Goal: Task Accomplishment & Management: Use online tool/utility

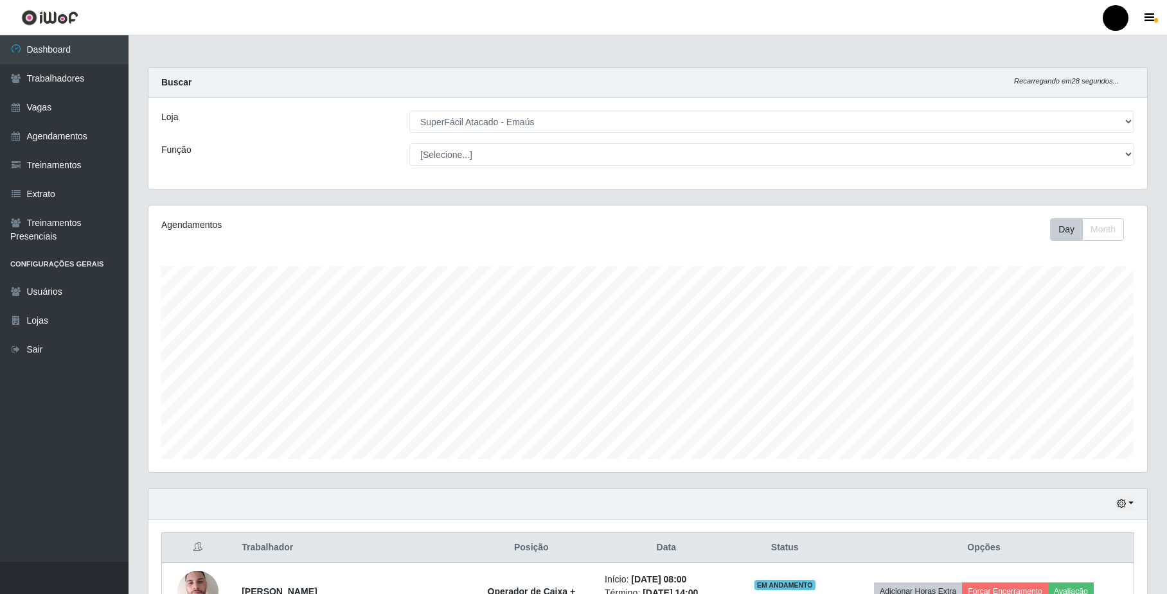
select select "407"
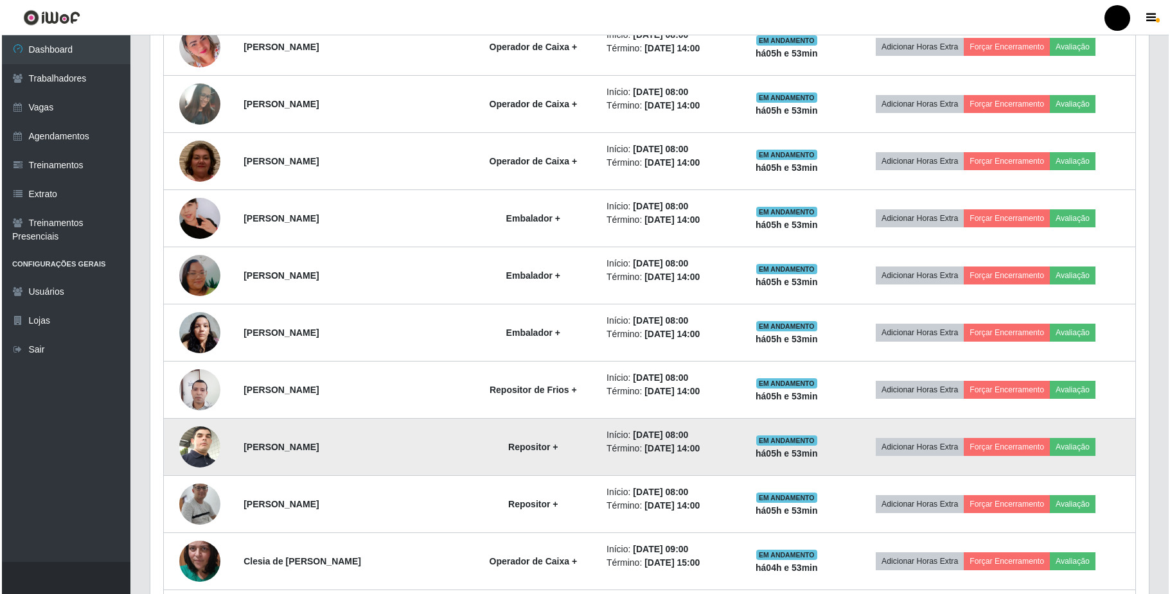
scroll to position [632, 0]
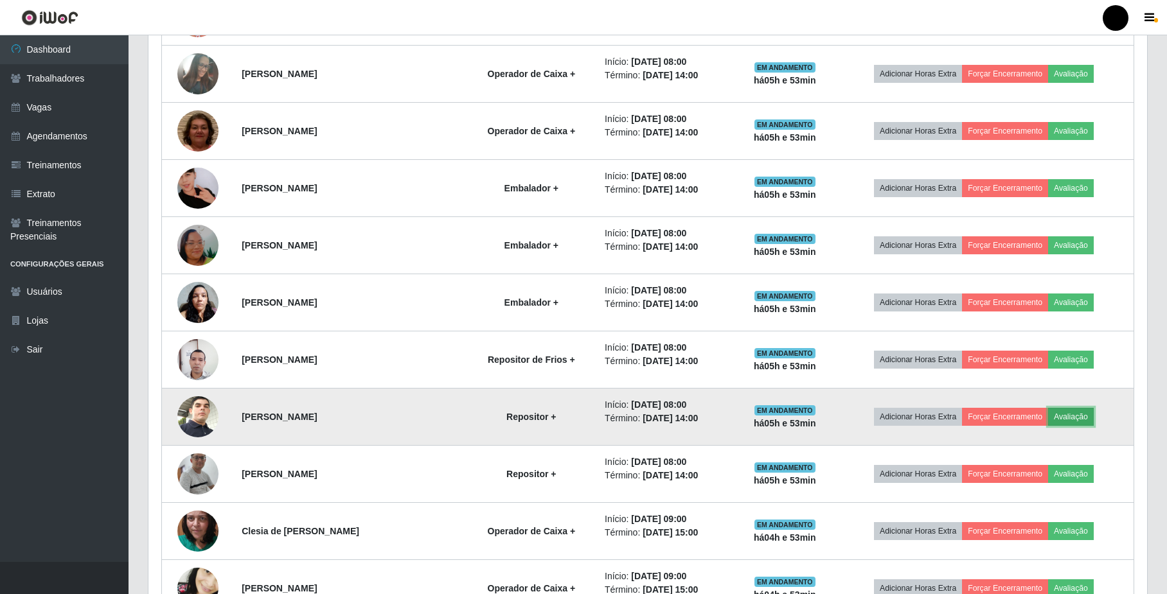
click at [1093, 423] on button "Avaliação" at bounding box center [1071, 417] width 46 height 18
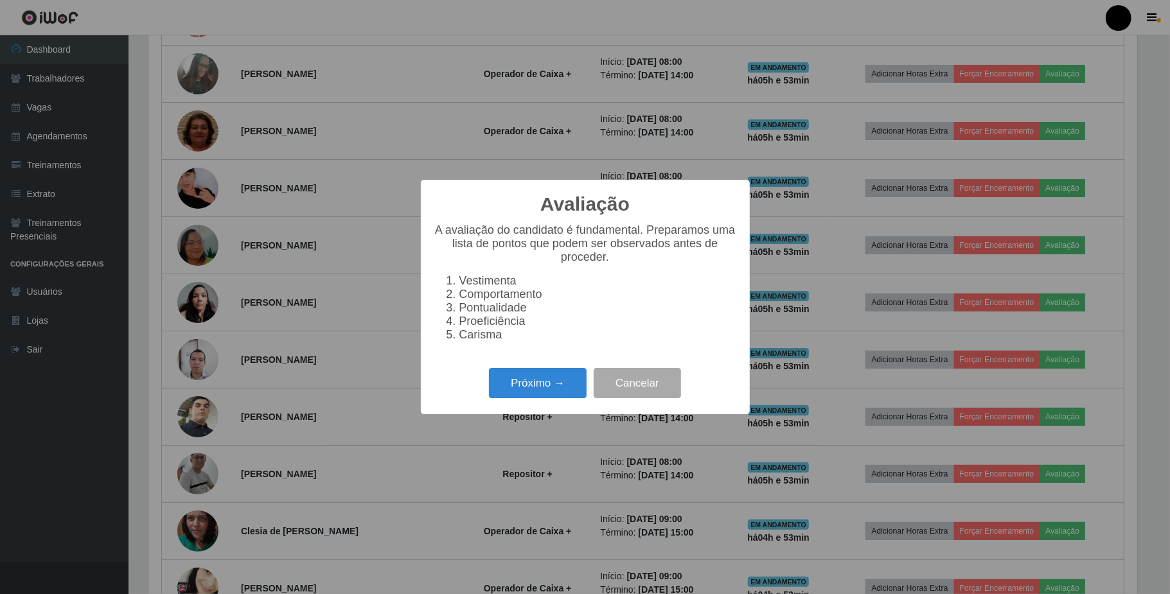
scroll to position [267, 988]
click at [505, 389] on button "Próximo →" at bounding box center [538, 383] width 98 height 30
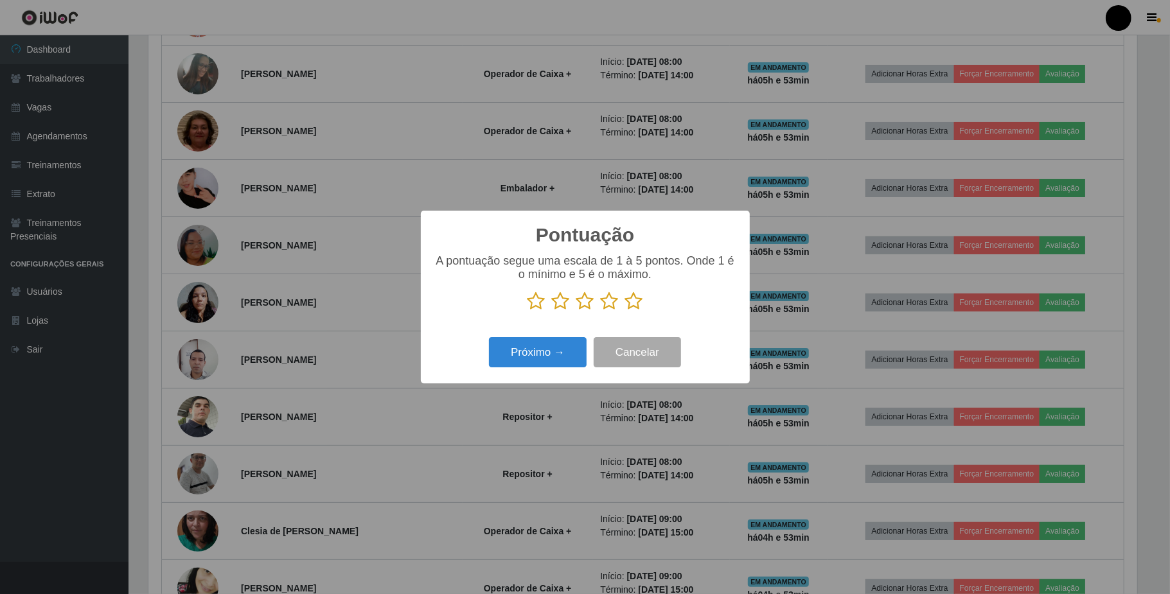
scroll to position [642181, 641460]
click at [625, 305] on icon at bounding box center [634, 301] width 18 height 19
click at [625, 311] on input "radio" at bounding box center [625, 311] width 0 height 0
click at [512, 344] on button "Próximo →" at bounding box center [538, 352] width 98 height 30
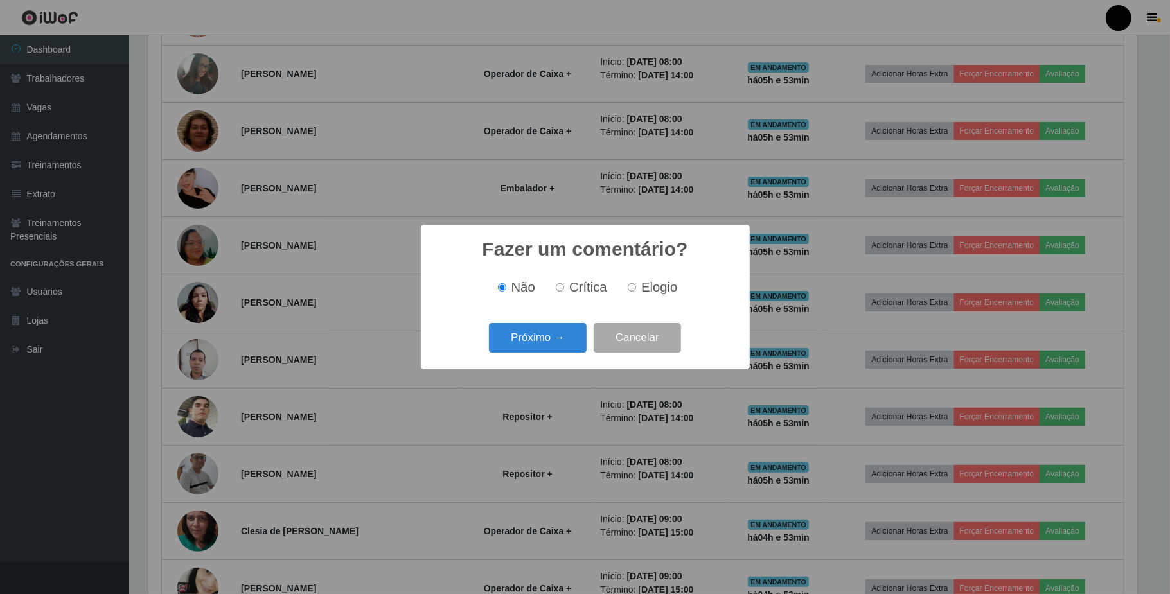
click at [682, 288] on div "Não Crítica Elogio" at bounding box center [585, 287] width 303 height 15
click at [676, 288] on div "Não Crítica Elogio" at bounding box center [585, 287] width 303 height 15
click at [654, 289] on span "Elogio" at bounding box center [659, 287] width 36 height 14
click at [636, 289] on input "Elogio" at bounding box center [632, 287] width 8 height 8
radio input "true"
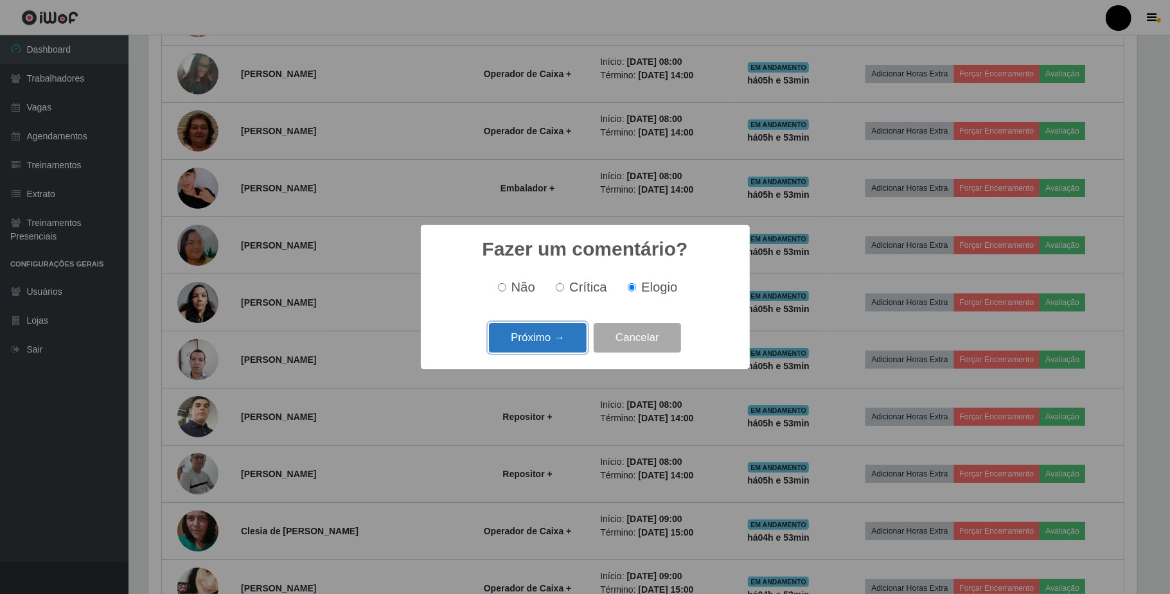
click at [529, 342] on button "Próximo →" at bounding box center [538, 338] width 98 height 30
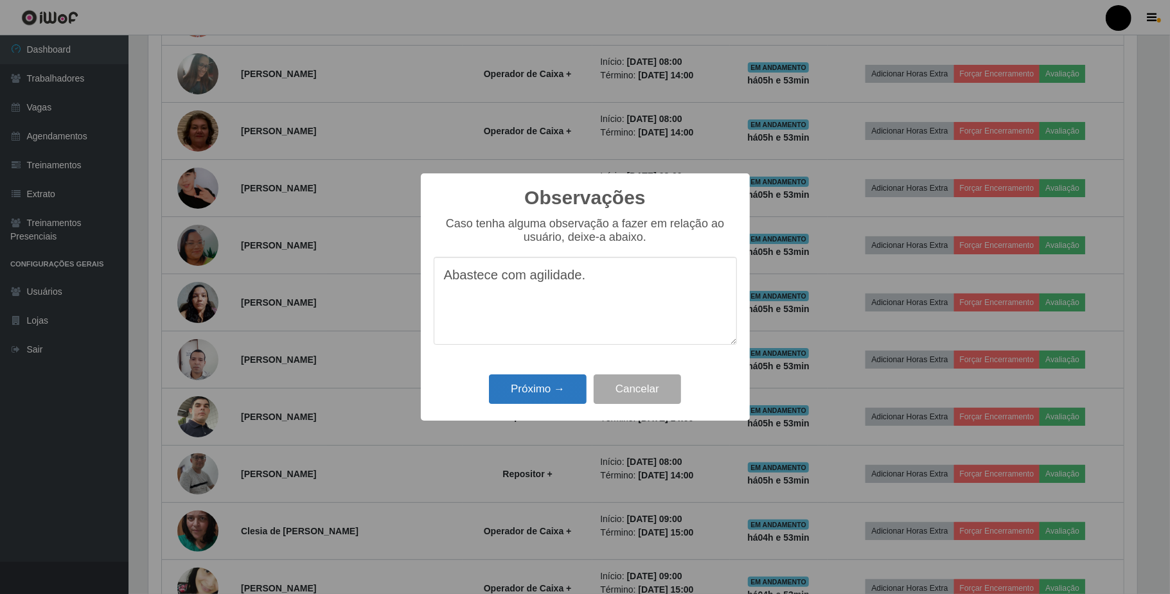
type textarea "Abastece com agilidade."
click at [528, 386] on button "Próximo →" at bounding box center [538, 390] width 98 height 30
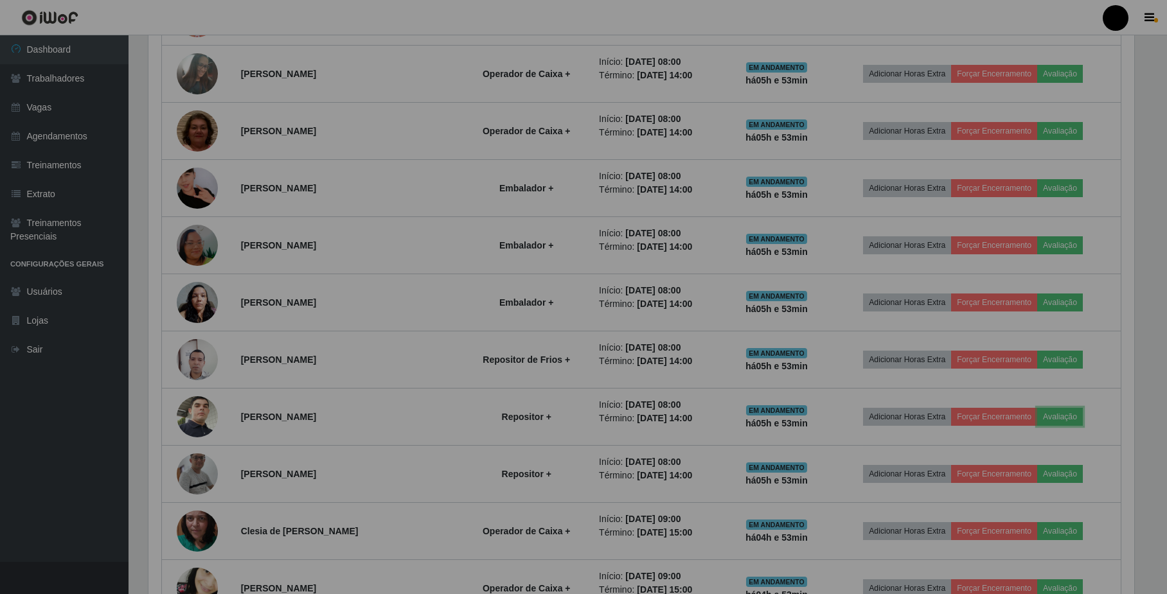
scroll to position [267, 998]
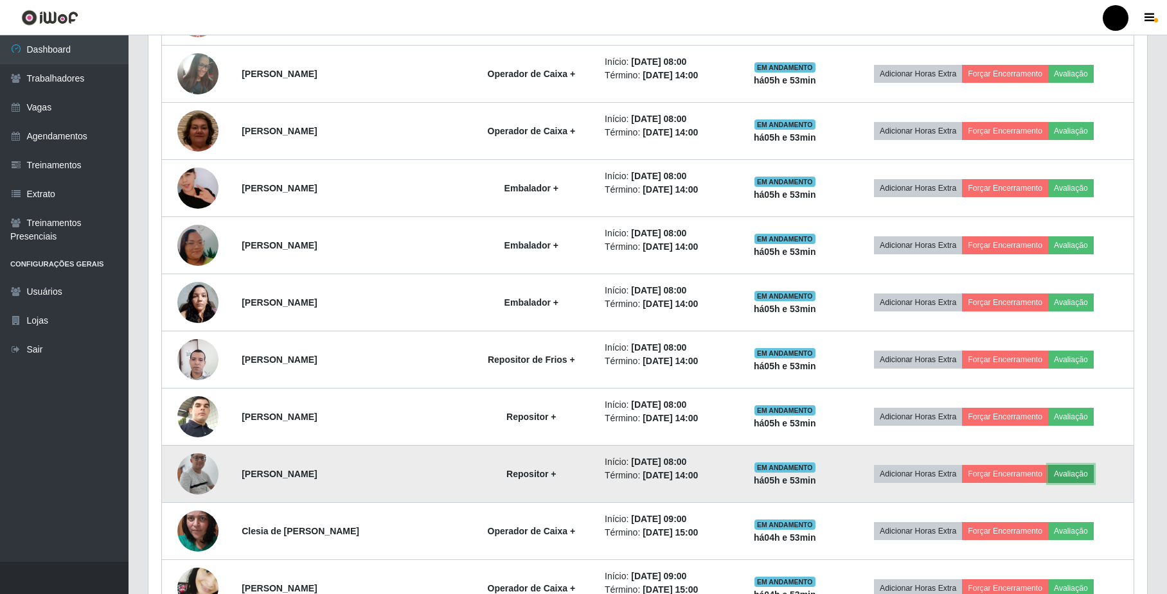
click at [1065, 479] on button "Avaliação" at bounding box center [1071, 474] width 46 height 18
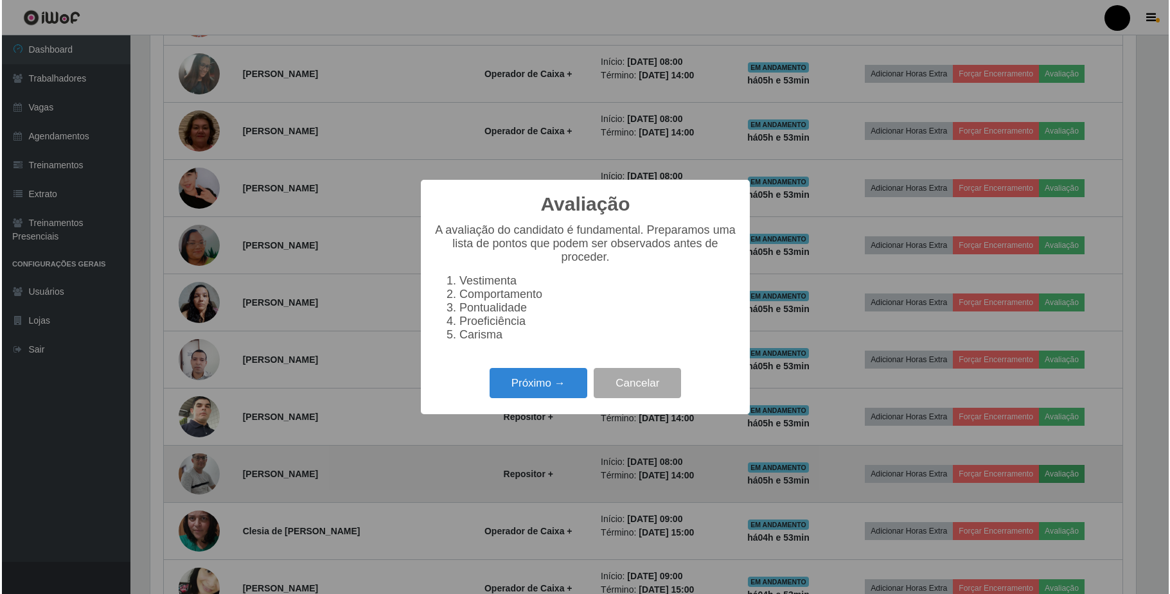
scroll to position [267, 988]
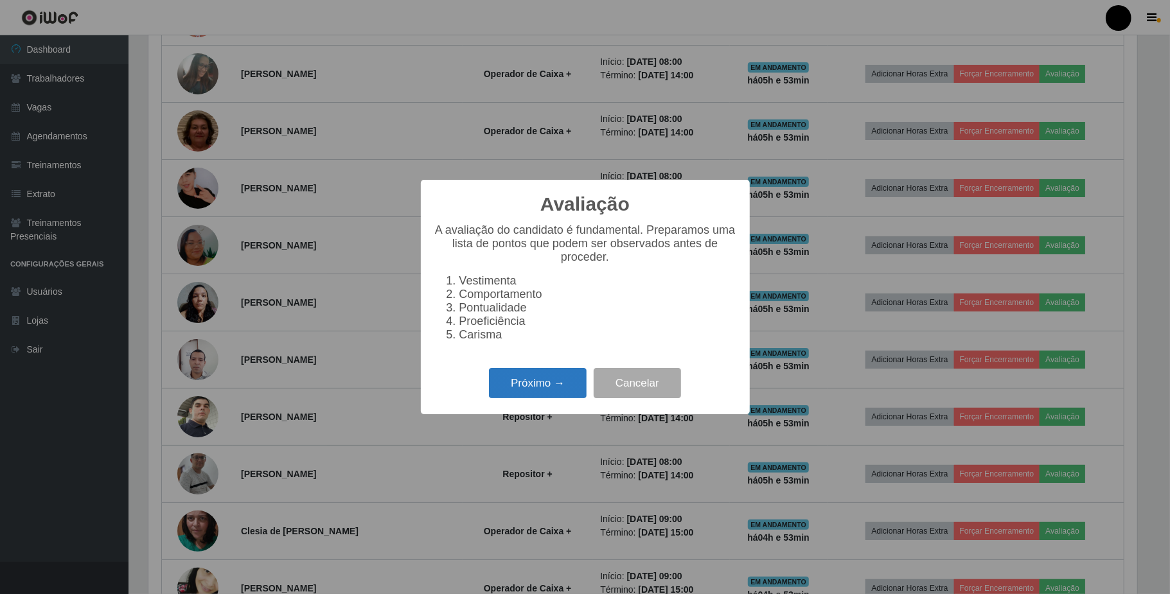
click at [538, 398] on button "Próximo →" at bounding box center [538, 383] width 98 height 30
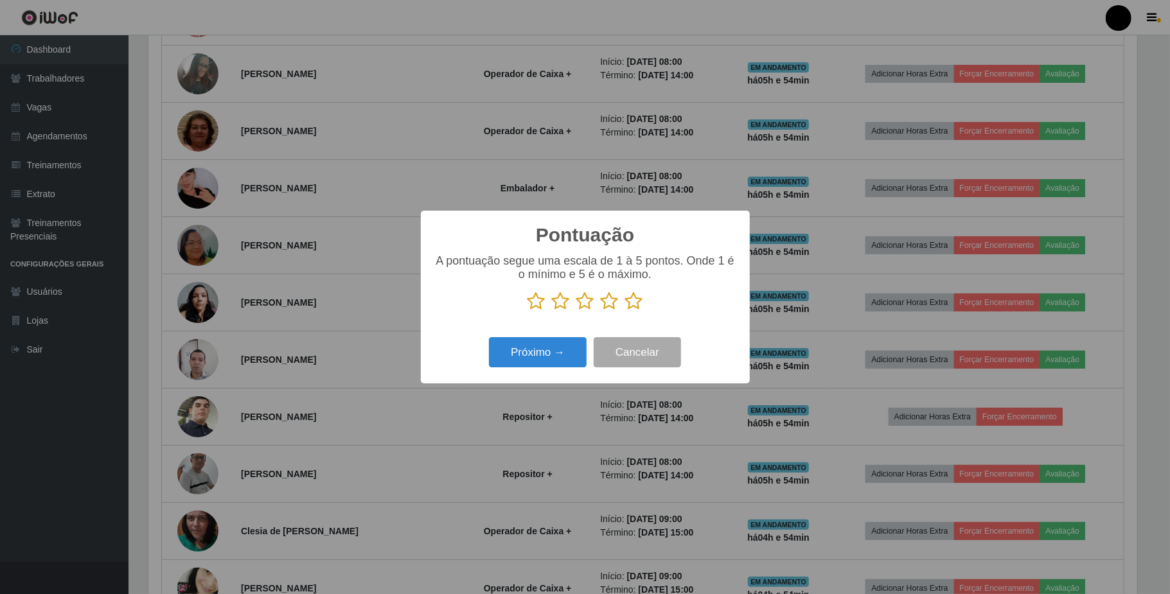
click at [635, 306] on icon at bounding box center [634, 301] width 18 height 19
click at [625, 311] on input "radio" at bounding box center [625, 311] width 0 height 0
click at [544, 358] on button "Próximo →" at bounding box center [538, 352] width 98 height 30
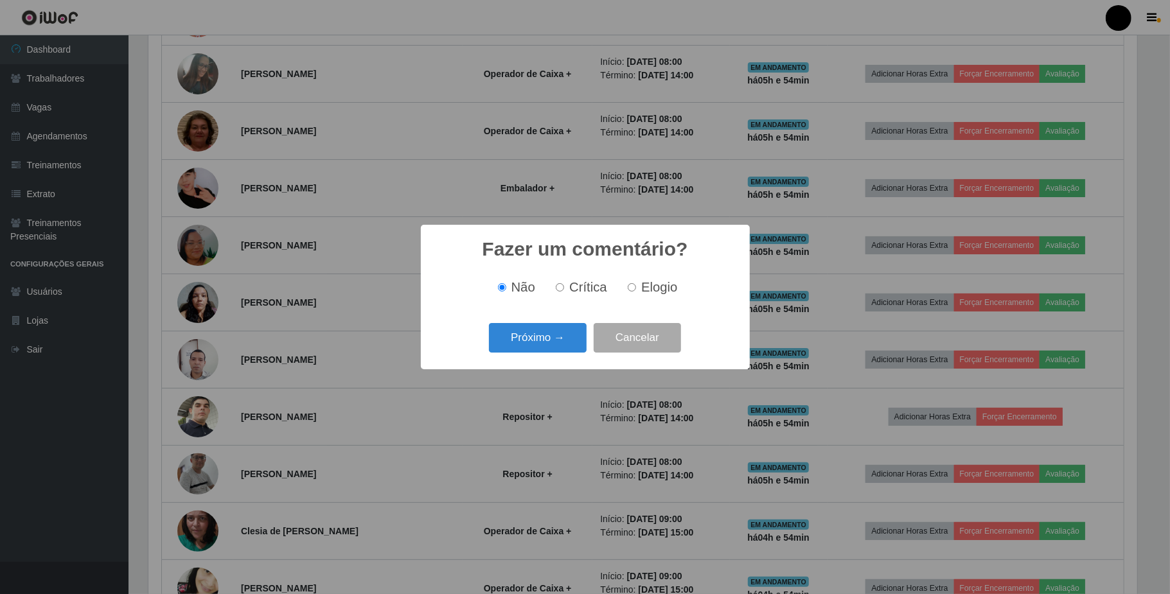
click at [644, 287] on span "Elogio" at bounding box center [659, 287] width 36 height 14
click at [636, 287] on input "Elogio" at bounding box center [632, 287] width 8 height 8
radio input "true"
click at [554, 340] on button "Próximo →" at bounding box center [538, 338] width 98 height 30
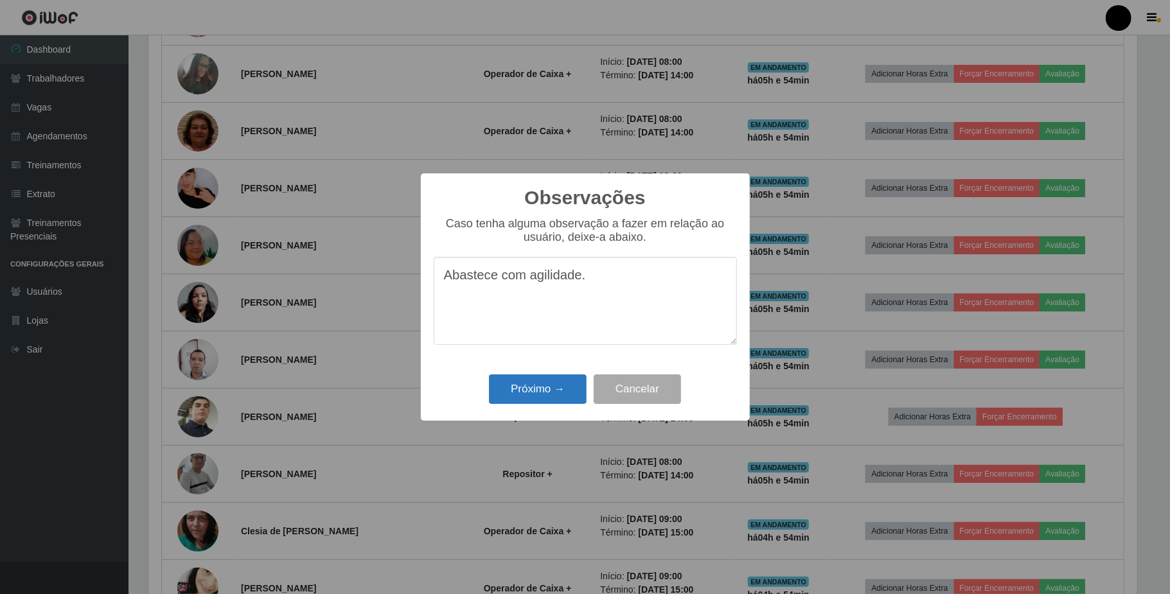
type textarea "Abastece com agilidade."
click at [545, 382] on button "Próximo →" at bounding box center [538, 390] width 98 height 30
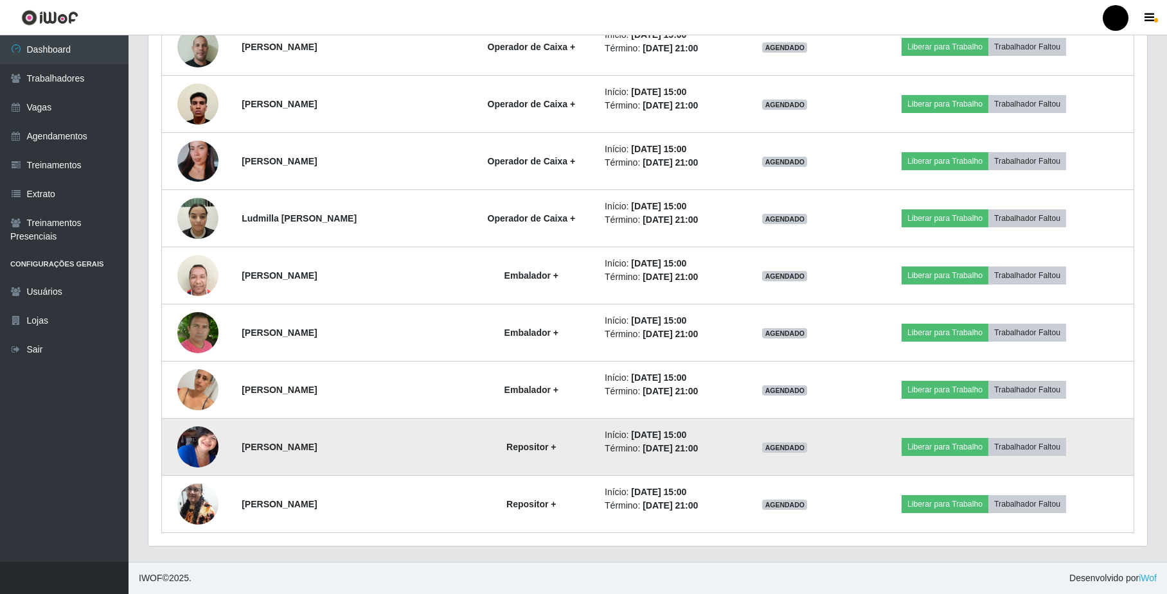
scroll to position [1812, 0]
drag, startPoint x: 239, startPoint y: 448, endPoint x: 363, endPoint y: 448, distance: 124.0
click at [317, 448] on strong "Francisca Margarete de Oliveira" at bounding box center [279, 447] width 75 height 10
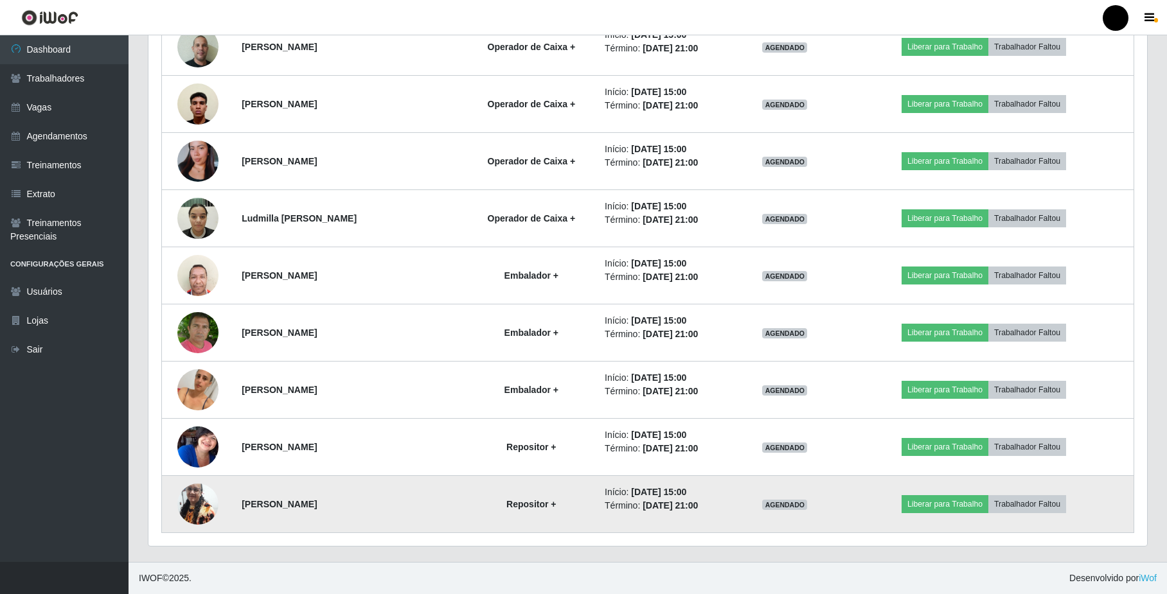
drag, startPoint x: 249, startPoint y: 497, endPoint x: 314, endPoint y: 500, distance: 64.3
click at [314, 500] on td "Maria José Vidal" at bounding box center [349, 504] width 231 height 57
click at [494, 495] on td "Repositor +" at bounding box center [531, 504] width 131 height 57
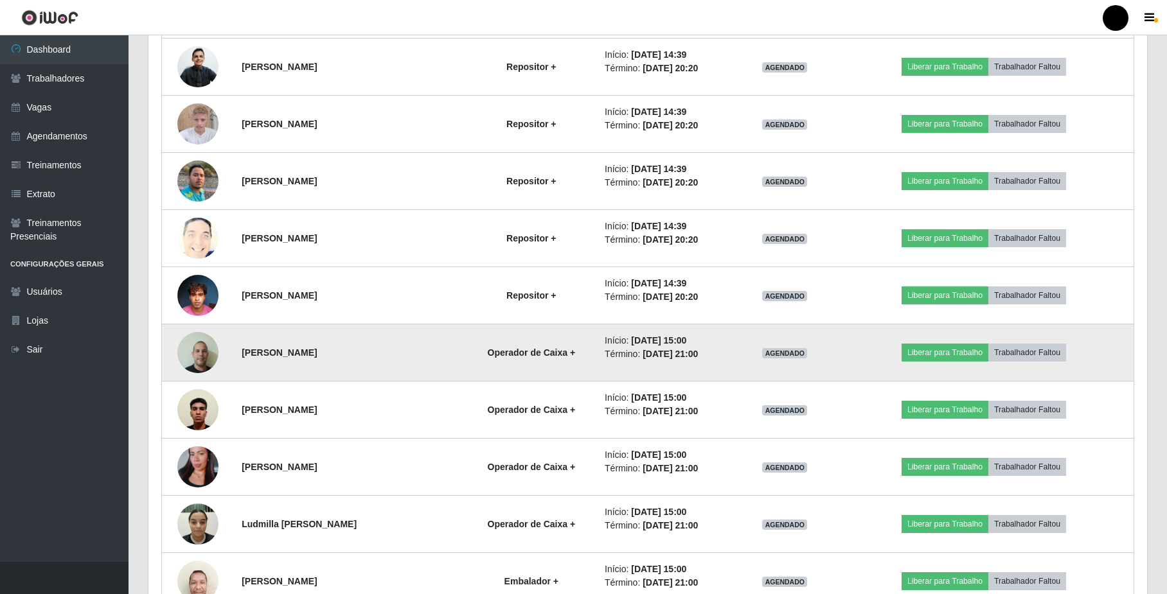
scroll to position [1383, 0]
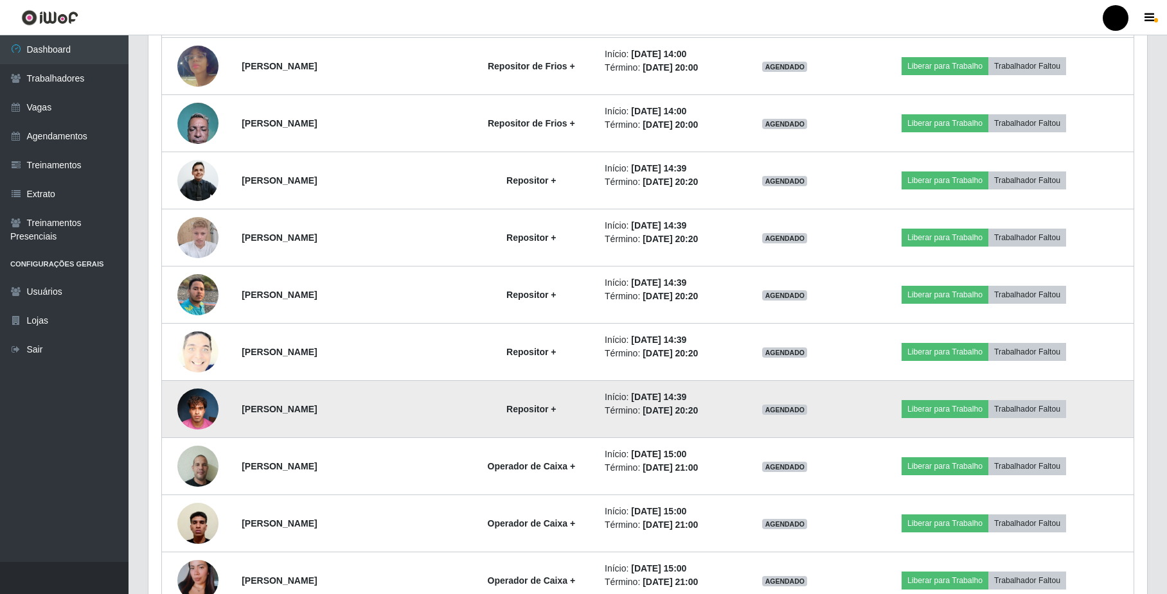
drag, startPoint x: 680, startPoint y: 410, endPoint x: 694, endPoint y: 407, distance: 14.4
click at [694, 407] on ul "Início: 05/10/2025, 14:39 Término: 05/10/2025, 20:20" at bounding box center [666, 404] width 123 height 27
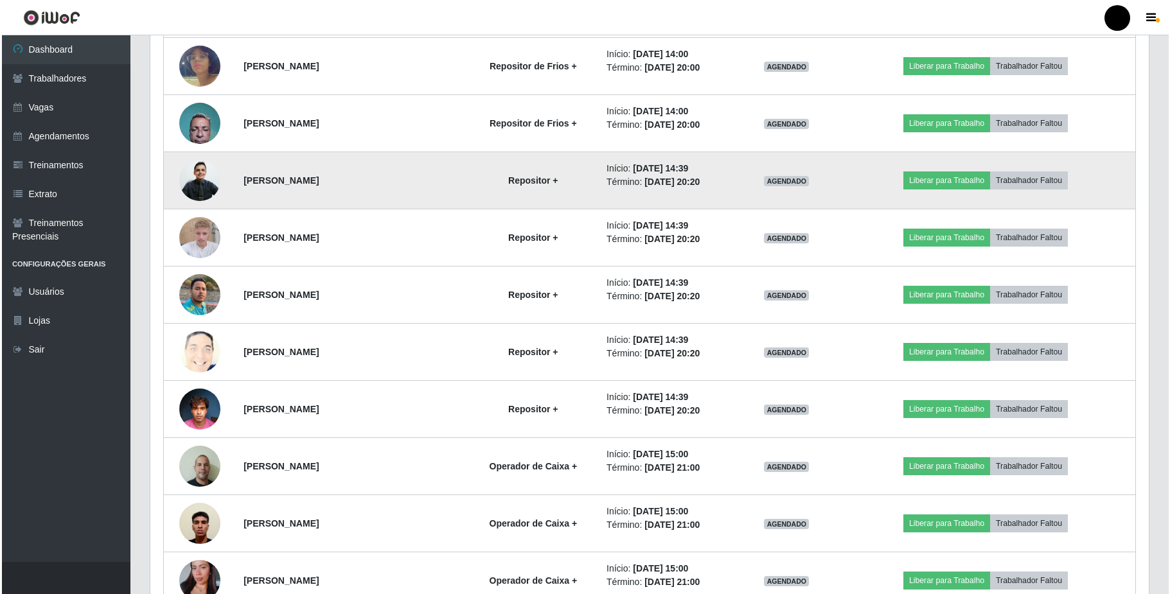
scroll to position [1298, 0]
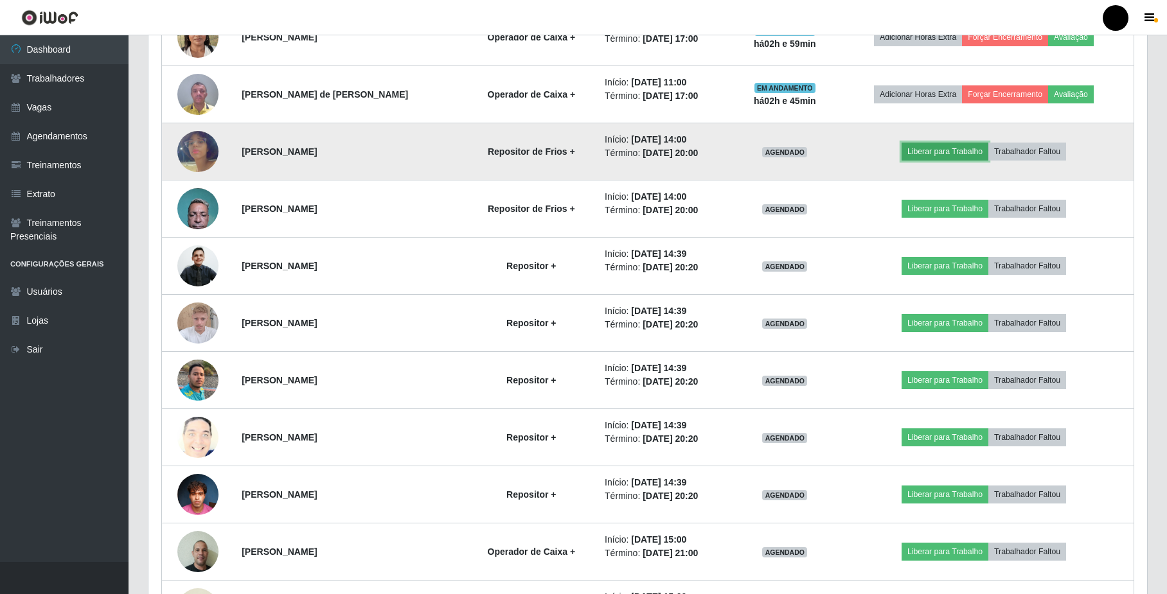
click at [918, 155] on button "Liberar para Trabalho" at bounding box center [944, 152] width 87 height 18
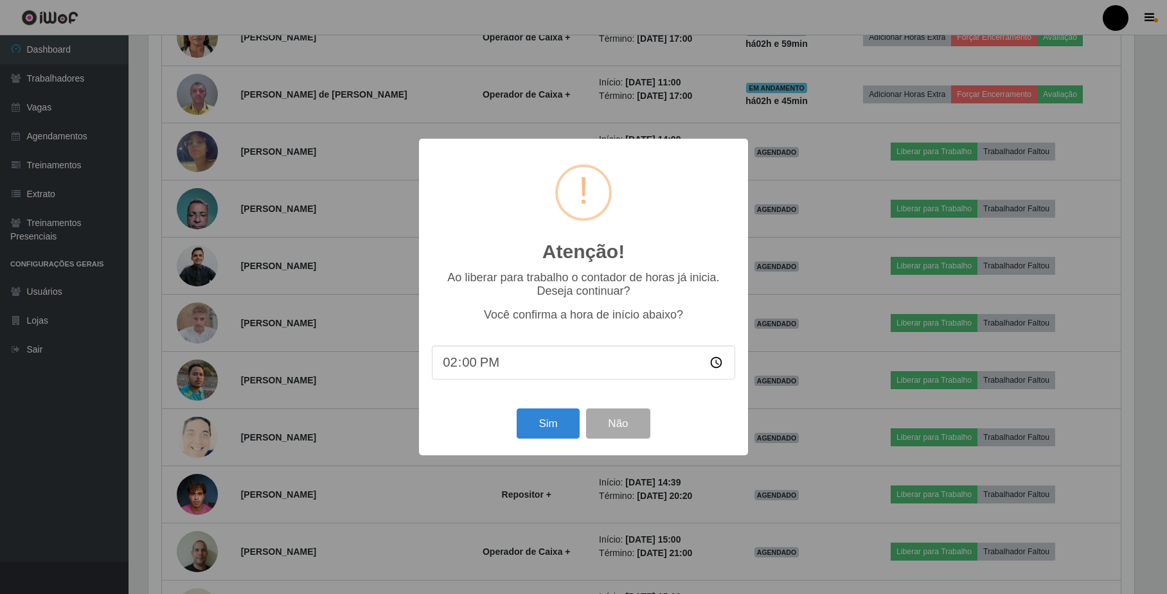
scroll to position [267, 988]
click at [553, 433] on button "Sim" at bounding box center [549, 424] width 62 height 30
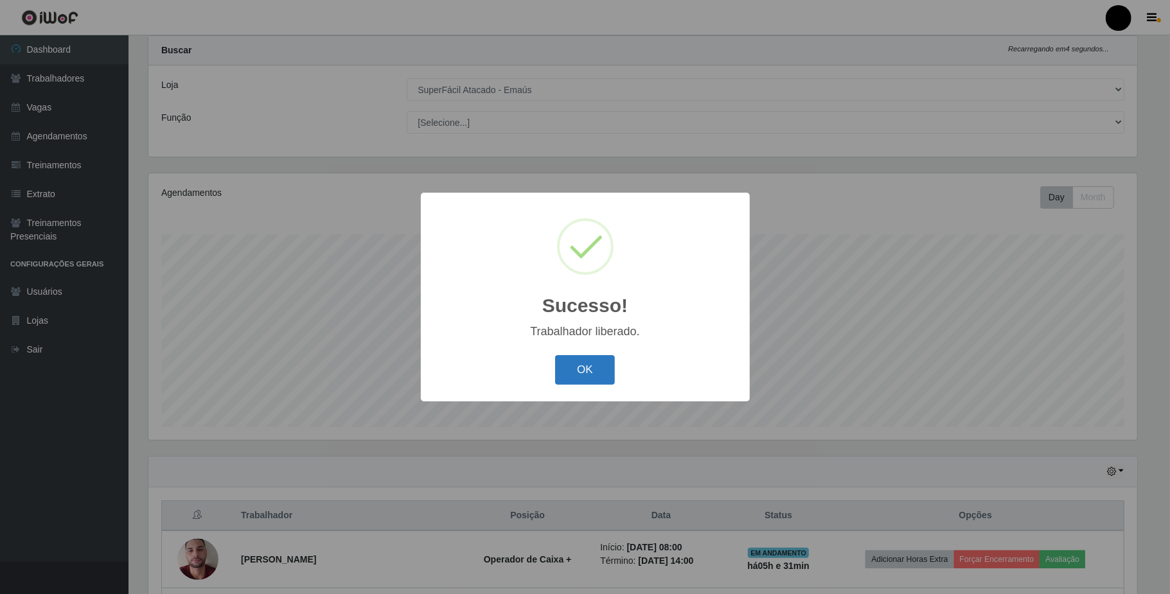
click at [581, 370] on button "OK" at bounding box center [585, 370] width 60 height 30
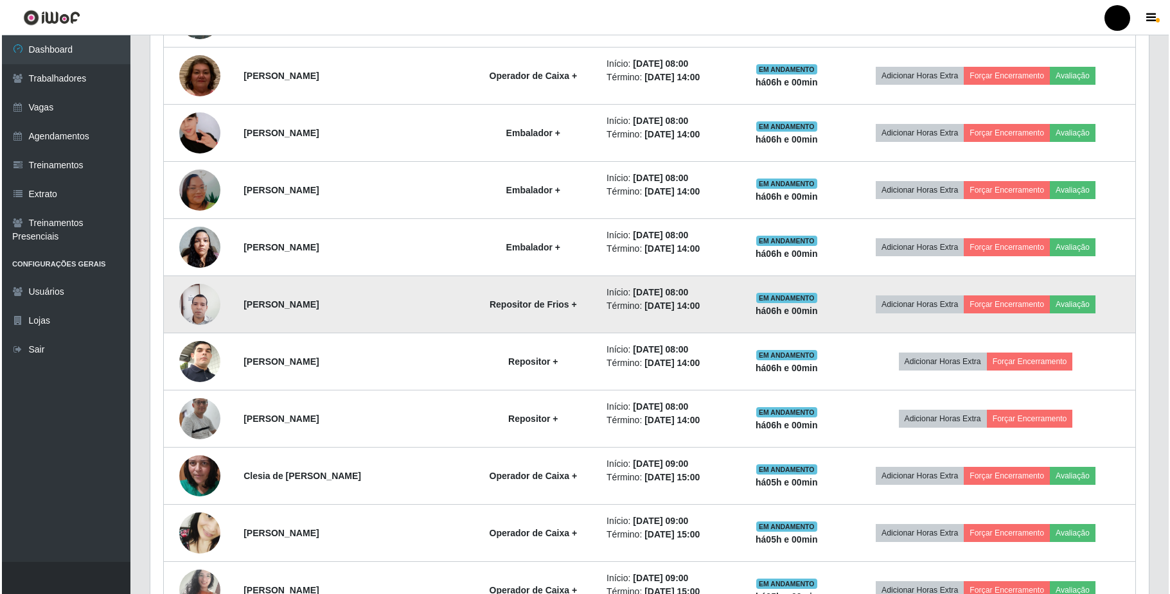
scroll to position [718, 0]
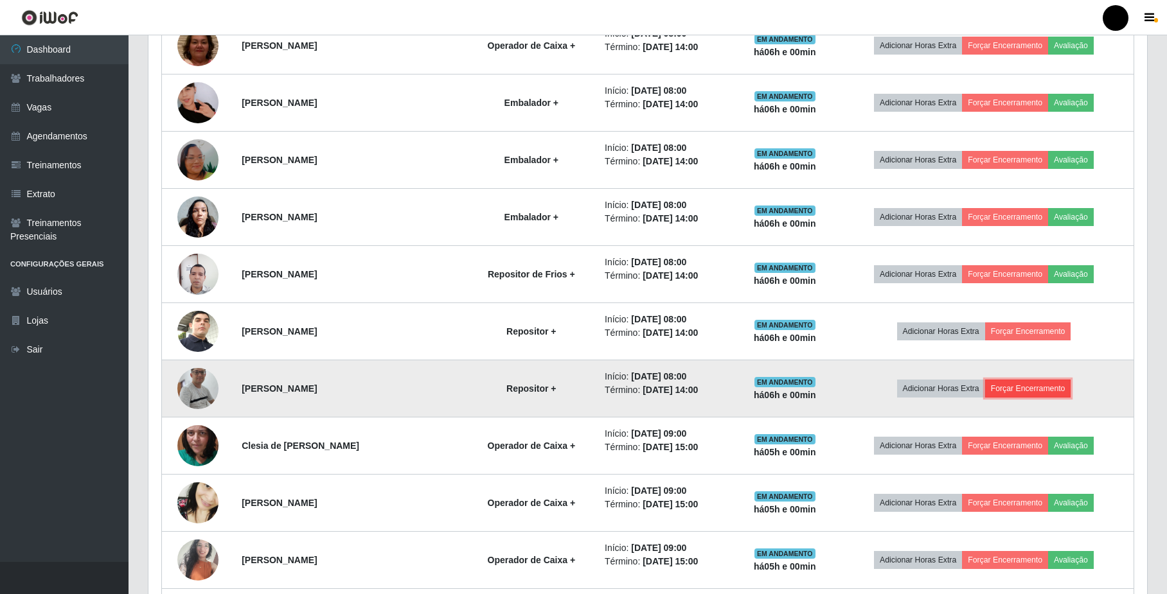
click at [1039, 396] on button "Forçar Encerramento" at bounding box center [1028, 389] width 86 height 18
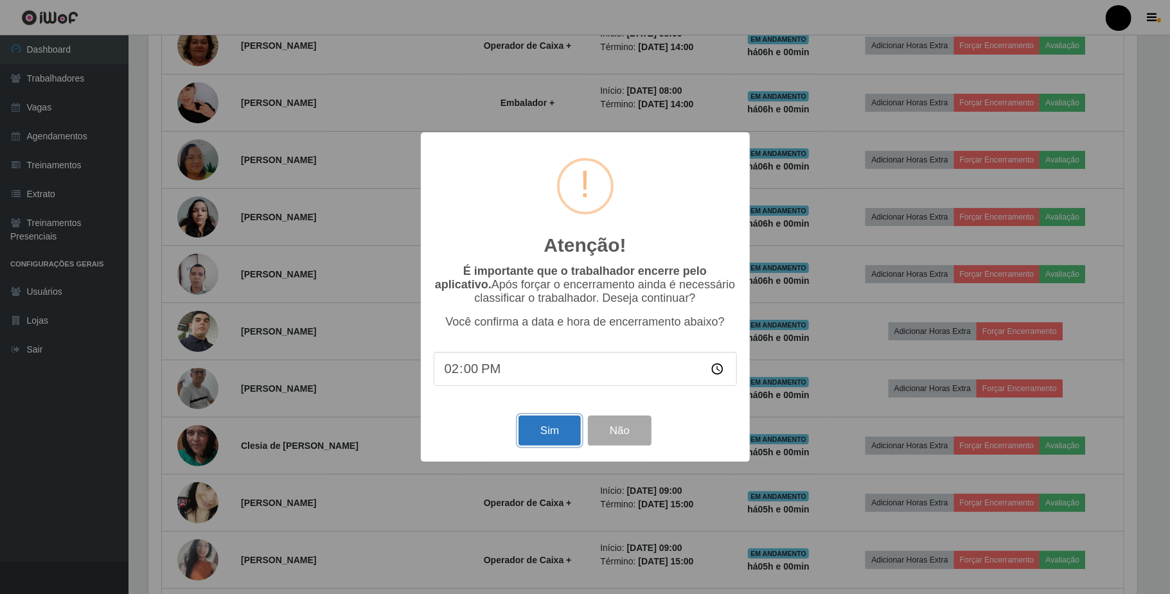
click at [559, 438] on button "Sim" at bounding box center [549, 431] width 62 height 30
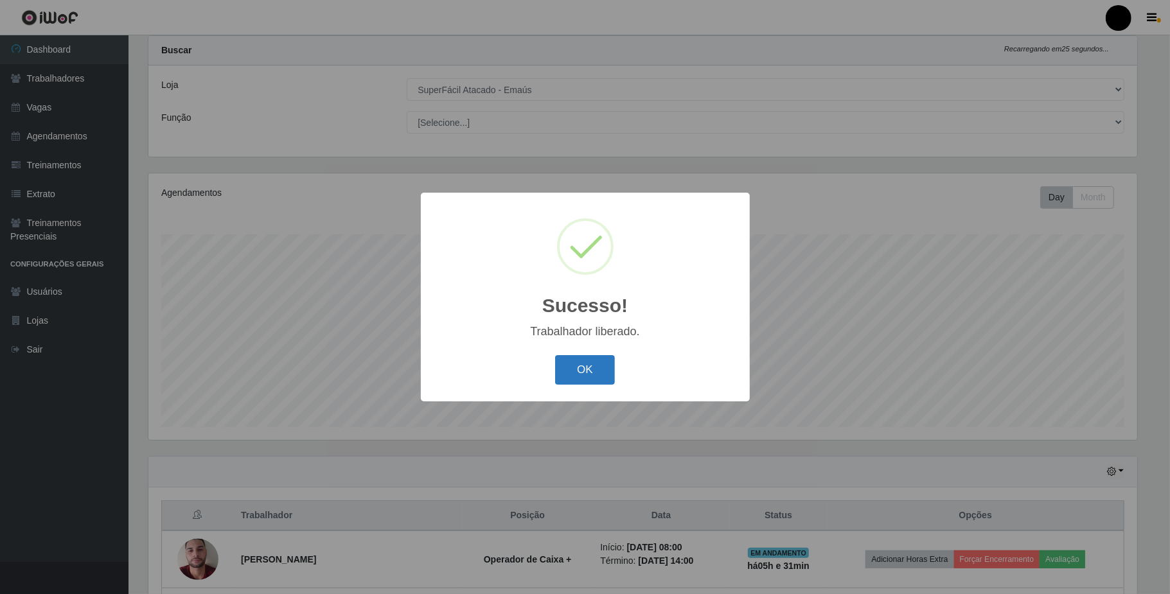
click at [585, 375] on button "OK" at bounding box center [585, 370] width 60 height 30
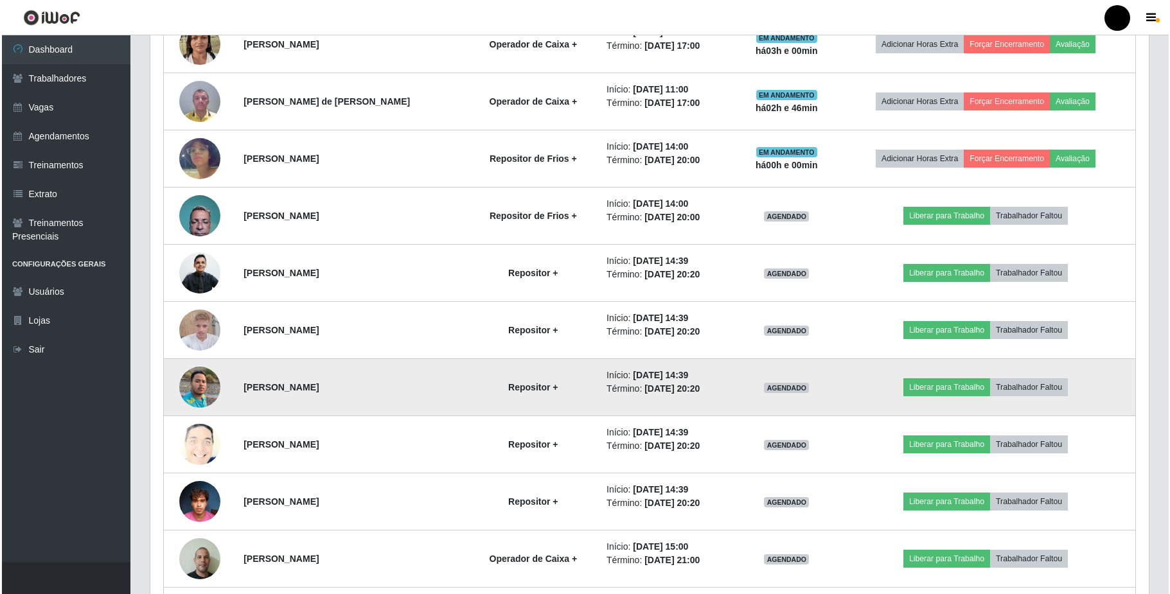
scroll to position [1232, 0]
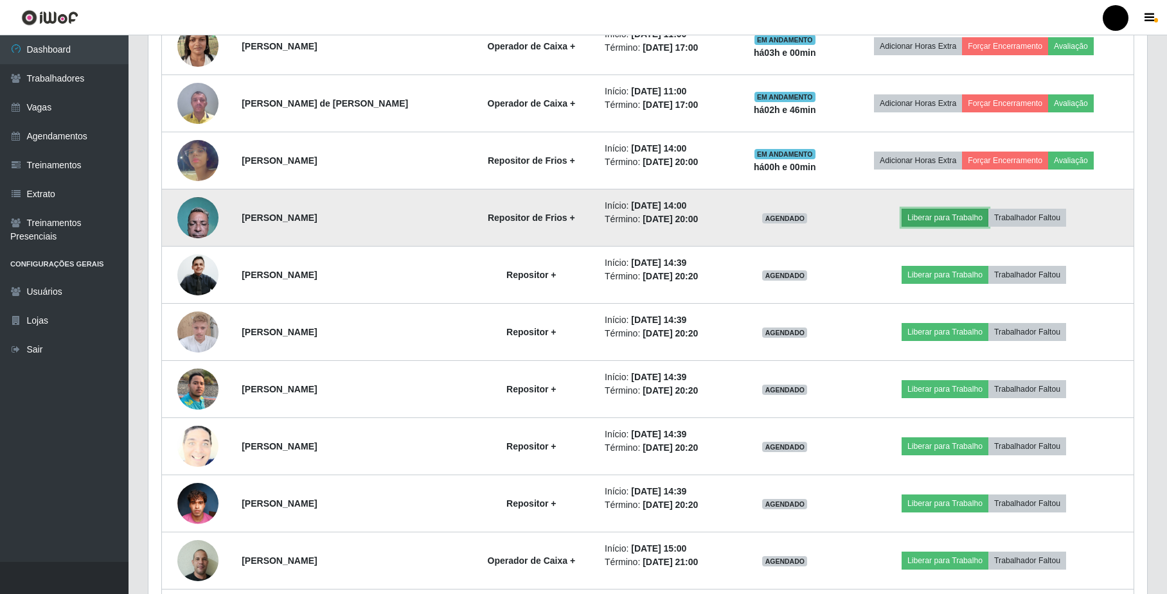
click at [944, 227] on button "Liberar para Trabalho" at bounding box center [944, 218] width 87 height 18
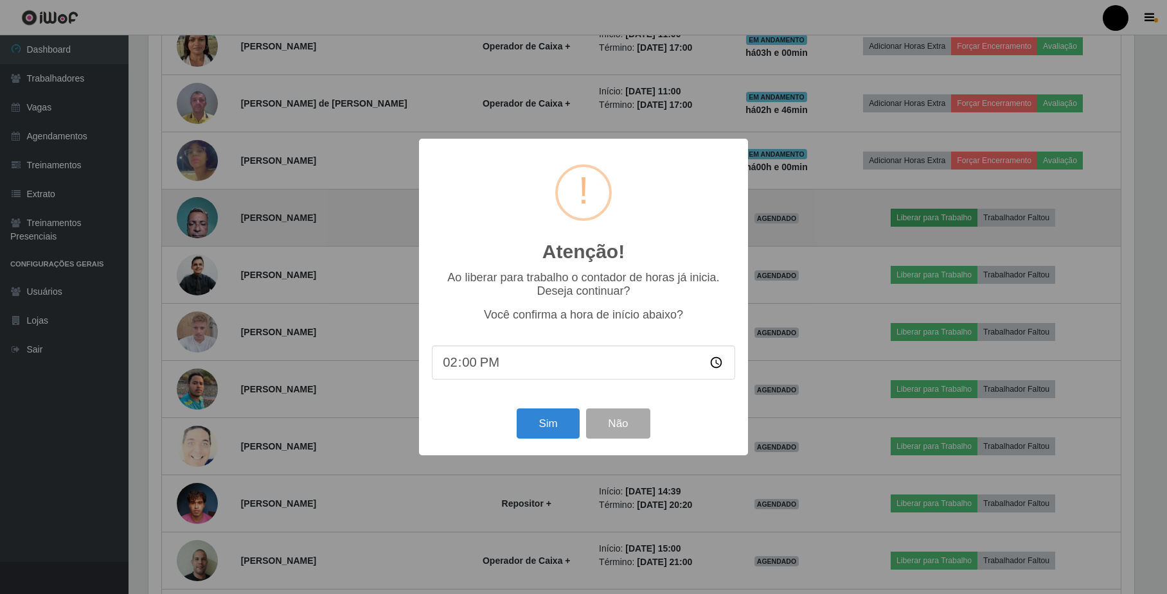
scroll to position [267, 988]
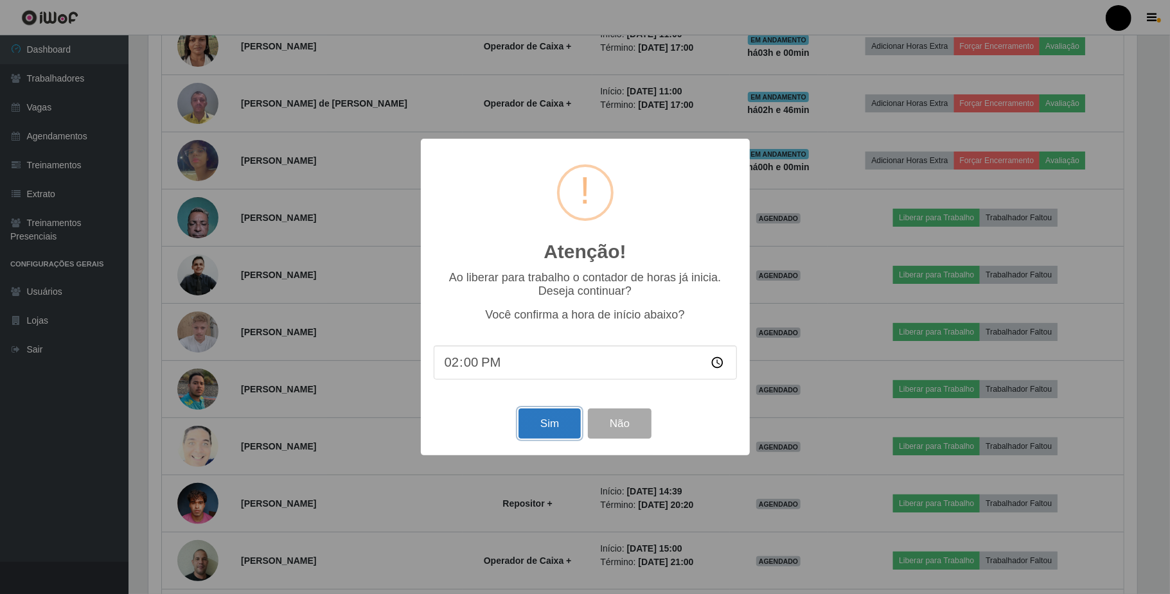
click at [553, 430] on button "Sim" at bounding box center [549, 424] width 62 height 30
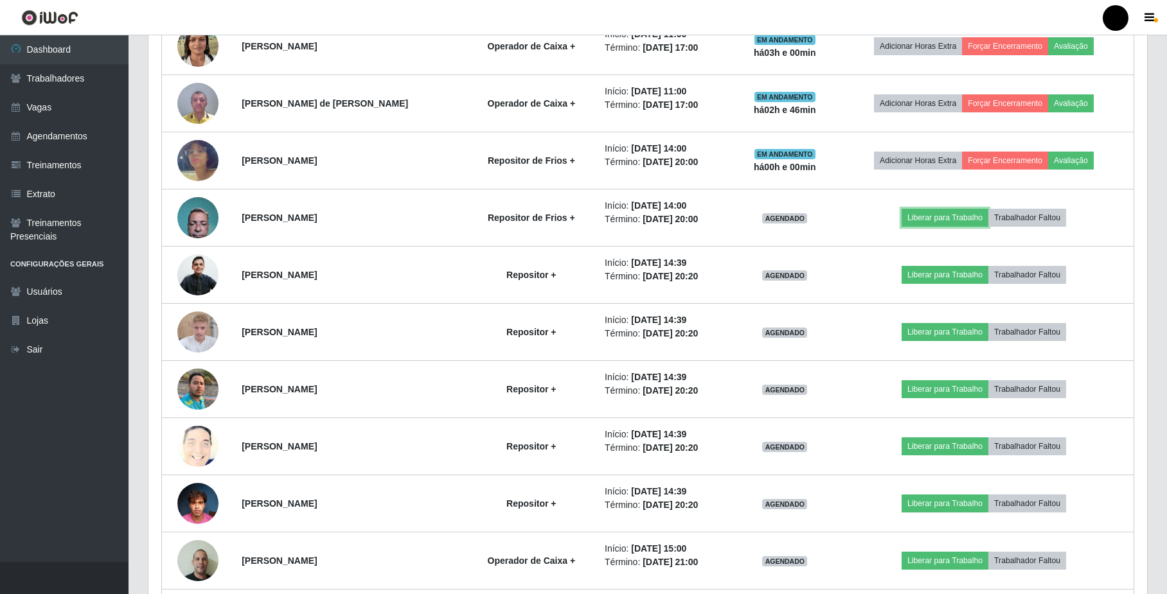
scroll to position [0, 0]
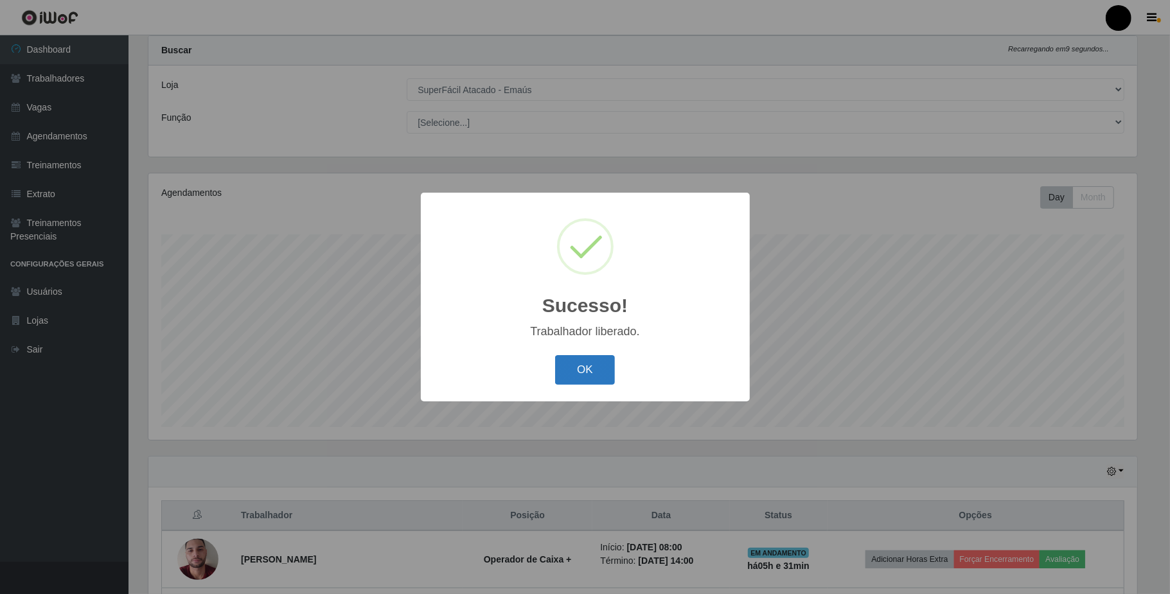
click at [603, 374] on button "OK" at bounding box center [585, 370] width 60 height 30
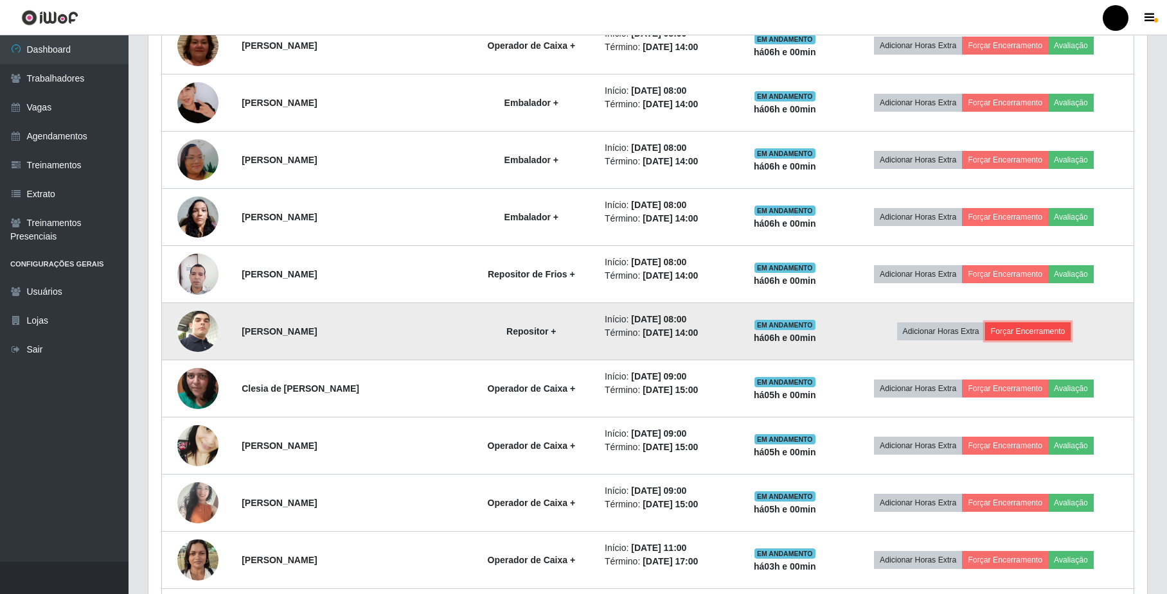
click at [1045, 329] on button "Forçar Encerramento" at bounding box center [1028, 332] width 86 height 18
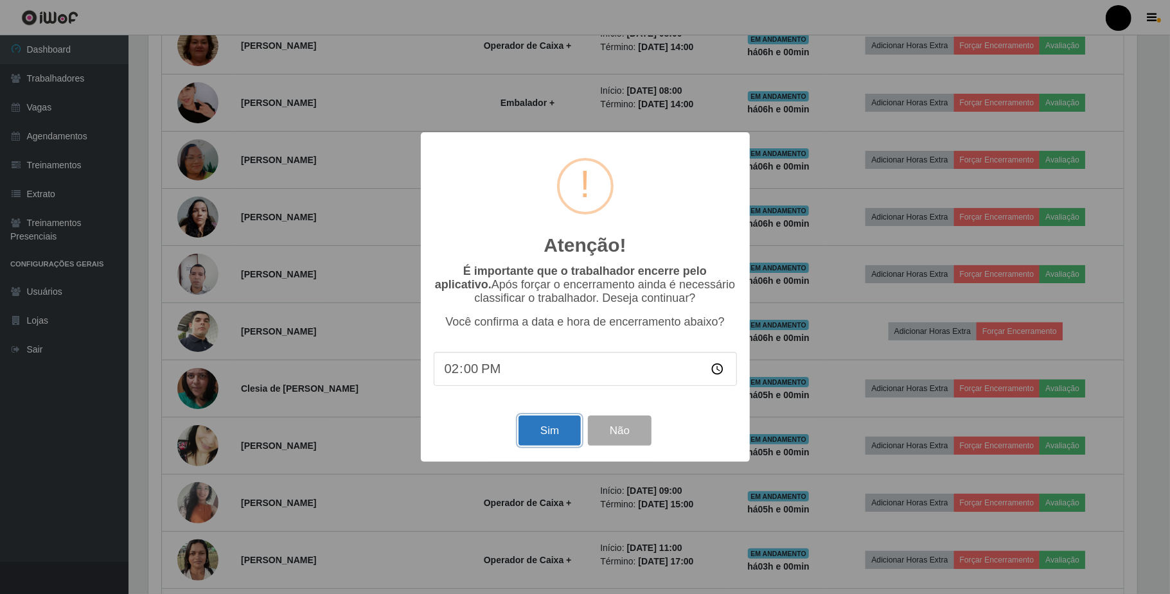
click at [543, 424] on button "Sim" at bounding box center [549, 431] width 62 height 30
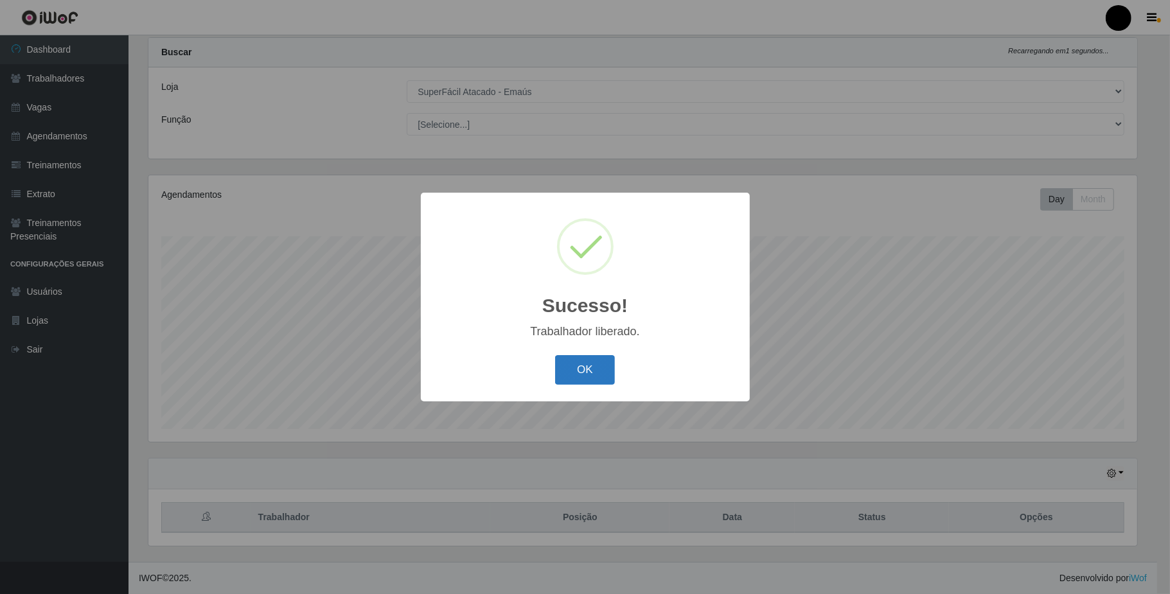
click at [587, 369] on button "OK" at bounding box center [585, 370] width 60 height 30
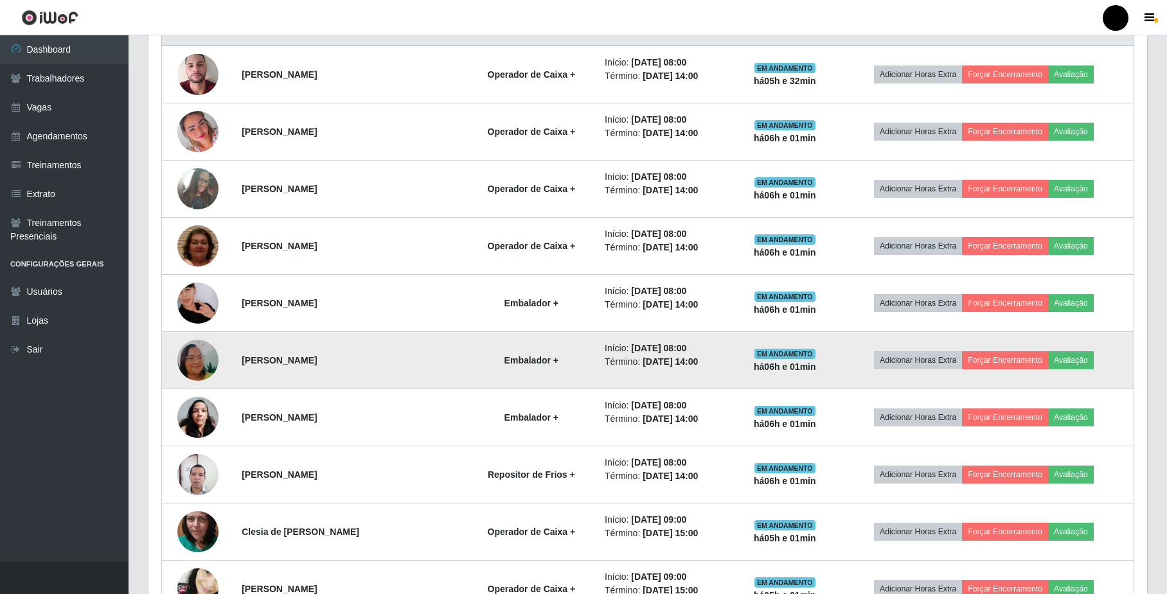
scroll to position [546, 0]
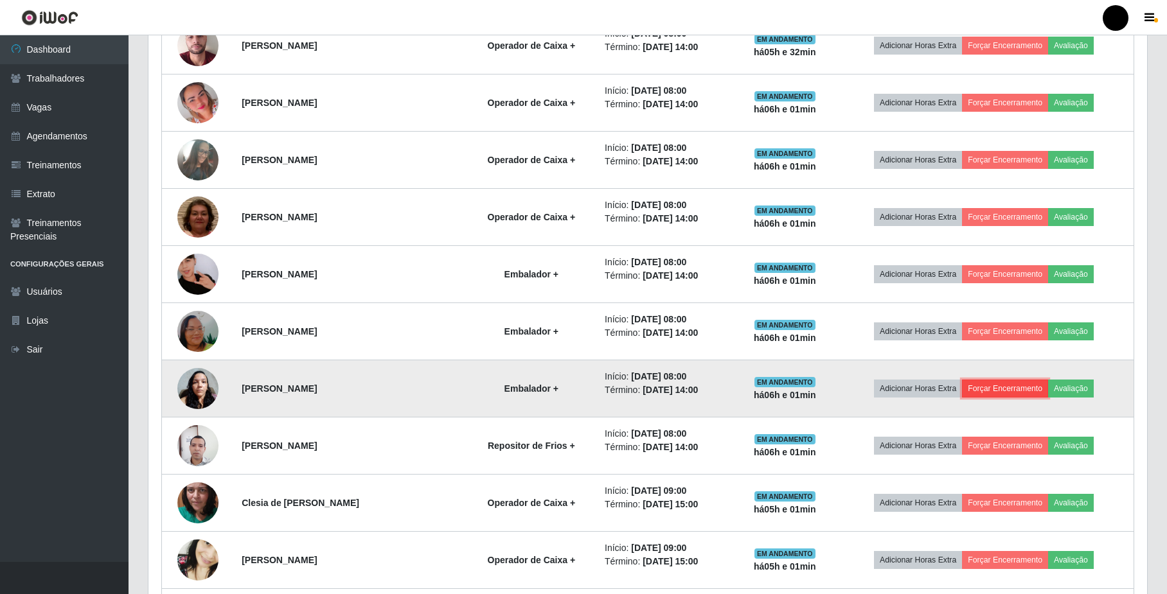
click at [984, 394] on button "Forçar Encerramento" at bounding box center [1005, 389] width 86 height 18
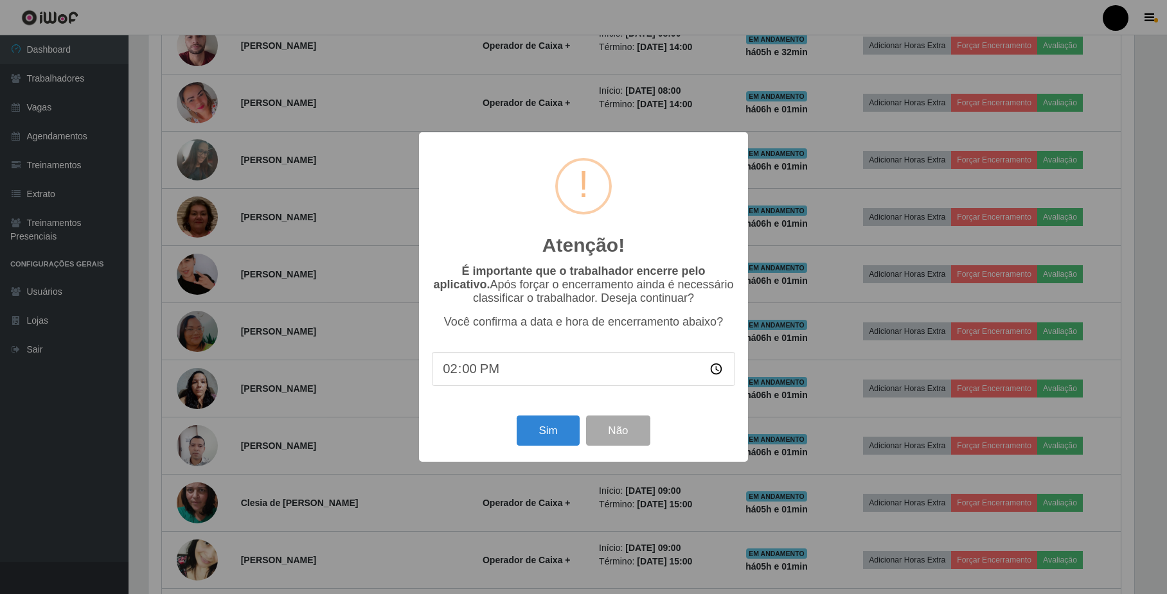
scroll to position [267, 988]
click at [544, 445] on button "Sim" at bounding box center [549, 431] width 62 height 30
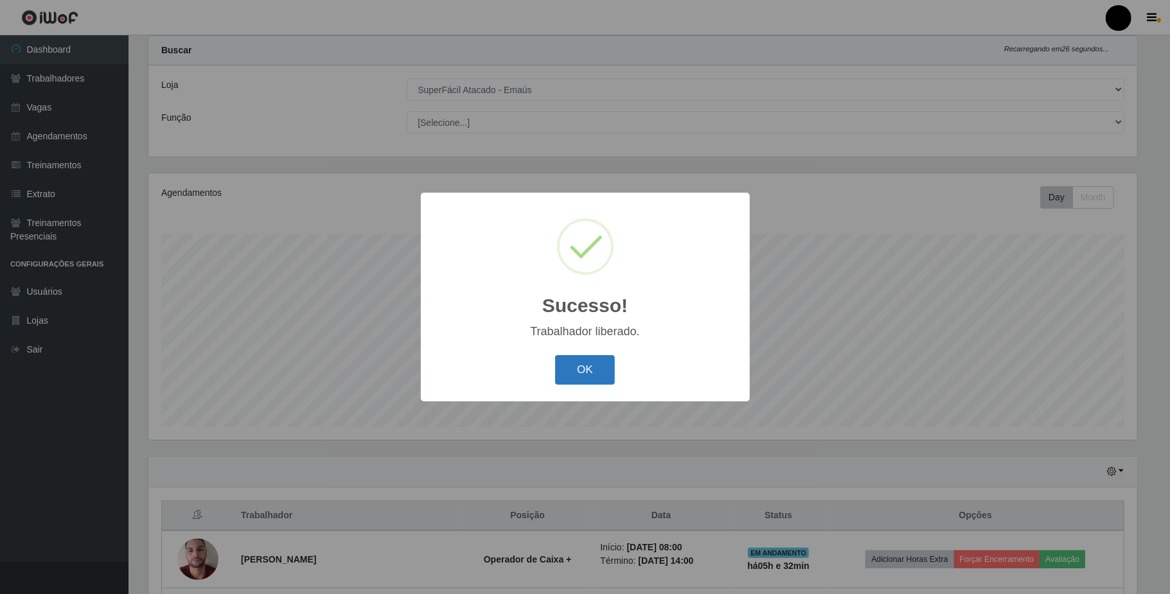
click at [573, 371] on button "OK" at bounding box center [585, 370] width 60 height 30
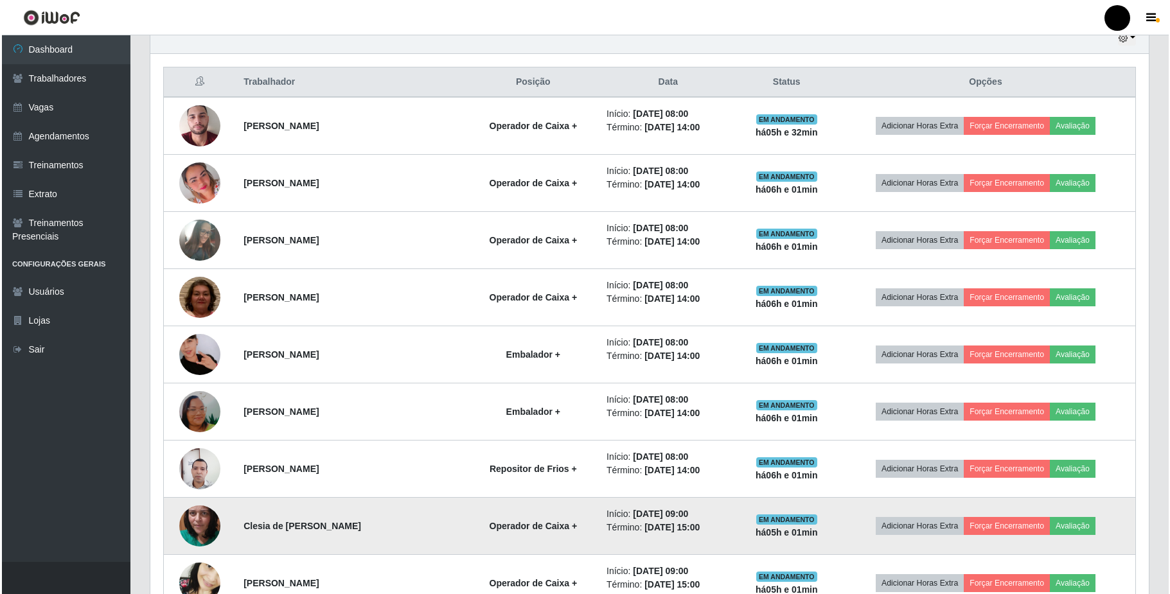
scroll to position [461, 0]
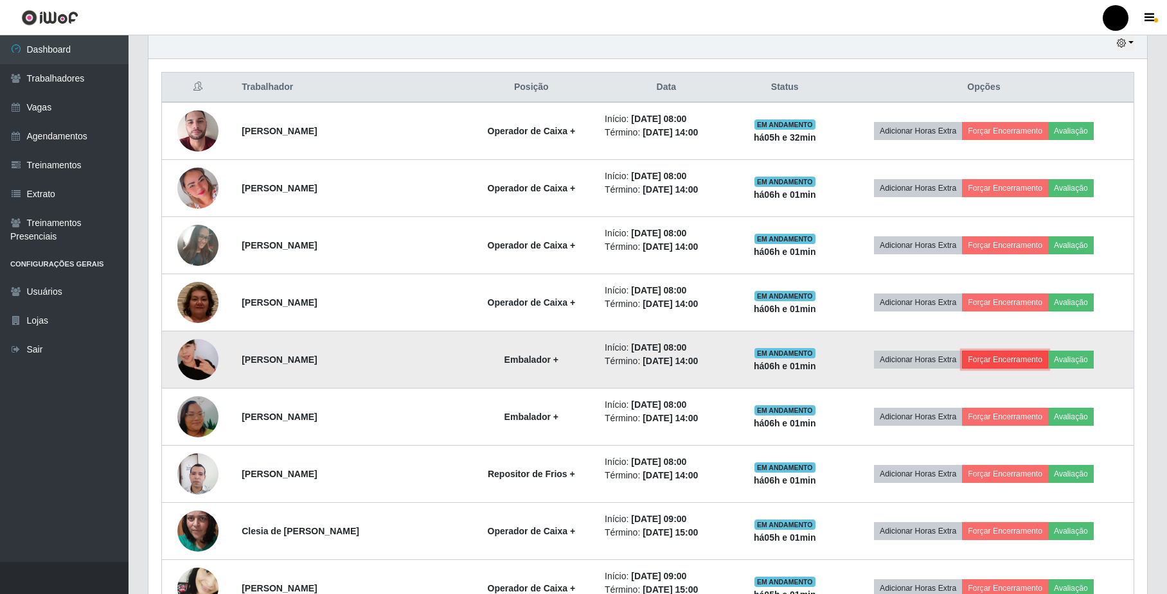
click at [1033, 366] on button "Forçar Encerramento" at bounding box center [1005, 360] width 86 height 18
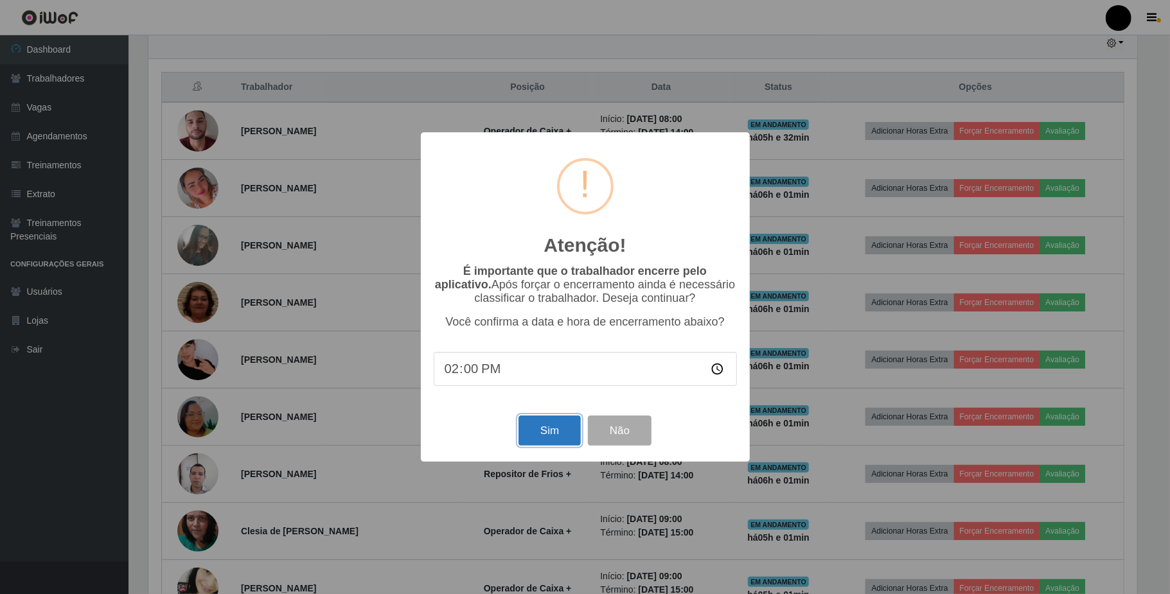
click at [546, 438] on button "Sim" at bounding box center [549, 431] width 62 height 30
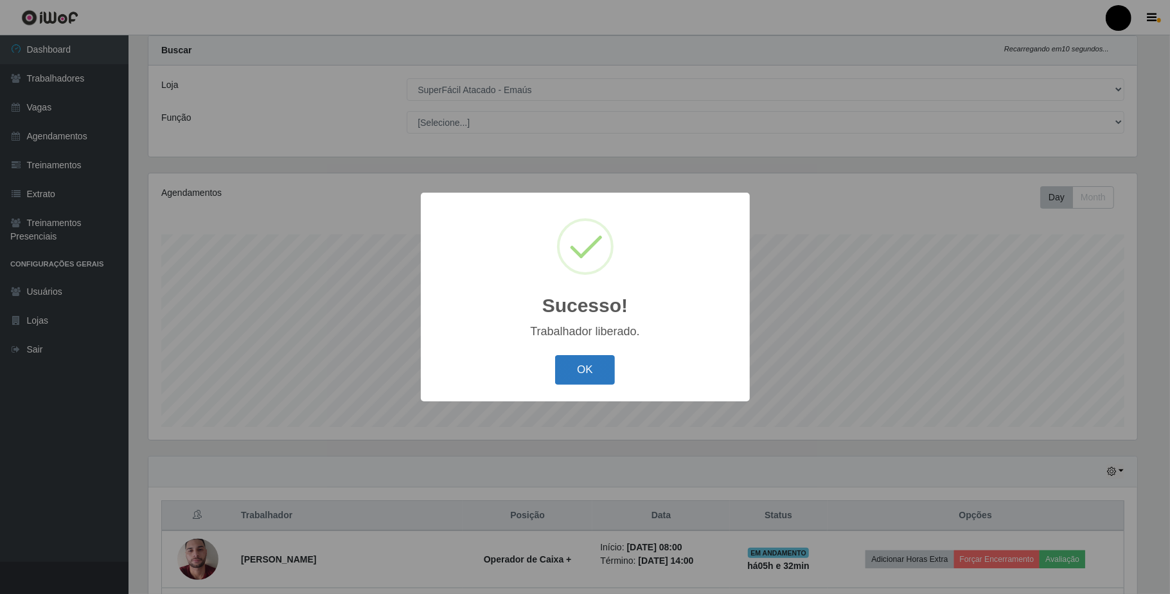
click at [565, 368] on button "OK" at bounding box center [585, 370] width 60 height 30
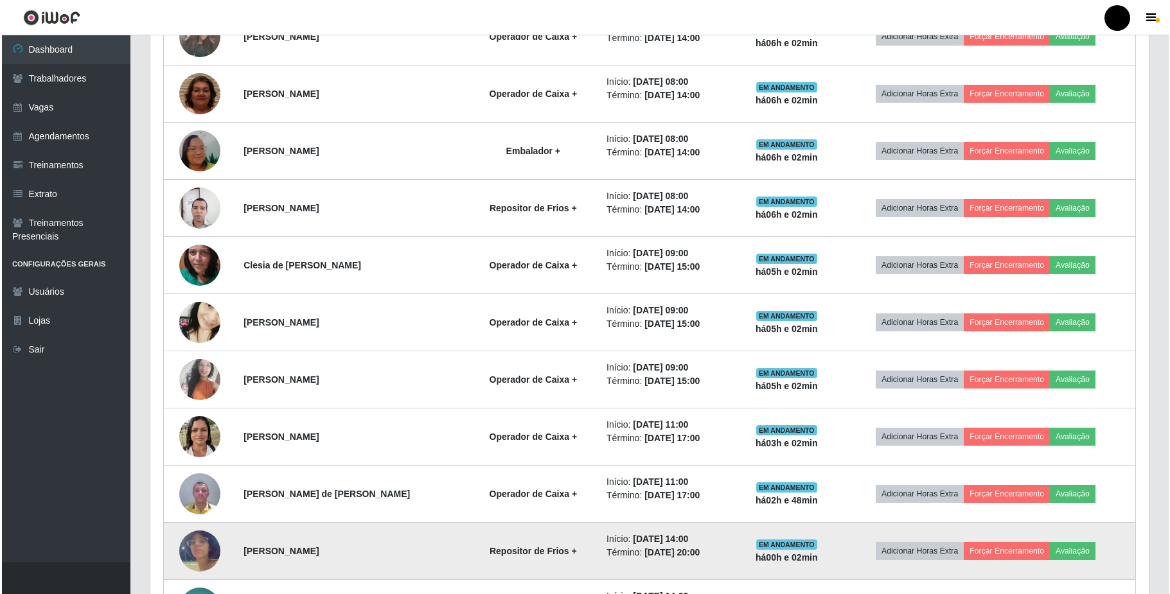
scroll to position [640, 0]
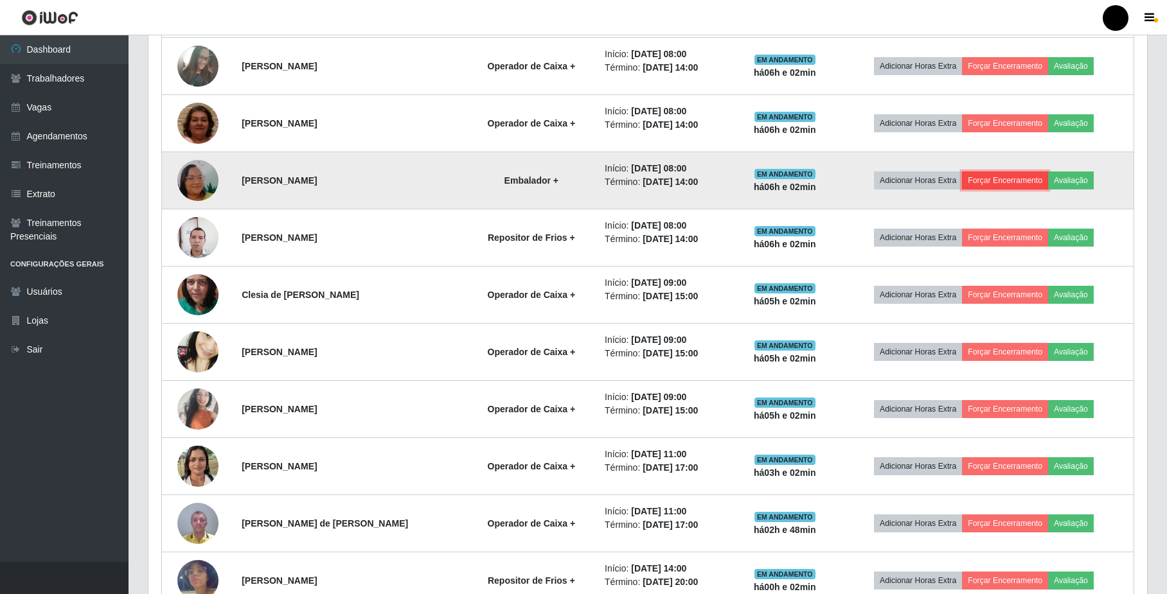
click at [1037, 184] on button "Forçar Encerramento" at bounding box center [1005, 181] width 86 height 18
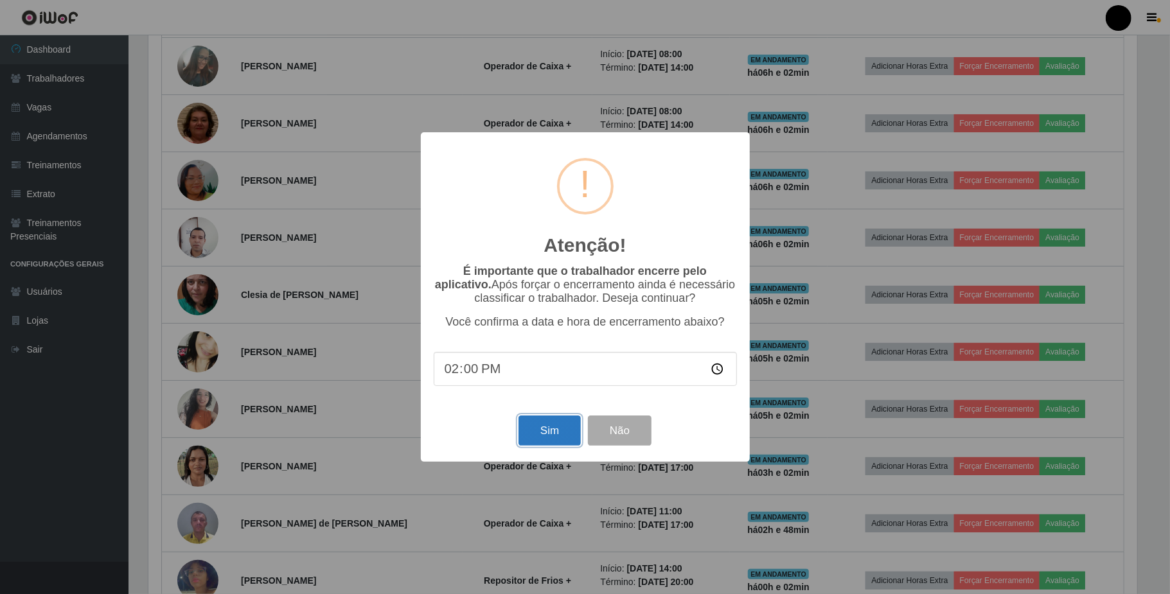
click at [533, 434] on button "Sim" at bounding box center [549, 431] width 62 height 30
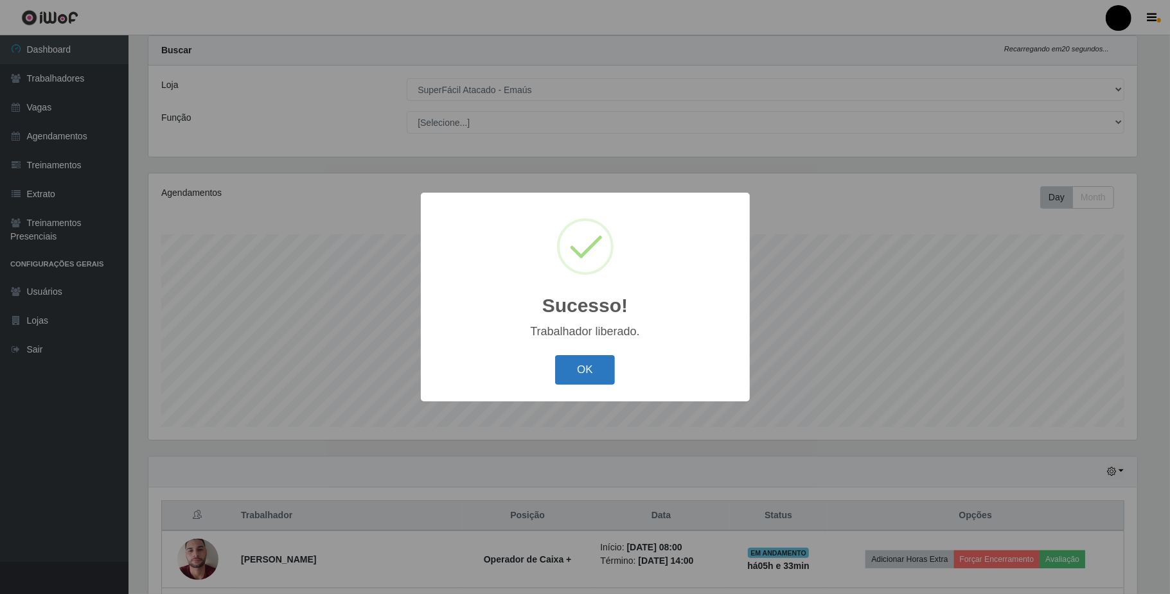
click at [577, 366] on button "OK" at bounding box center [585, 370] width 60 height 30
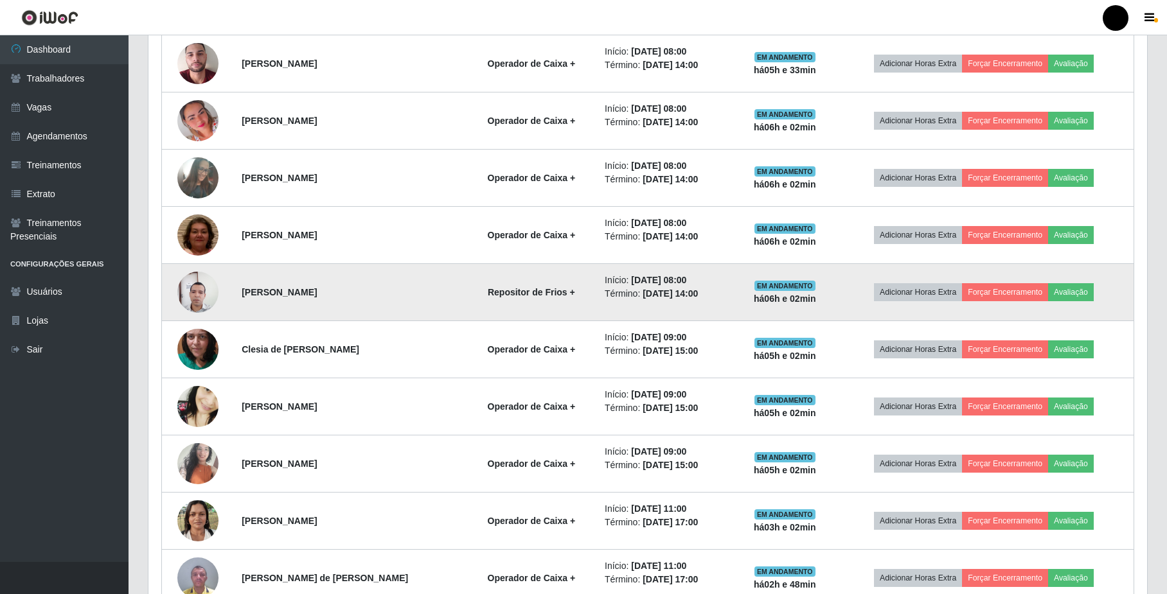
scroll to position [546, 0]
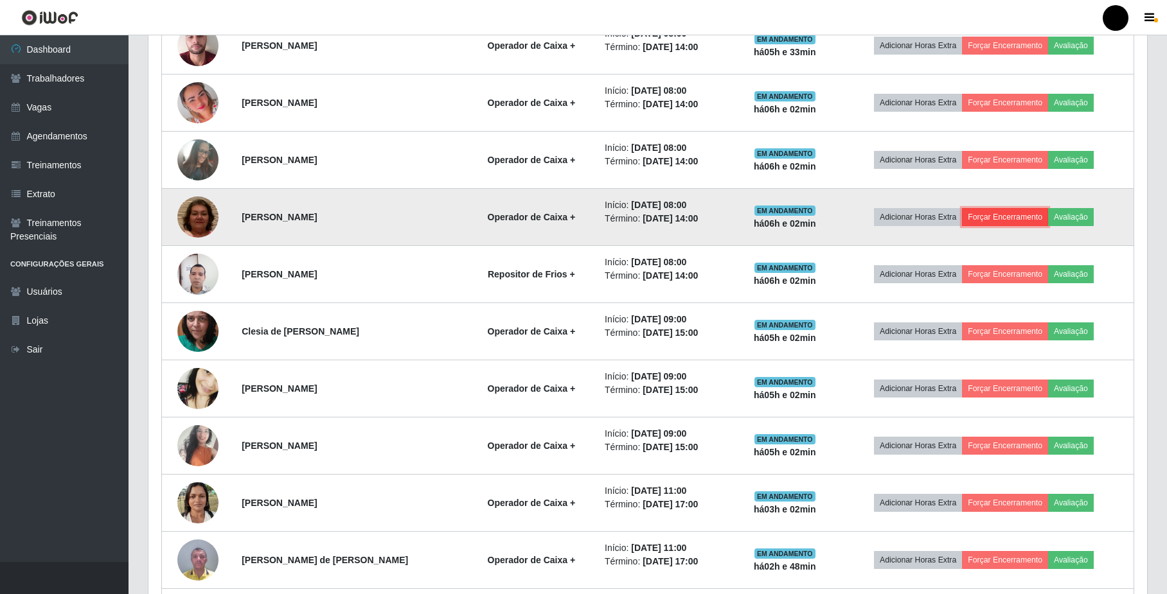
click at [1048, 220] on button "Forçar Encerramento" at bounding box center [1005, 217] width 86 height 18
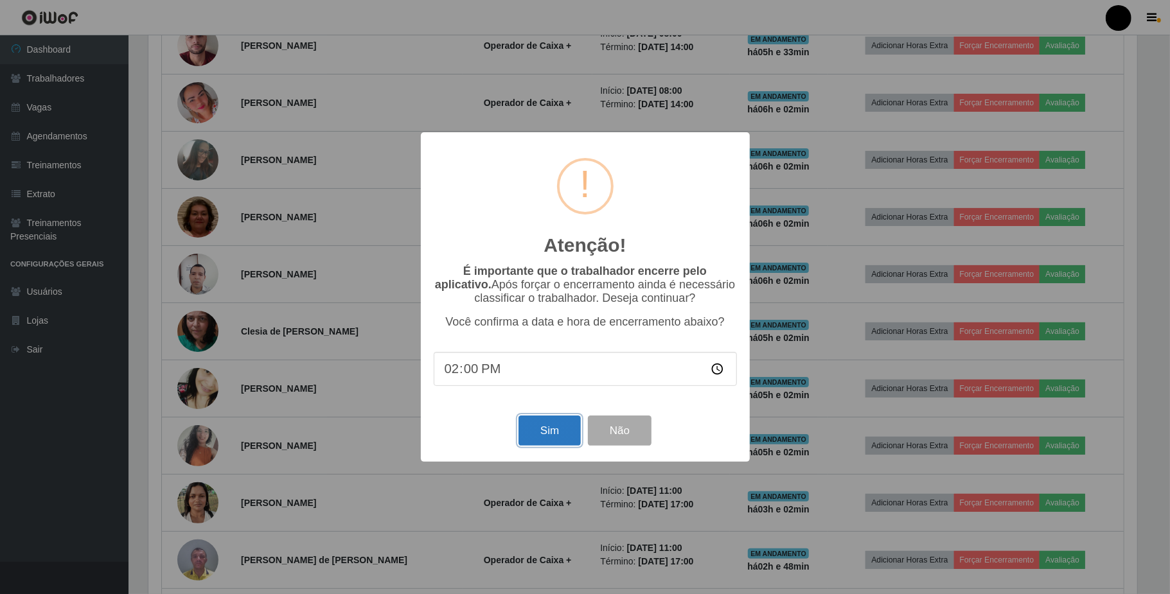
click at [556, 443] on button "Sim" at bounding box center [549, 431] width 62 height 30
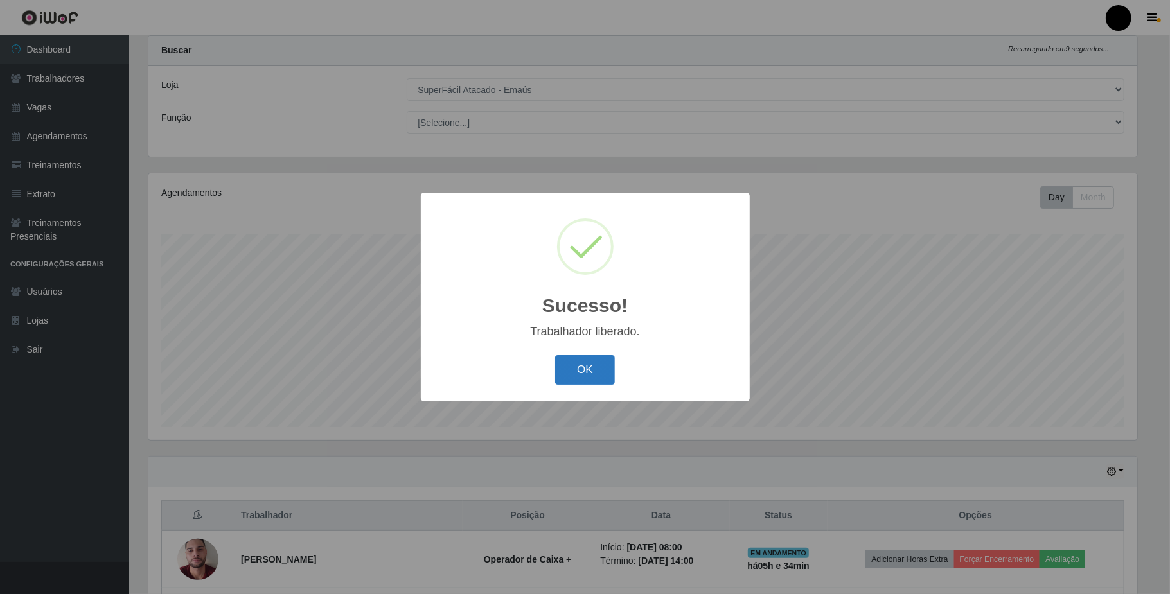
click at [572, 371] on button "OK" at bounding box center [585, 370] width 60 height 30
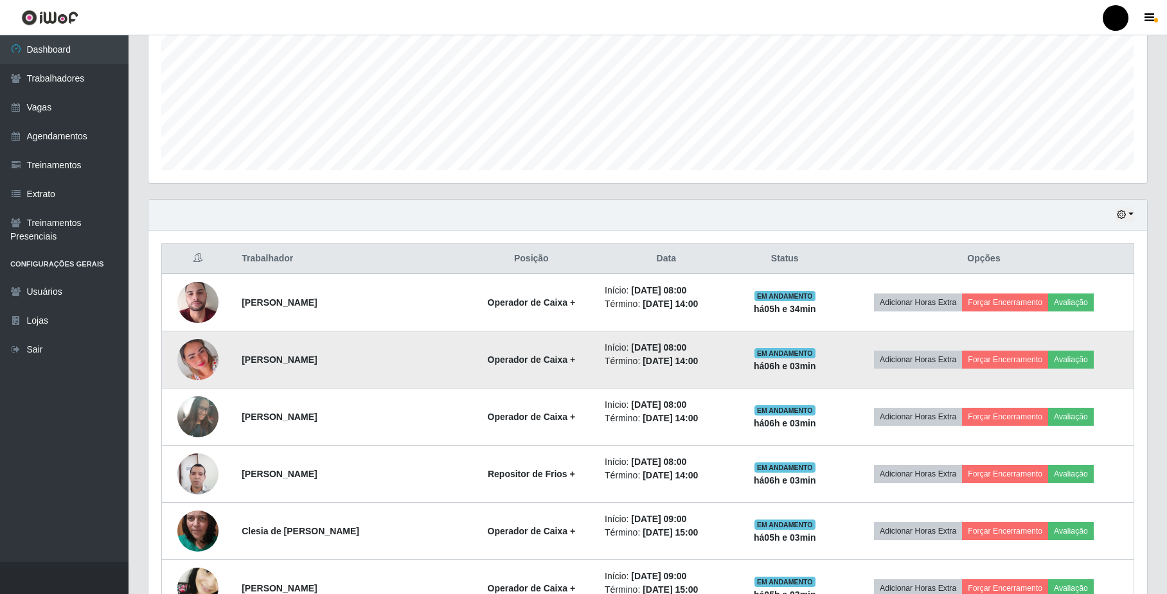
scroll to position [375, 0]
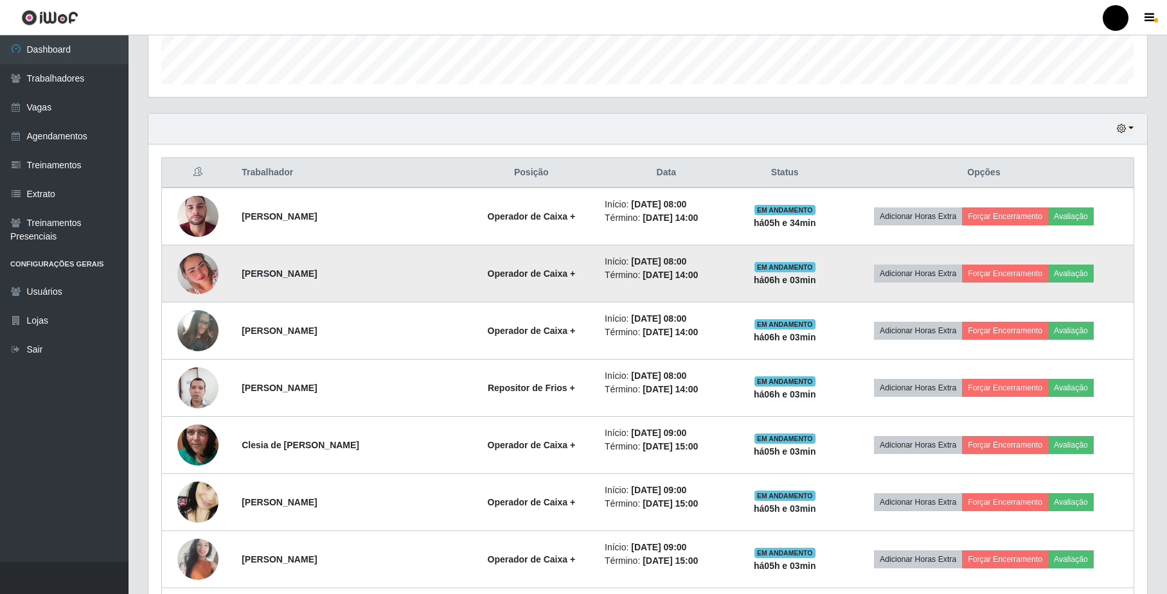
click at [186, 278] on img at bounding box center [197, 273] width 41 height 51
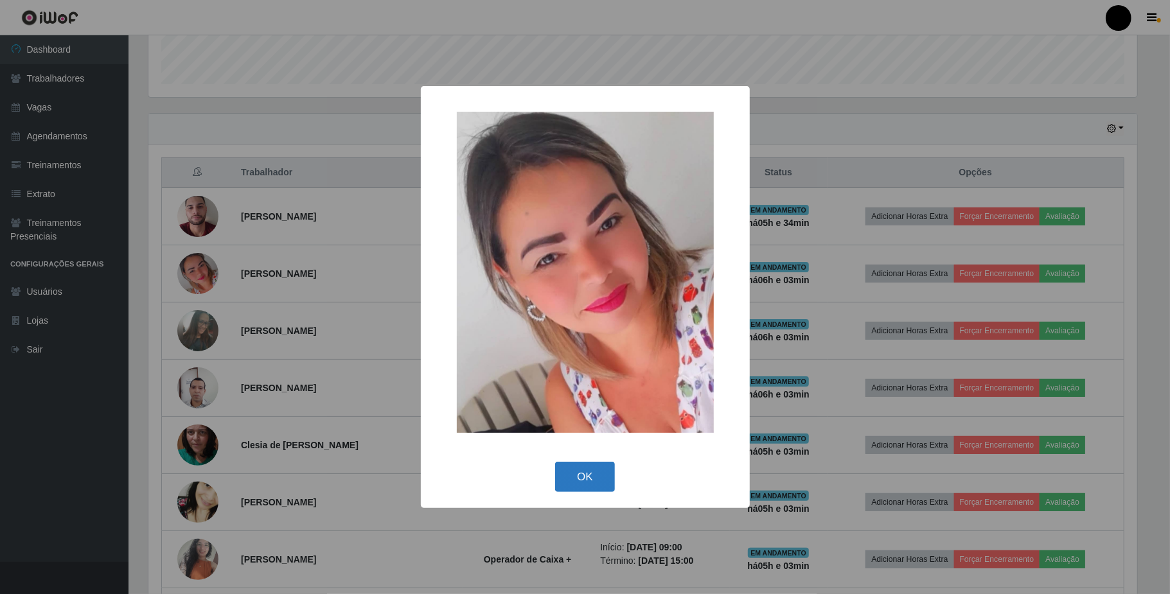
click at [579, 463] on button "OK" at bounding box center [585, 477] width 60 height 30
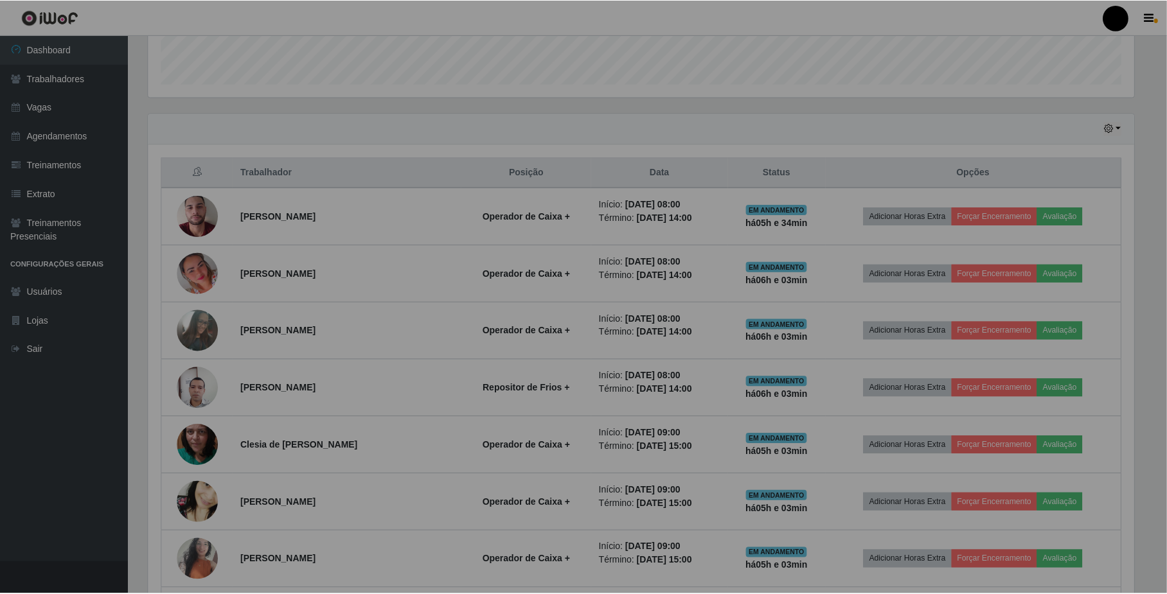
scroll to position [642181, 641450]
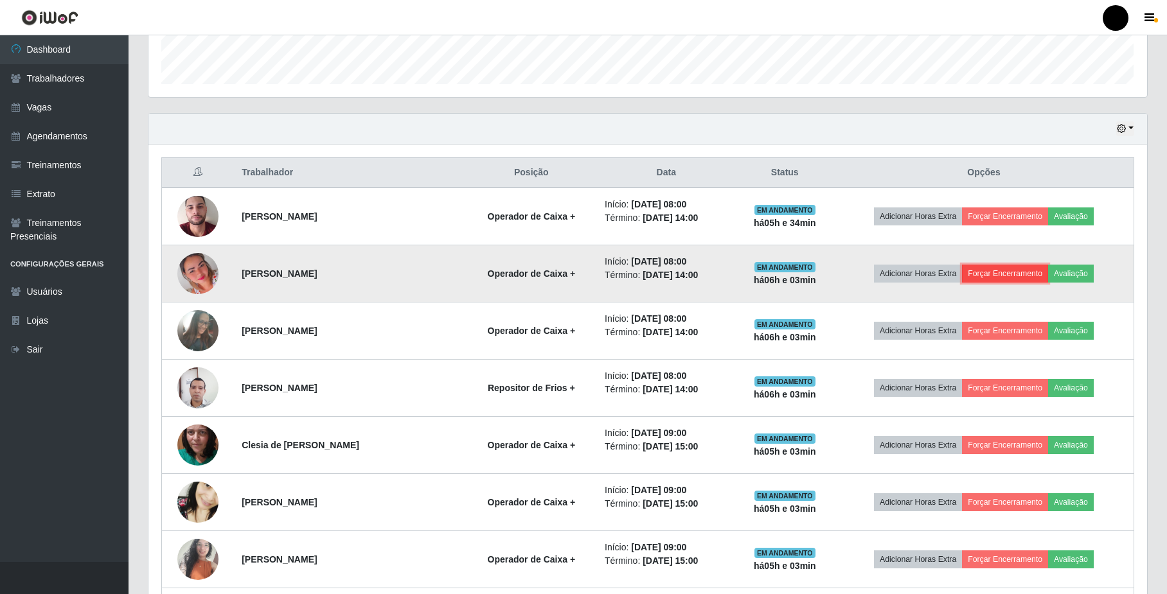
click at [1003, 278] on button "Forçar Encerramento" at bounding box center [1005, 274] width 86 height 18
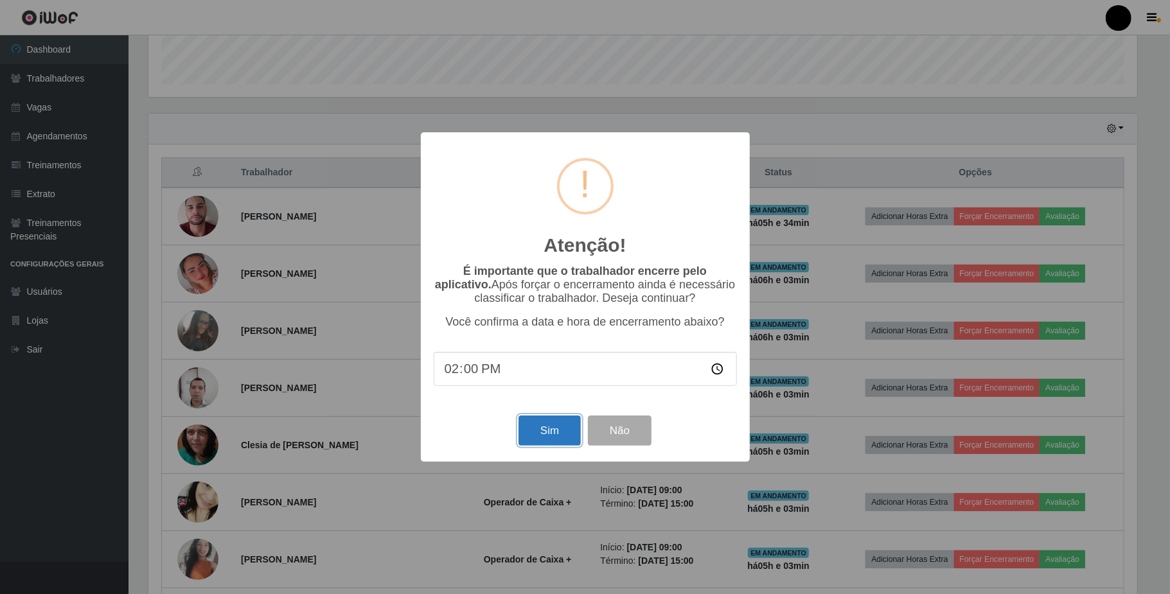
click at [535, 430] on button "Sim" at bounding box center [549, 431] width 62 height 30
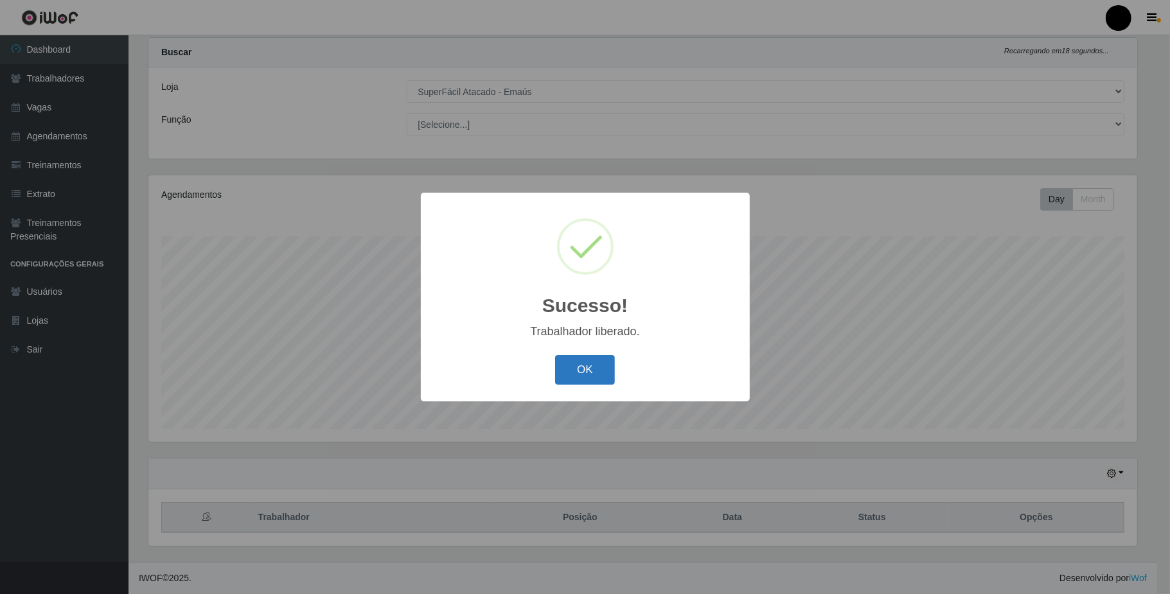
click at [579, 373] on button "OK" at bounding box center [585, 370] width 60 height 30
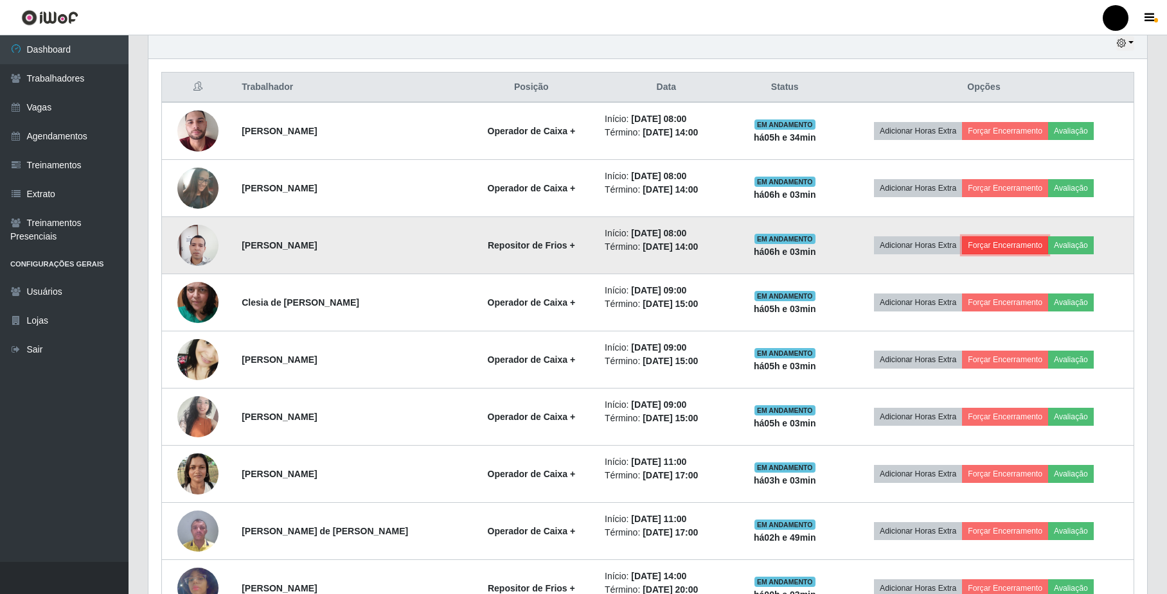
click at [1020, 245] on button "Forçar Encerramento" at bounding box center [1005, 245] width 86 height 18
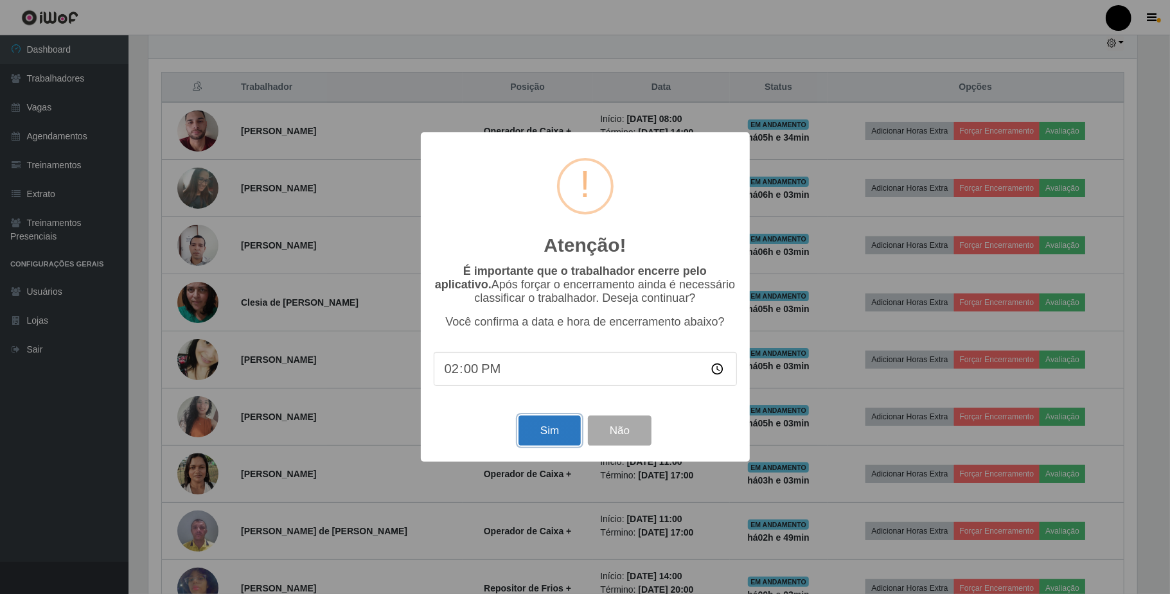
click at [540, 430] on button "Sim" at bounding box center [549, 431] width 62 height 30
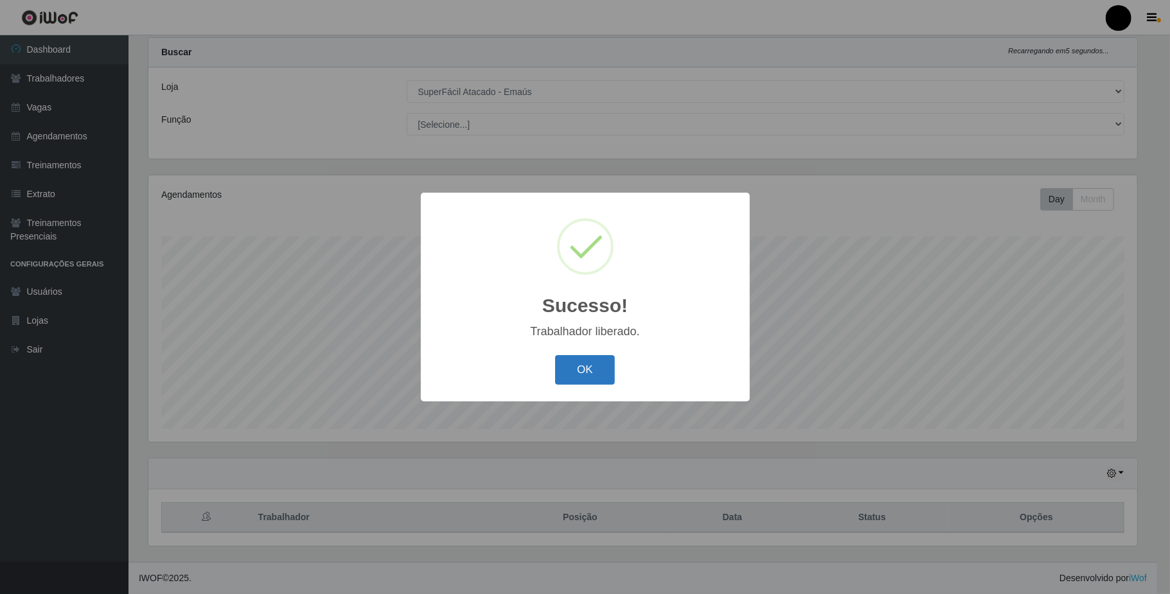
click at [576, 367] on button "OK" at bounding box center [585, 370] width 60 height 30
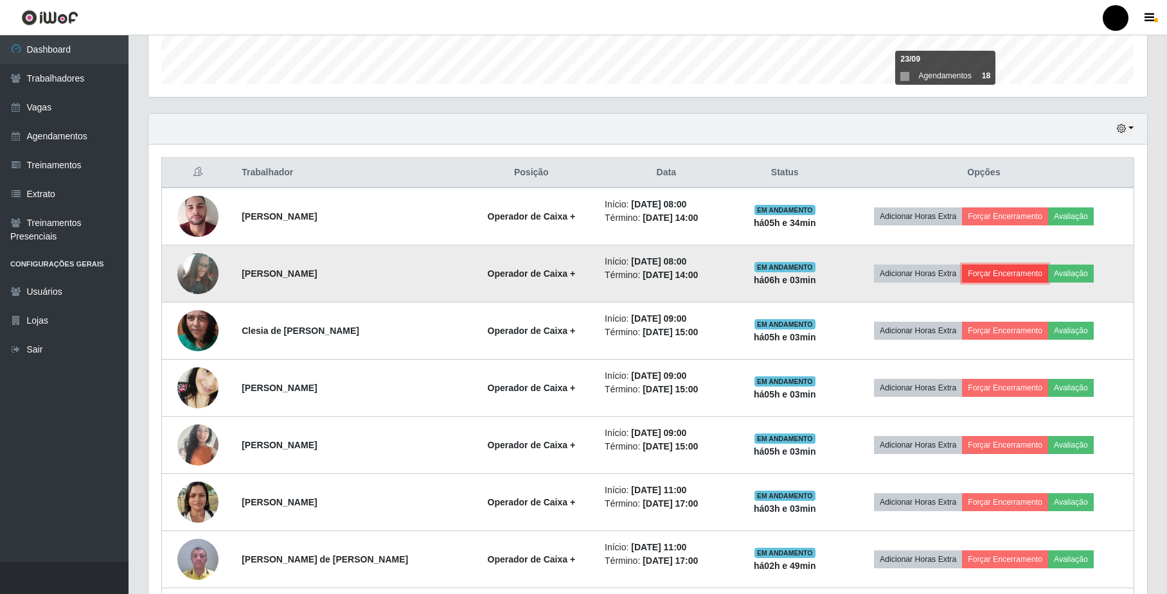
click at [1014, 270] on button "Forçar Encerramento" at bounding box center [1005, 274] width 86 height 18
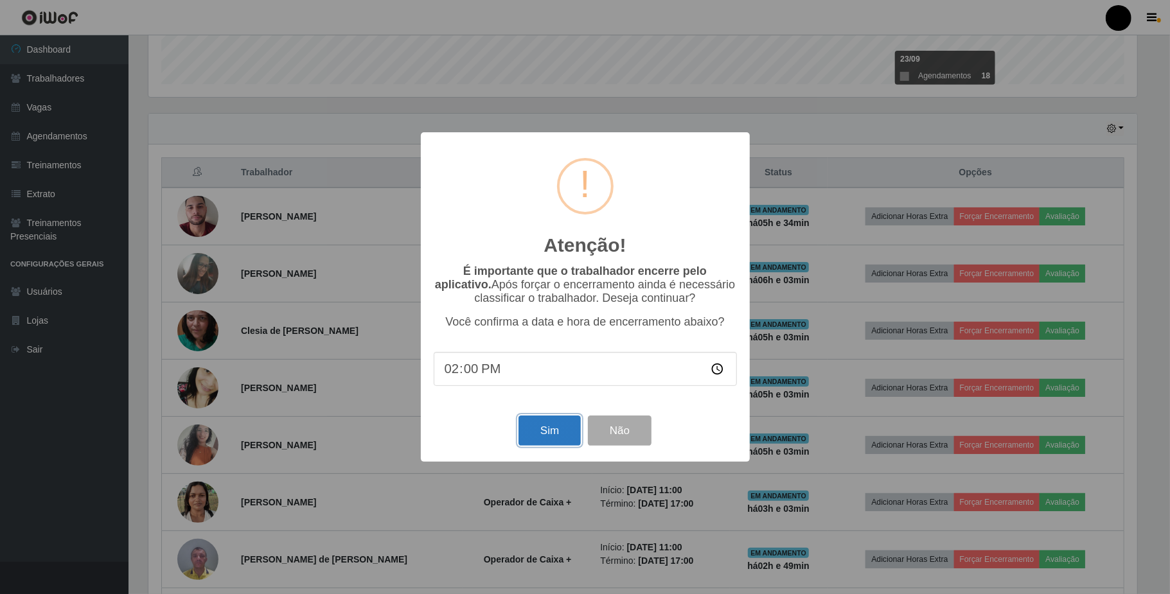
click at [544, 438] on button "Sim" at bounding box center [549, 431] width 62 height 30
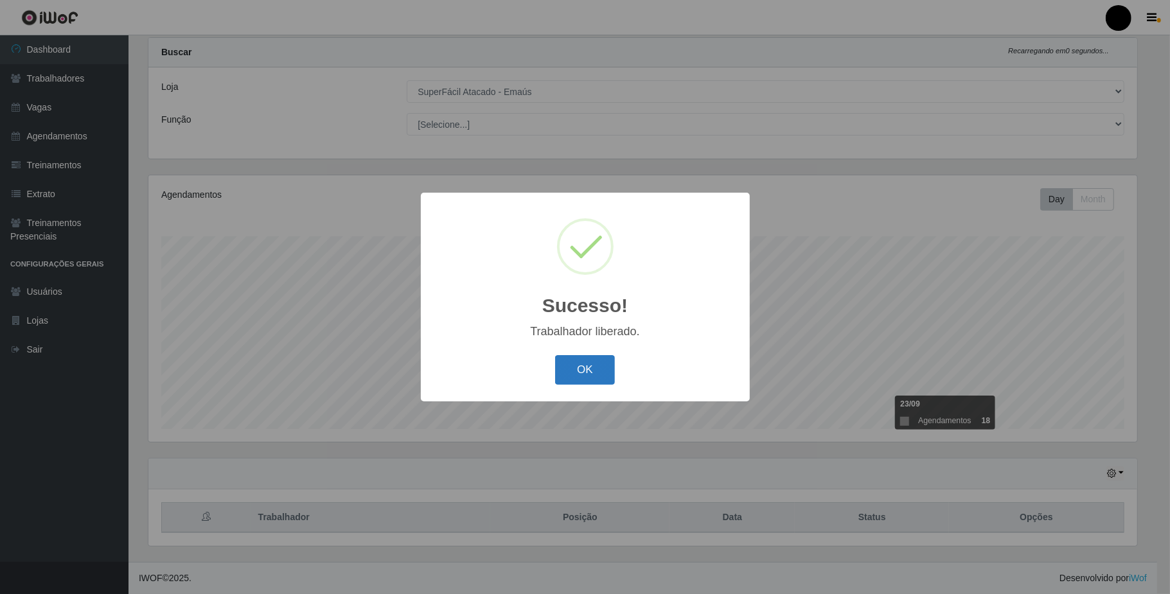
click at [581, 366] on button "OK" at bounding box center [585, 370] width 60 height 30
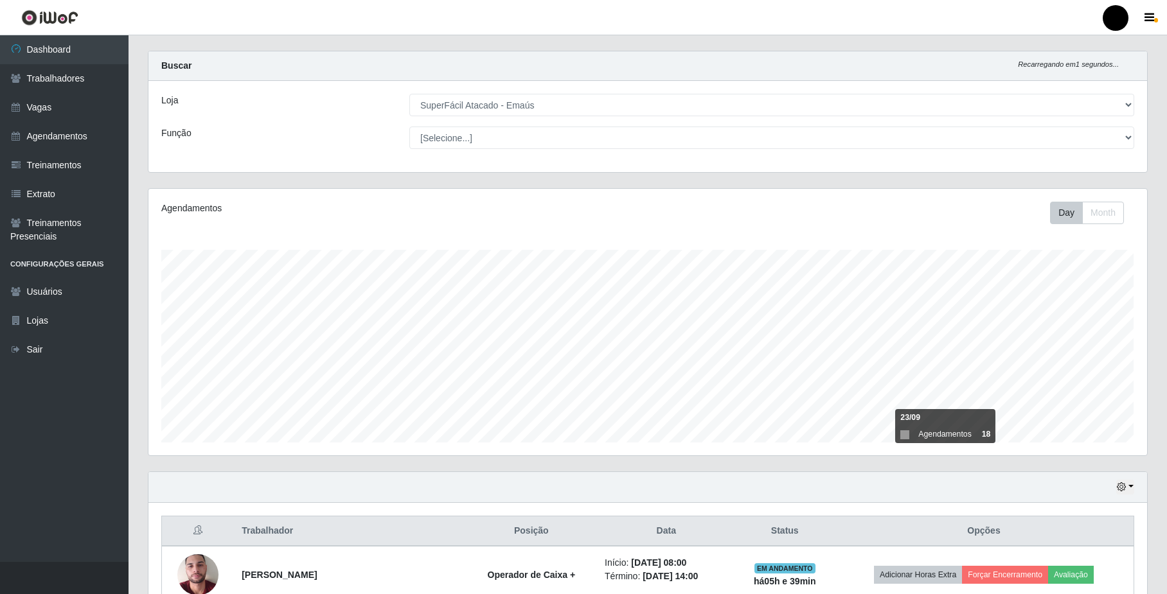
scroll to position [0, 0]
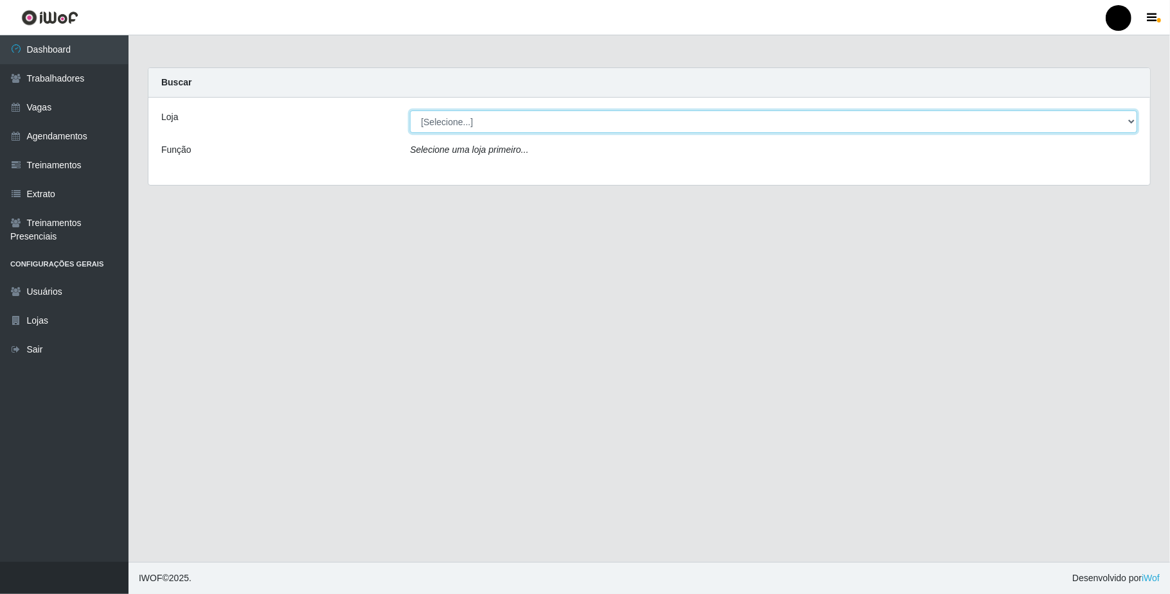
click at [1132, 128] on select "[Selecione...] SuperFácil Atacado - Emaús" at bounding box center [773, 122] width 727 height 22
select select "407"
click at [410, 111] on select "[Selecione...] SuperFácil Atacado - Emaús" at bounding box center [773, 122] width 727 height 22
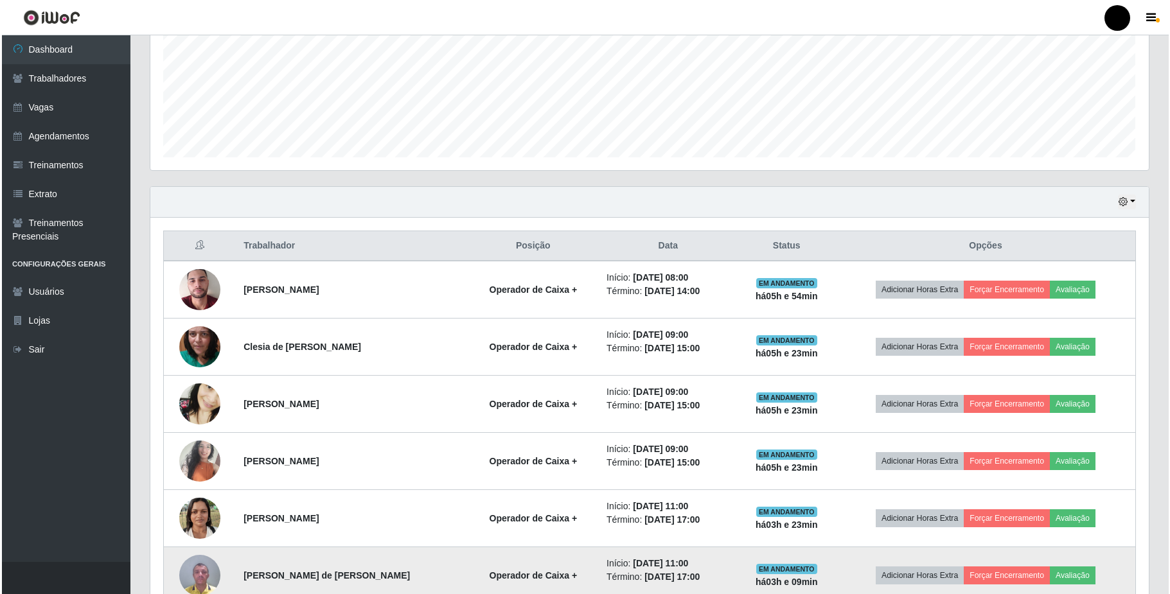
scroll to position [267, 0]
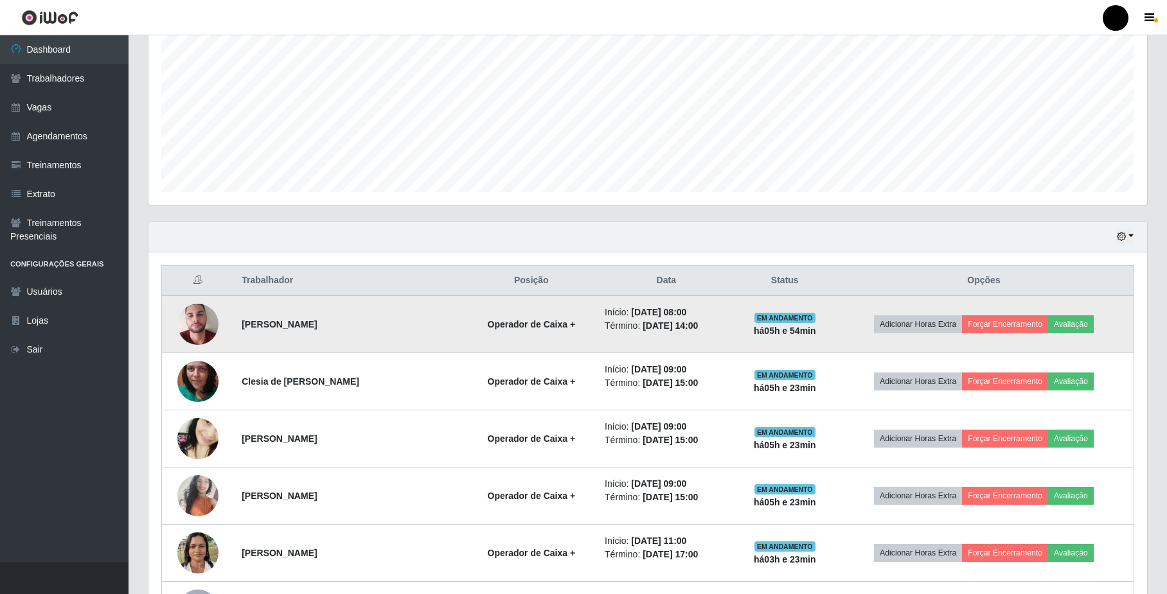
click at [199, 324] on img at bounding box center [197, 324] width 41 height 73
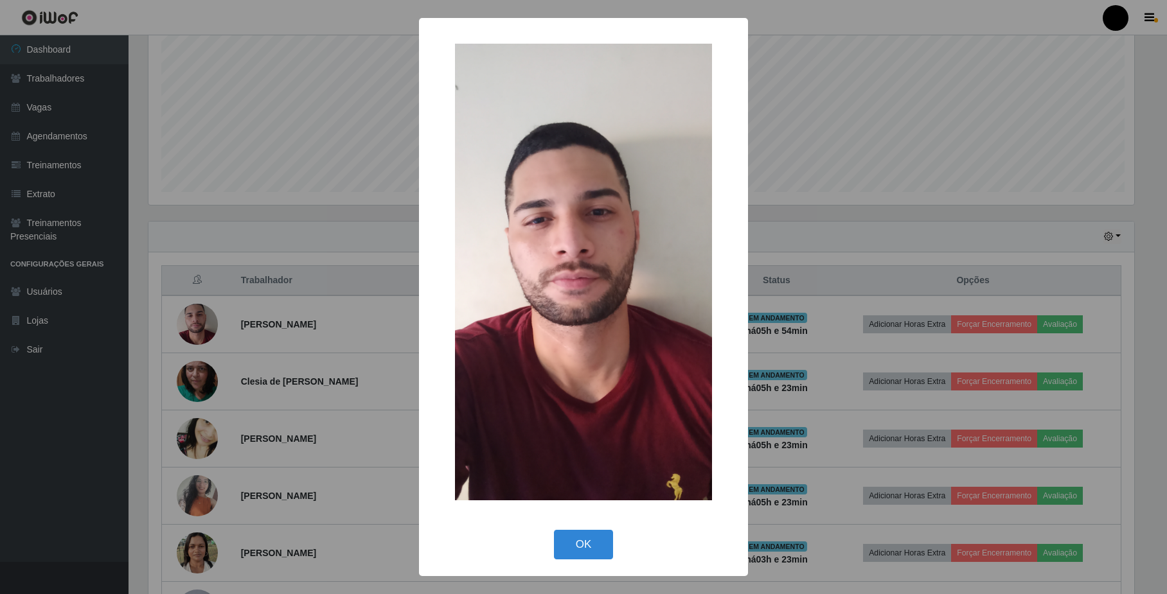
scroll to position [267, 988]
click at [594, 541] on button "OK" at bounding box center [585, 545] width 60 height 30
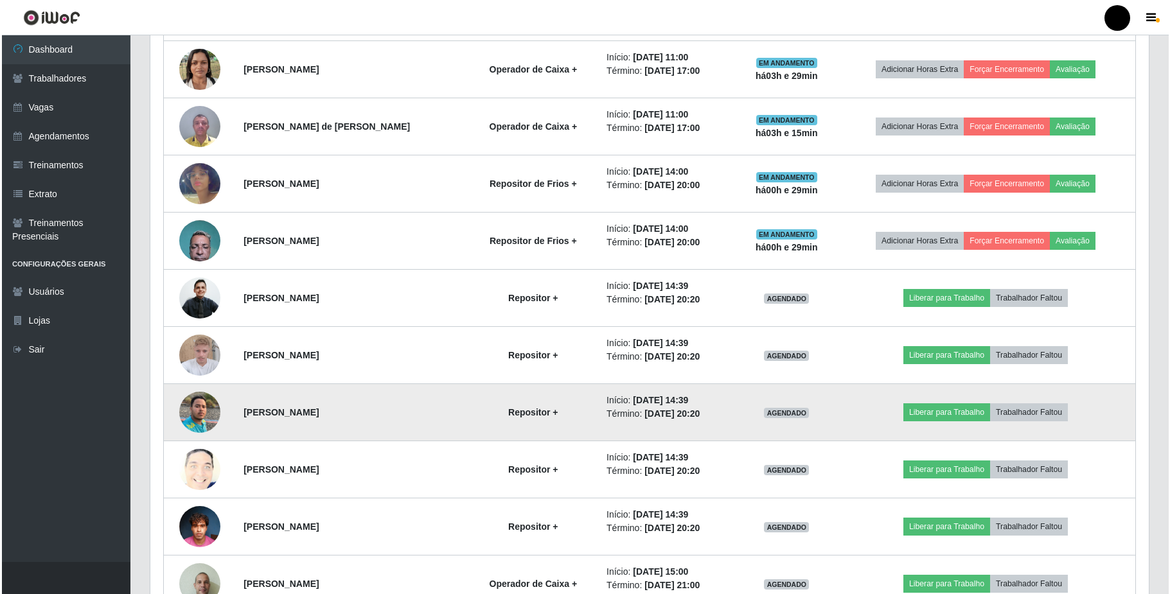
scroll to position [781, 0]
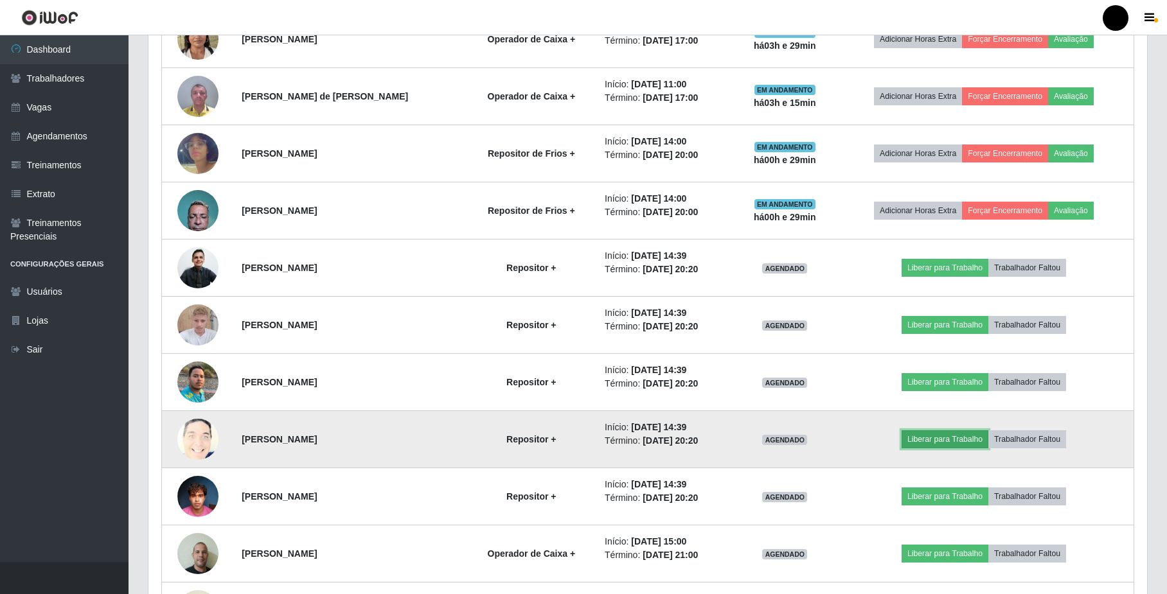
click at [967, 438] on button "Liberar para Trabalho" at bounding box center [944, 439] width 87 height 18
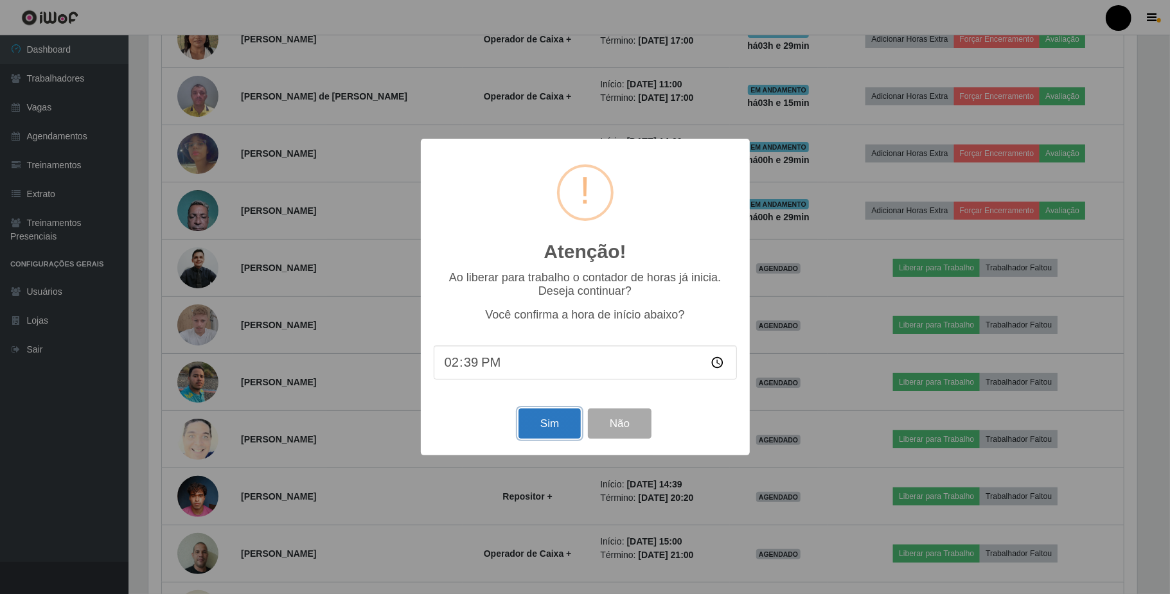
click at [538, 438] on button "Sim" at bounding box center [549, 424] width 62 height 30
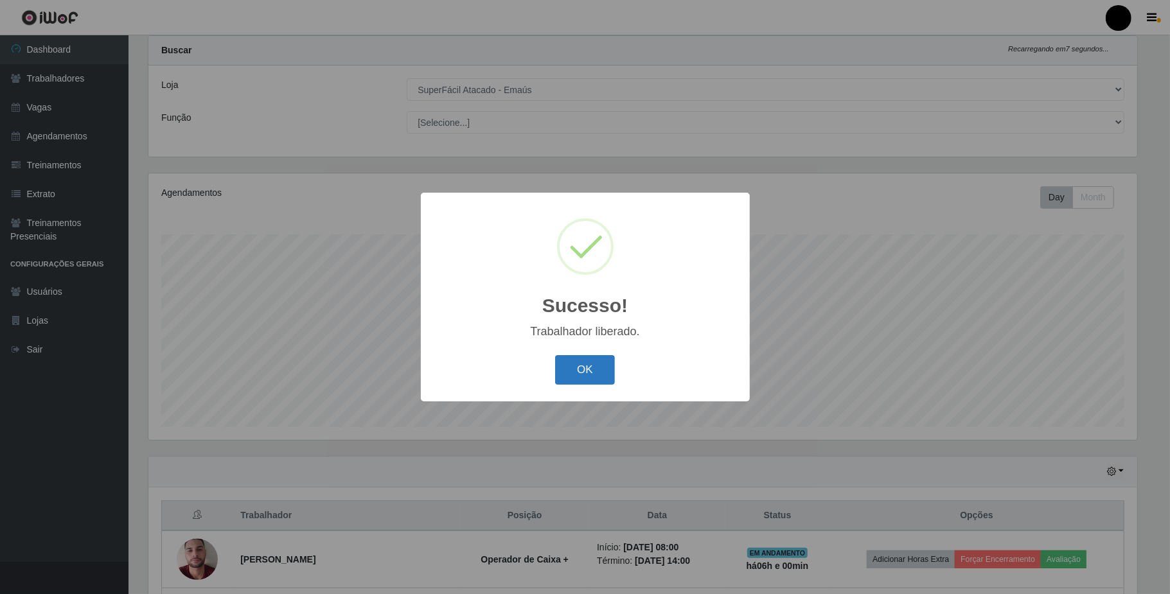
click at [574, 373] on button "OK" at bounding box center [585, 370] width 60 height 30
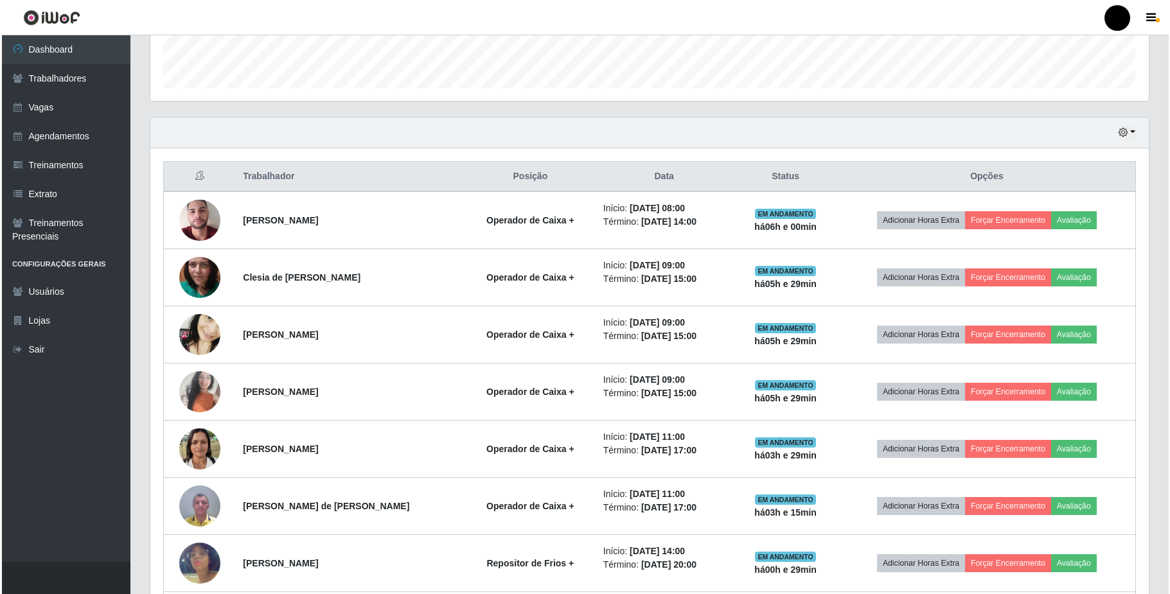
scroll to position [375, 0]
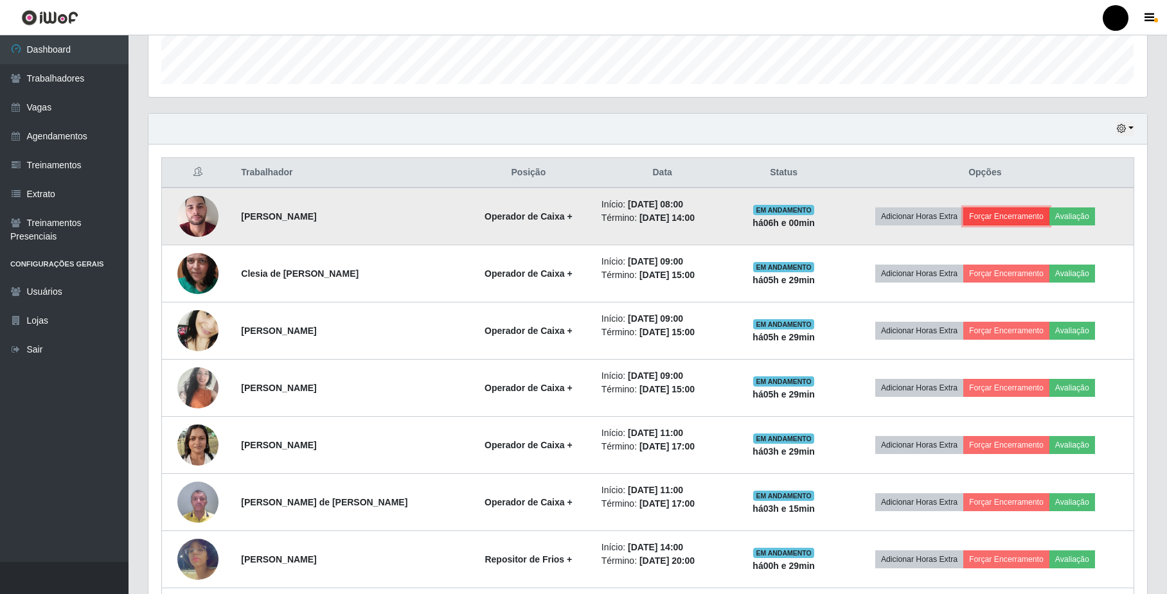
click at [980, 218] on button "Forçar Encerramento" at bounding box center [1006, 217] width 86 height 18
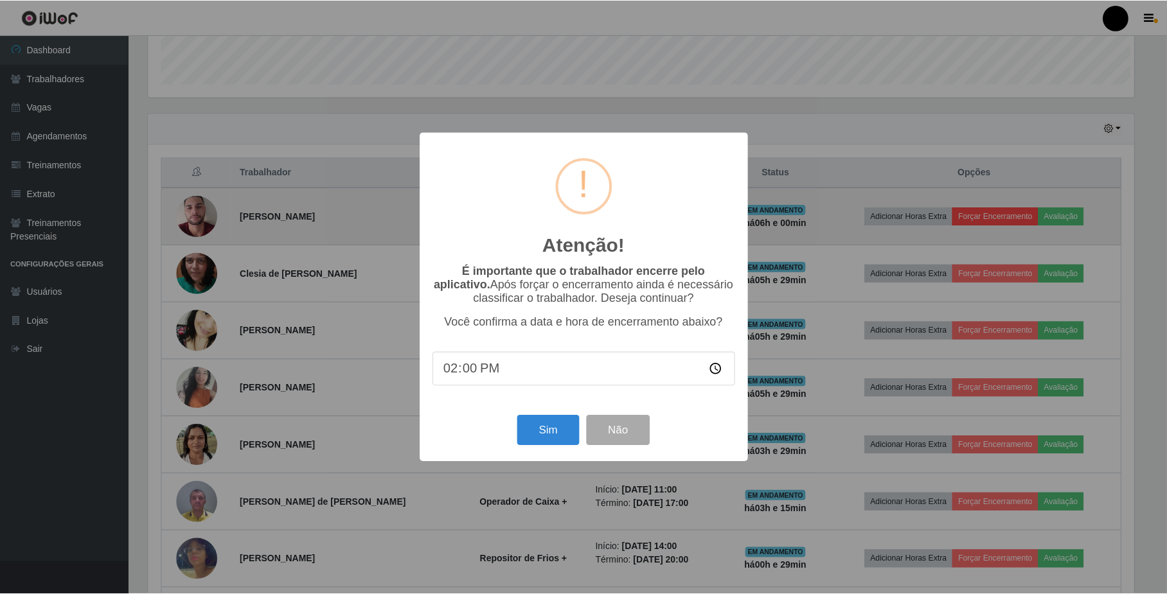
scroll to position [267, 988]
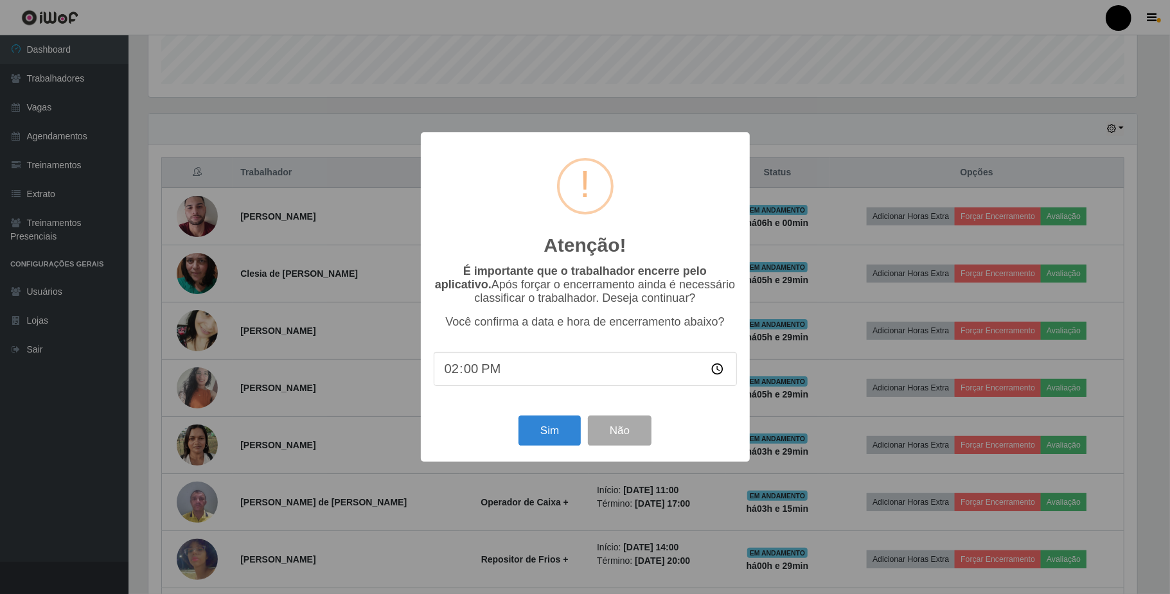
click at [543, 378] on input "14:00" at bounding box center [585, 369] width 303 height 34
click at [530, 384] on input "14:30" at bounding box center [585, 369] width 303 height 34
drag, startPoint x: 527, startPoint y: 379, endPoint x: 474, endPoint y: 379, distance: 52.7
click at [523, 380] on input "14:30" at bounding box center [585, 369] width 303 height 34
type input "14:29"
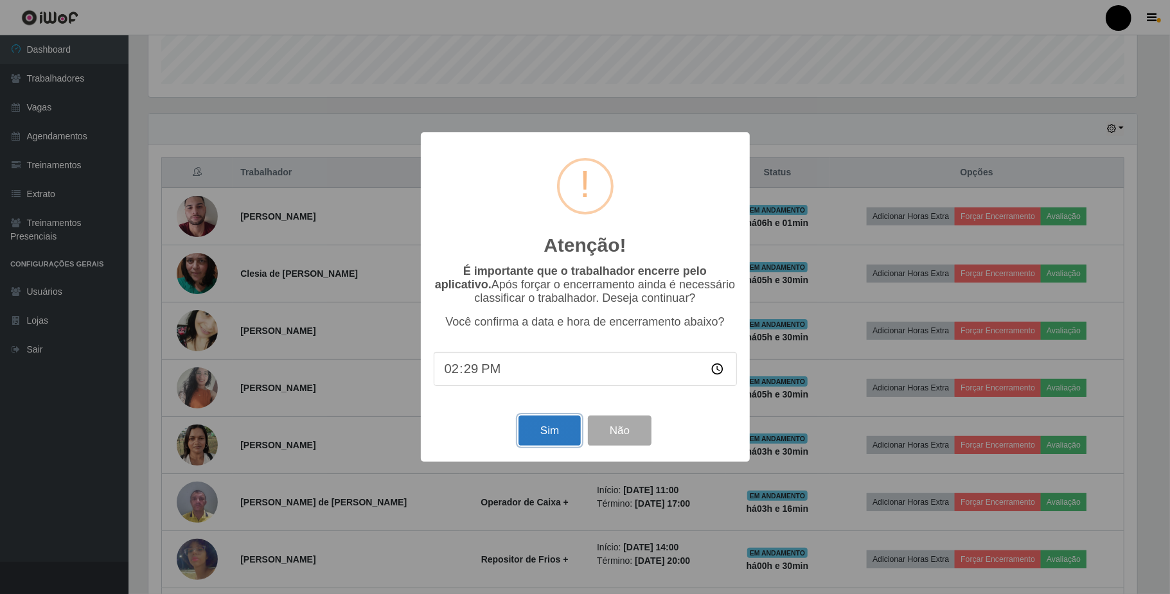
click at [527, 445] on button "Sim" at bounding box center [549, 431] width 62 height 30
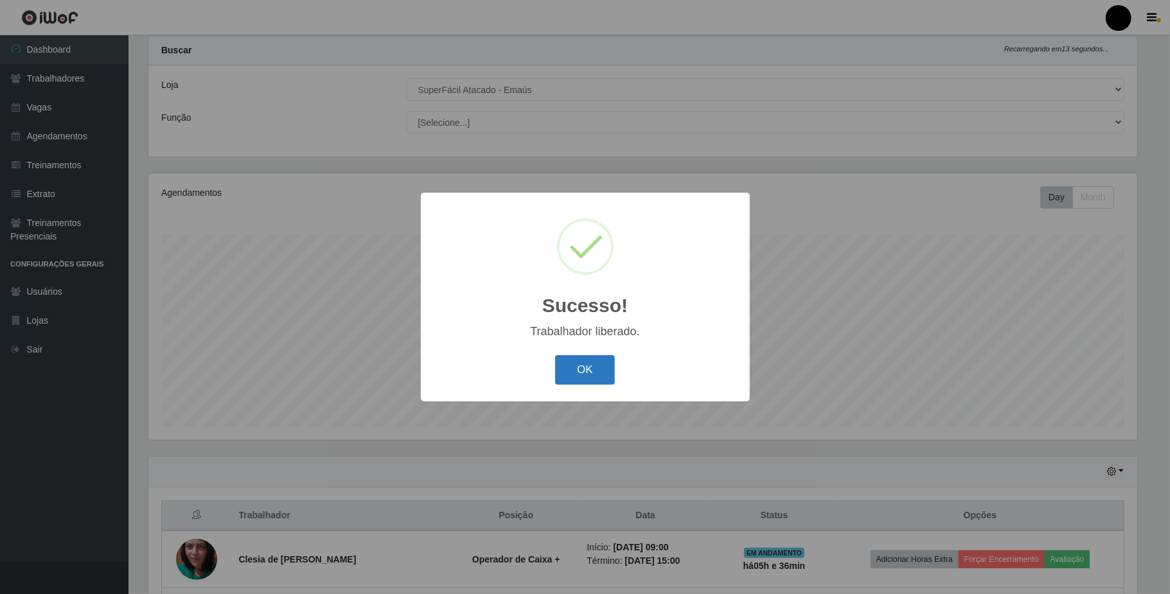
click at [589, 363] on button "OK" at bounding box center [585, 370] width 60 height 30
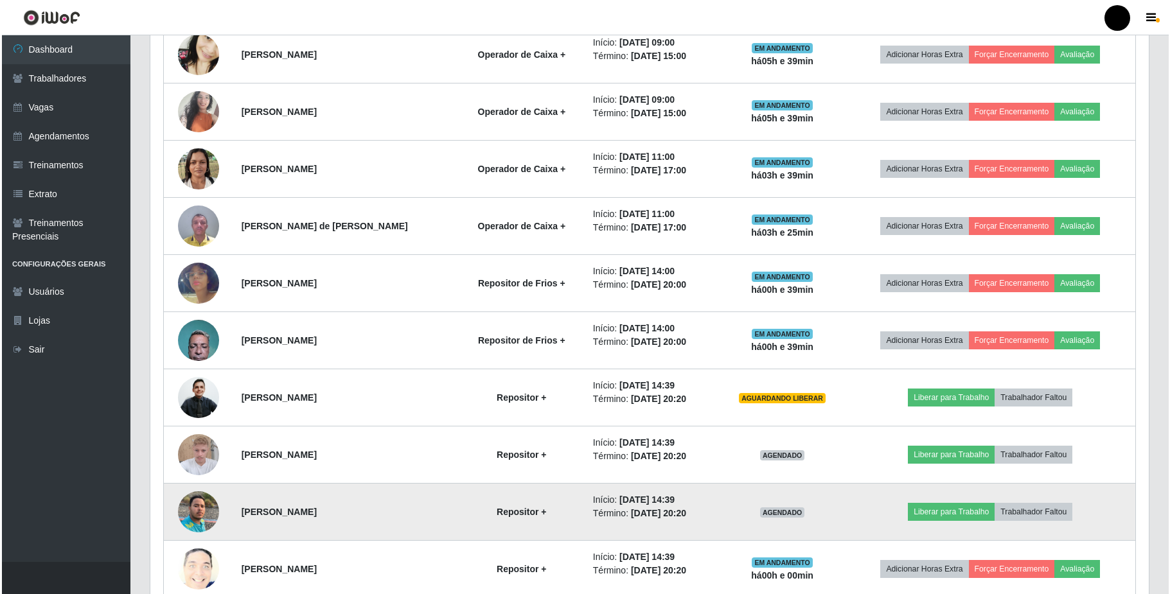
scroll to position [632, 0]
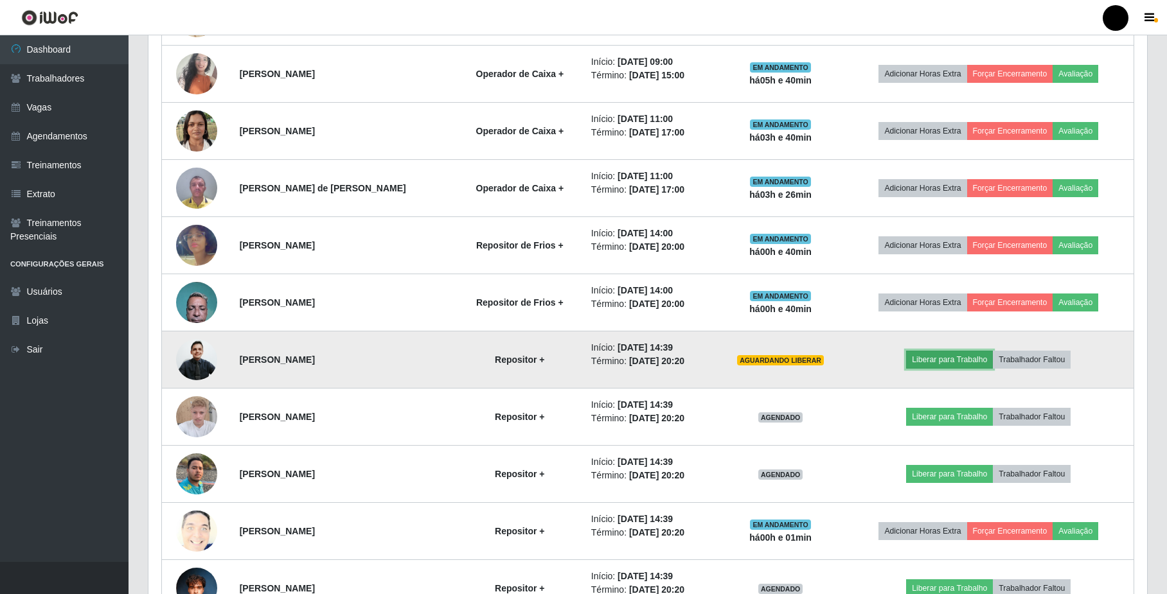
click at [957, 360] on button "Liberar para Trabalho" at bounding box center [949, 360] width 87 height 18
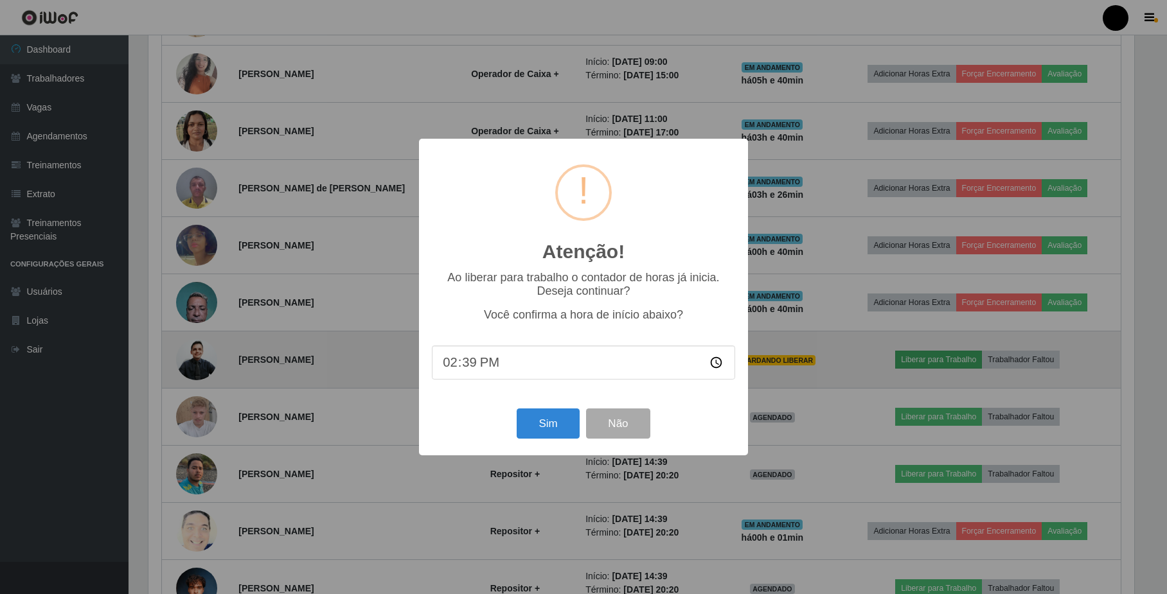
scroll to position [267, 988]
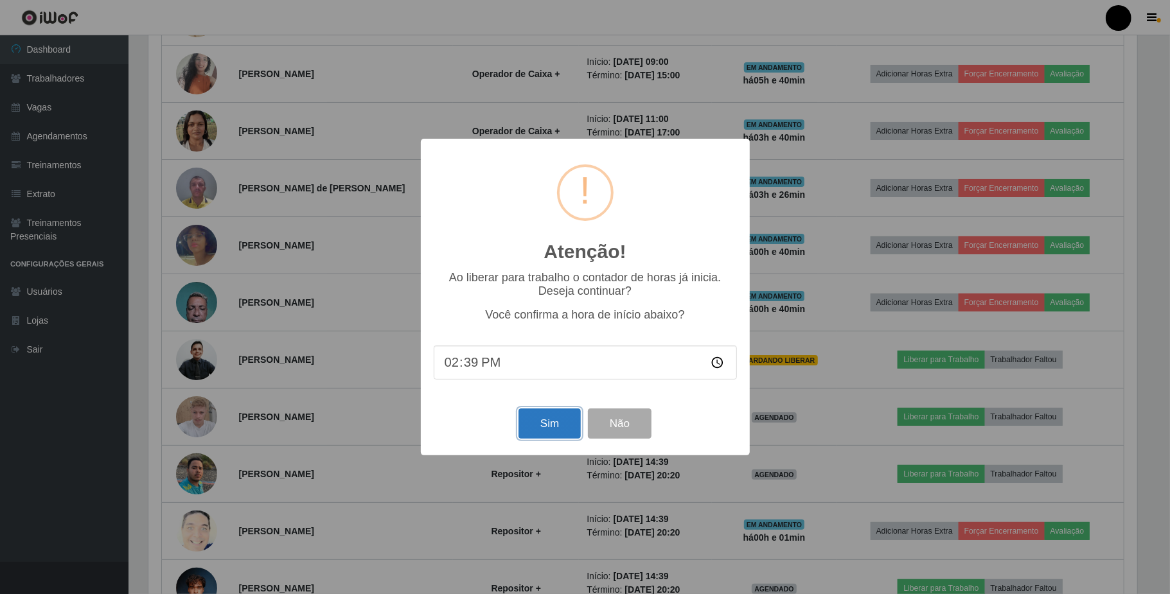
click at [565, 432] on button "Sim" at bounding box center [549, 424] width 62 height 30
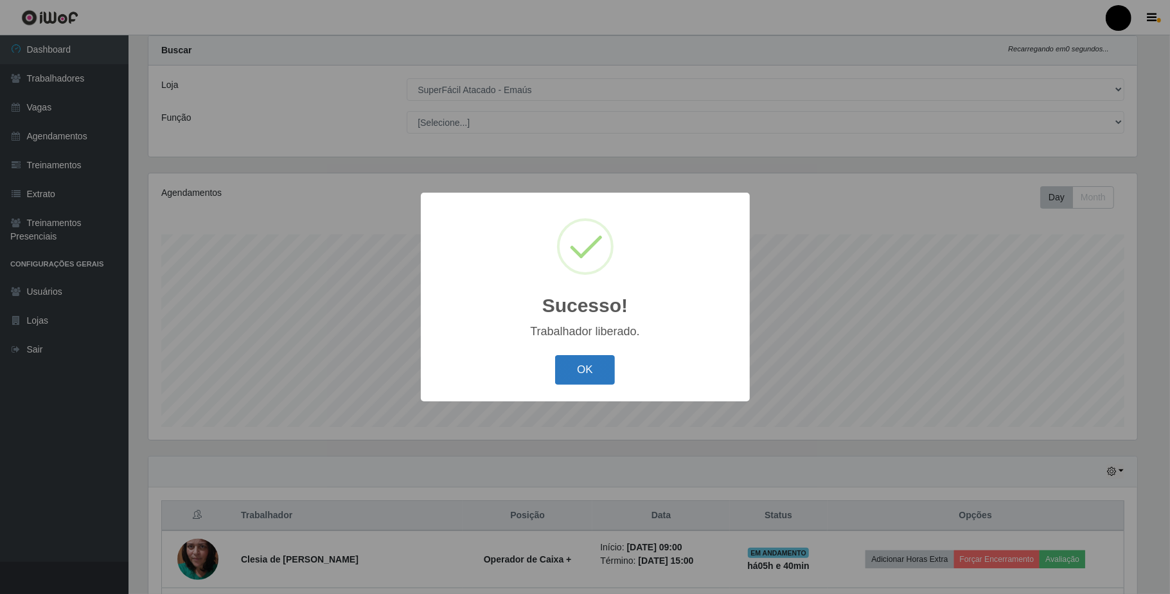
click at [600, 373] on button "OK" at bounding box center [585, 370] width 60 height 30
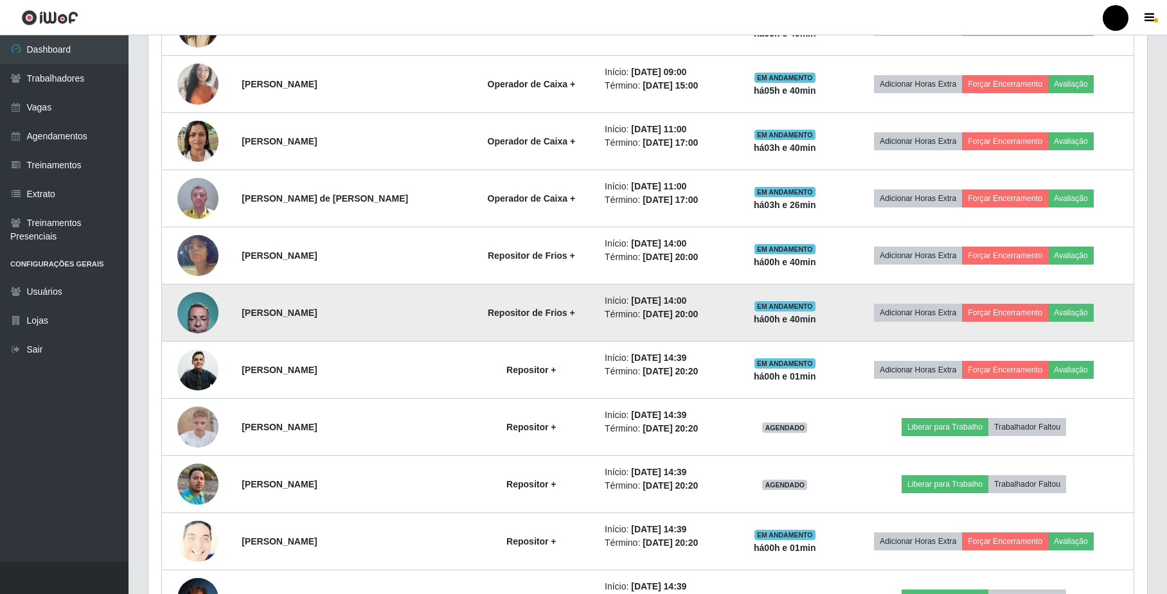
scroll to position [632, 0]
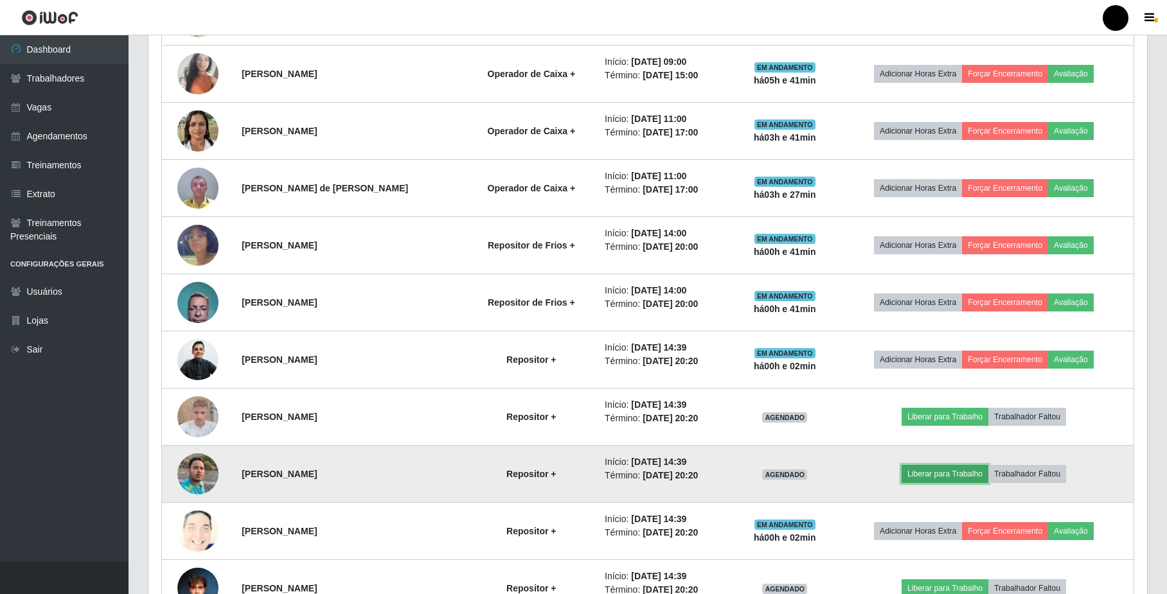
click at [941, 478] on button "Liberar para Trabalho" at bounding box center [944, 474] width 87 height 18
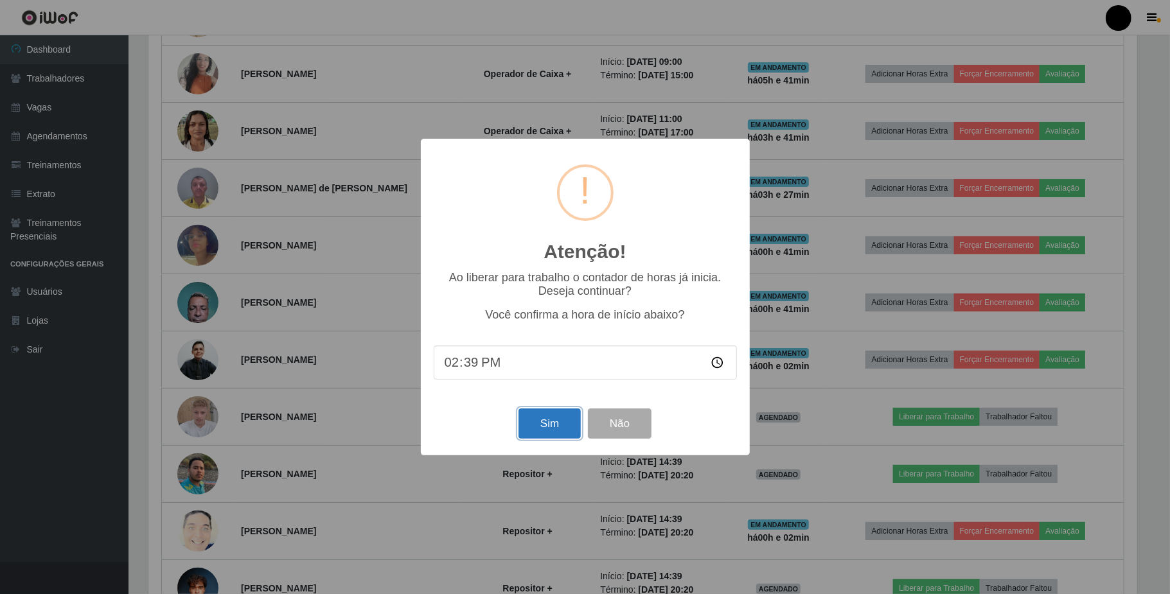
click at [535, 429] on button "Sim" at bounding box center [549, 424] width 62 height 30
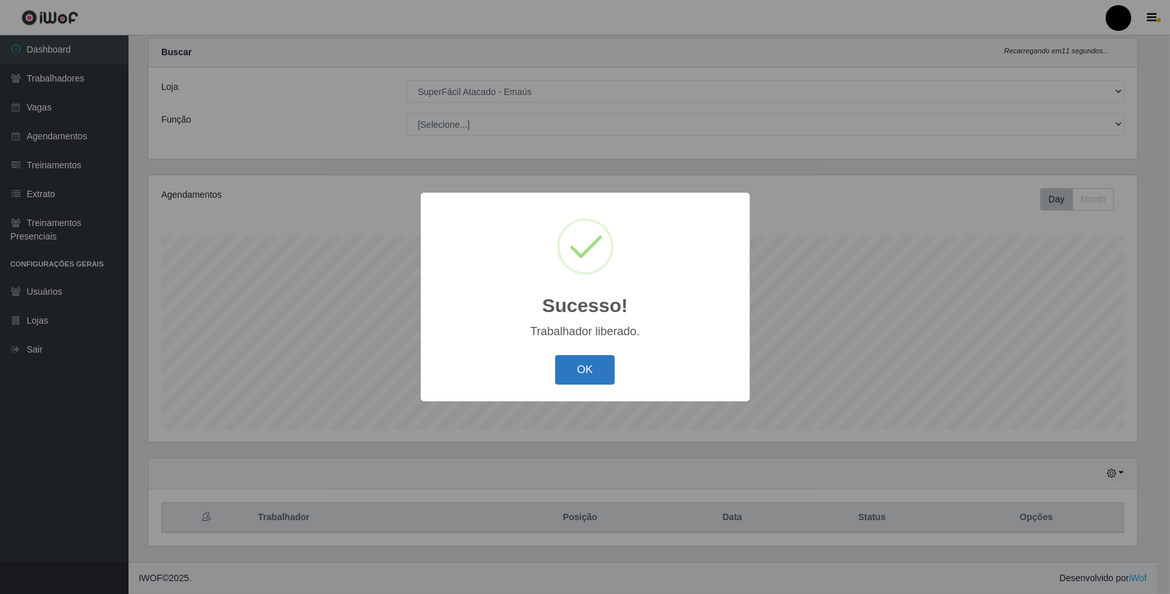
click at [588, 373] on button "OK" at bounding box center [585, 370] width 60 height 30
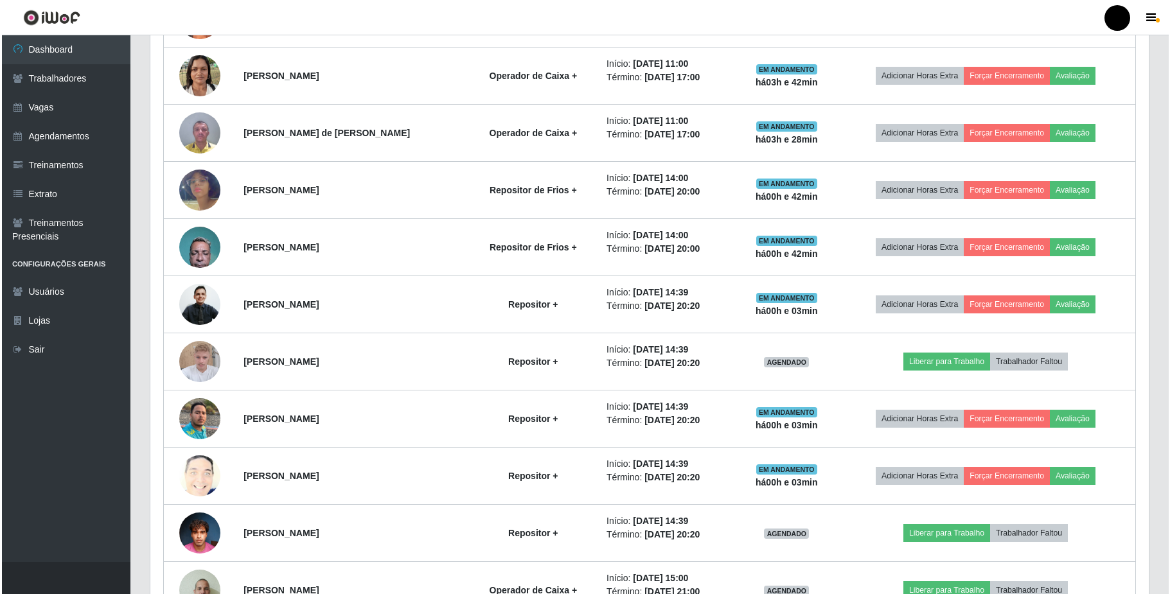
scroll to position [718, 0]
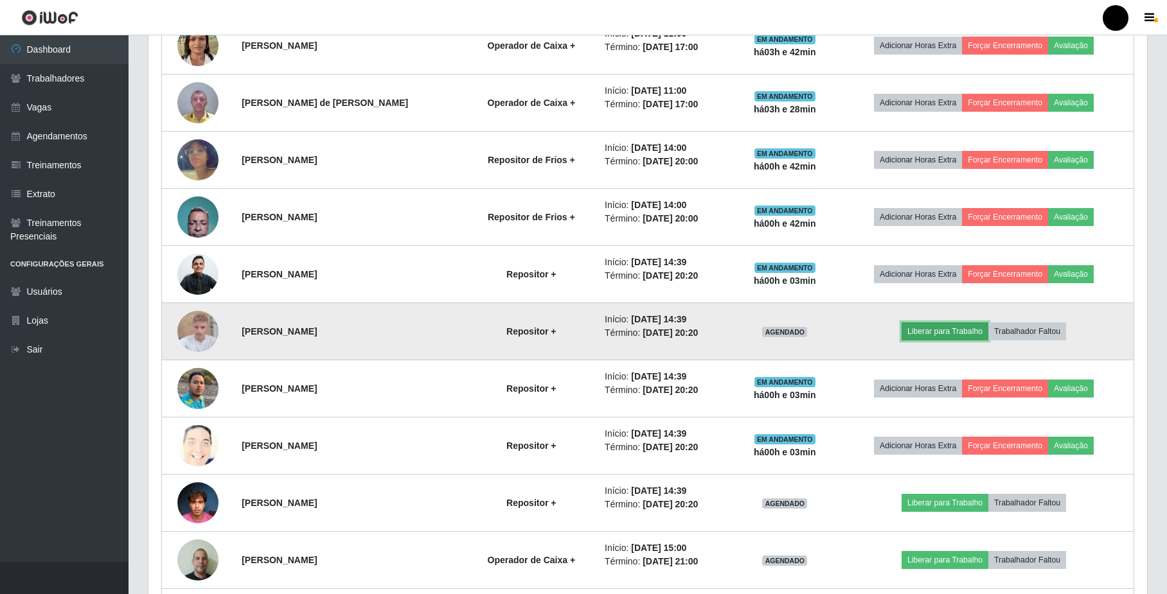
click at [938, 338] on button "Liberar para Trabalho" at bounding box center [944, 332] width 87 height 18
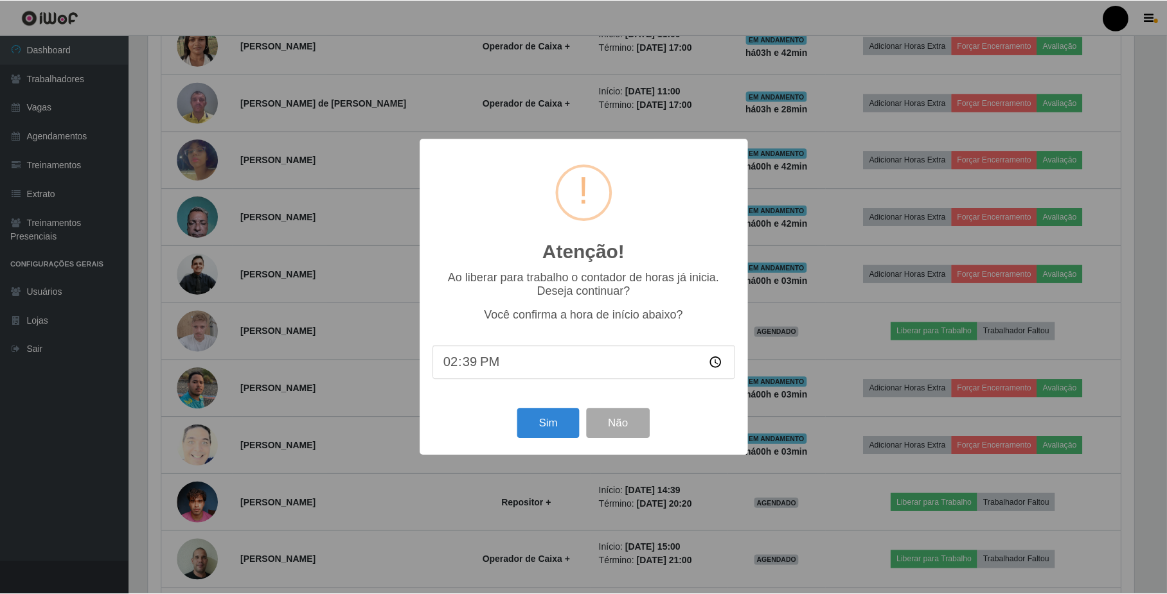
scroll to position [267, 988]
click at [554, 430] on button "Sim" at bounding box center [549, 424] width 62 height 30
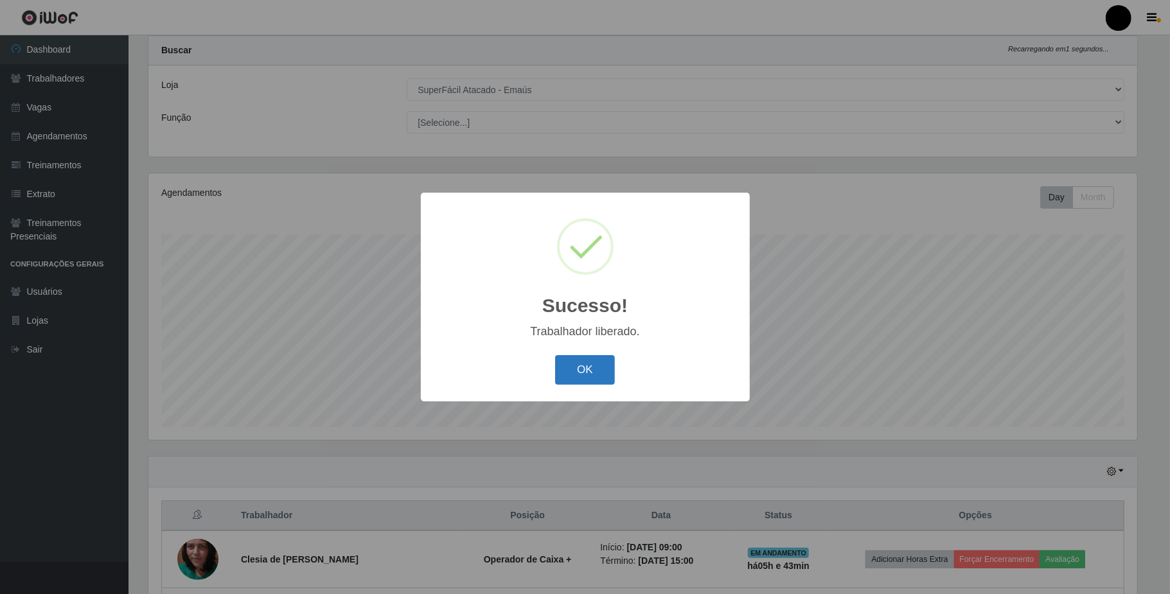
click at [591, 373] on button "OK" at bounding box center [585, 370] width 60 height 30
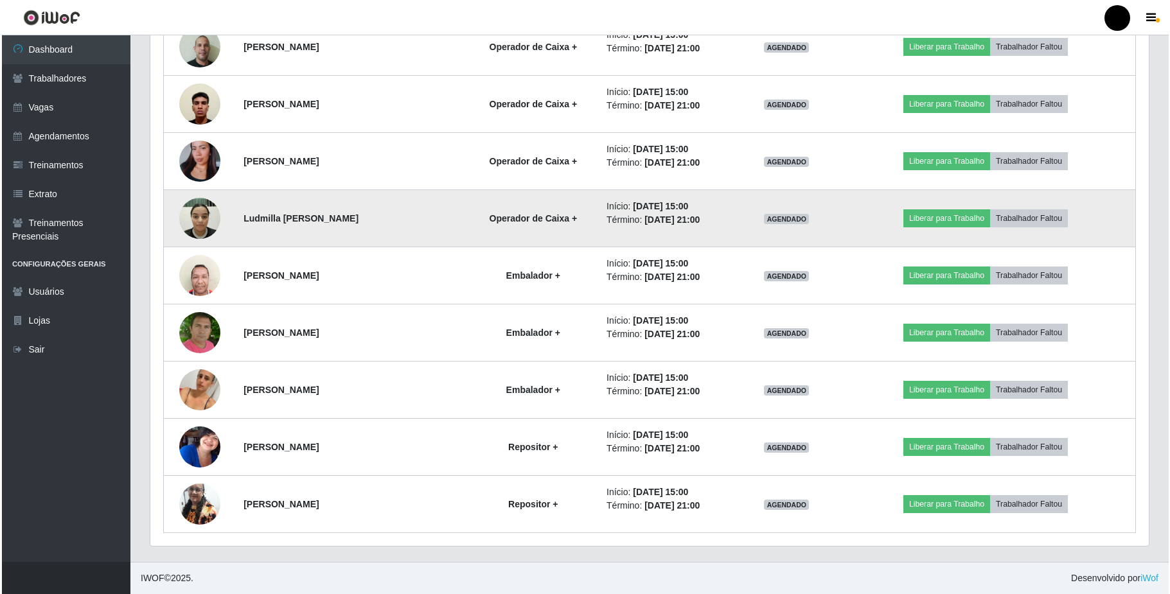
scroll to position [1237, 0]
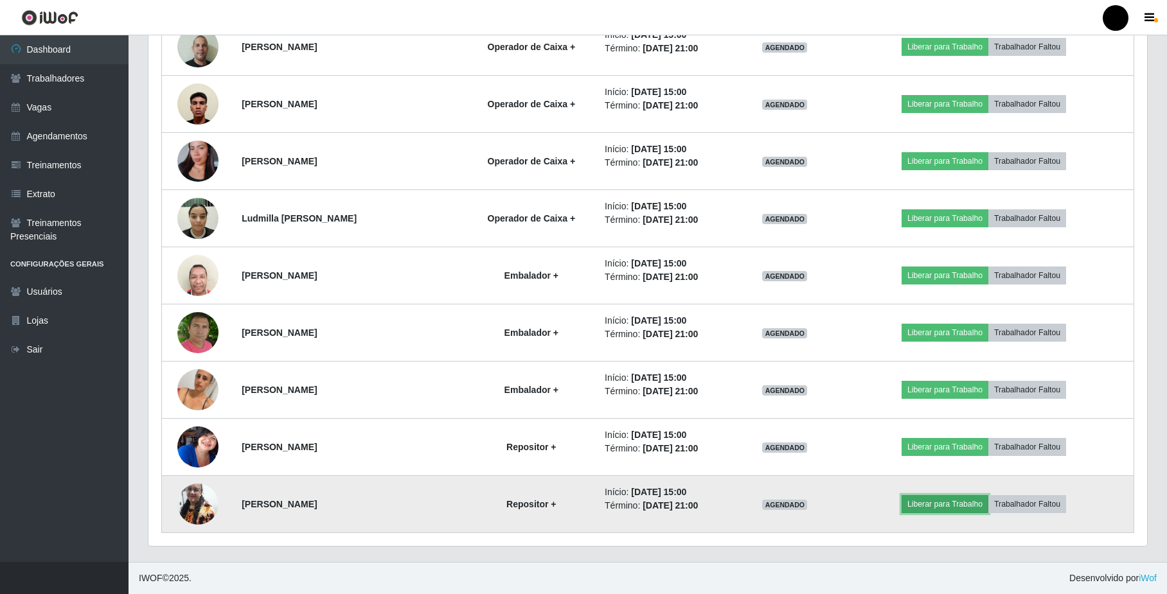
click at [938, 502] on button "Liberar para Trabalho" at bounding box center [944, 504] width 87 height 18
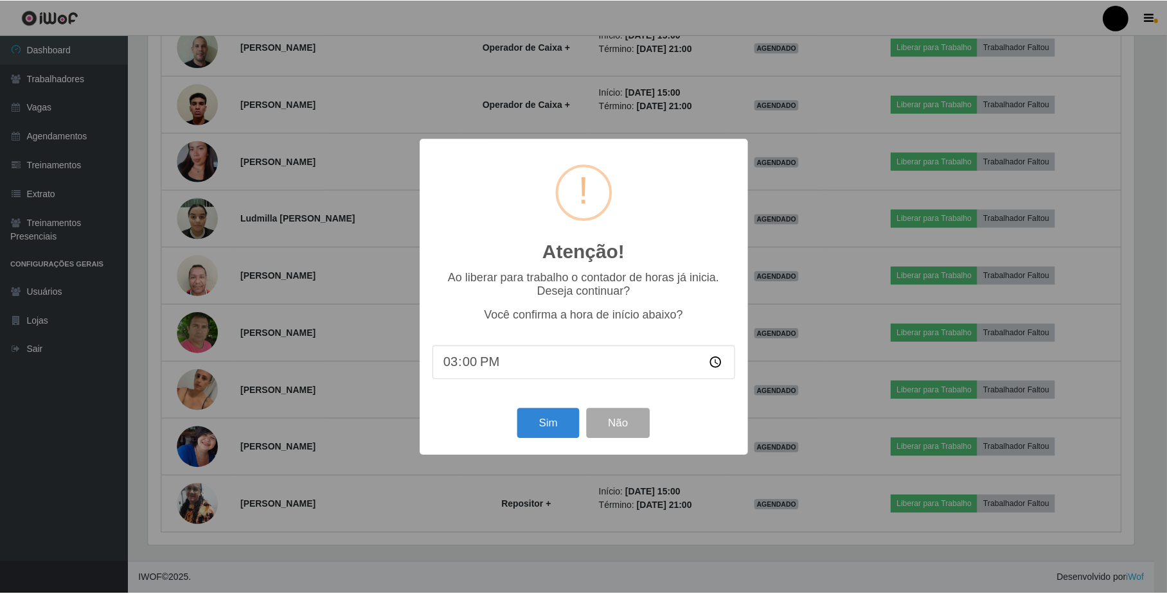
scroll to position [267, 988]
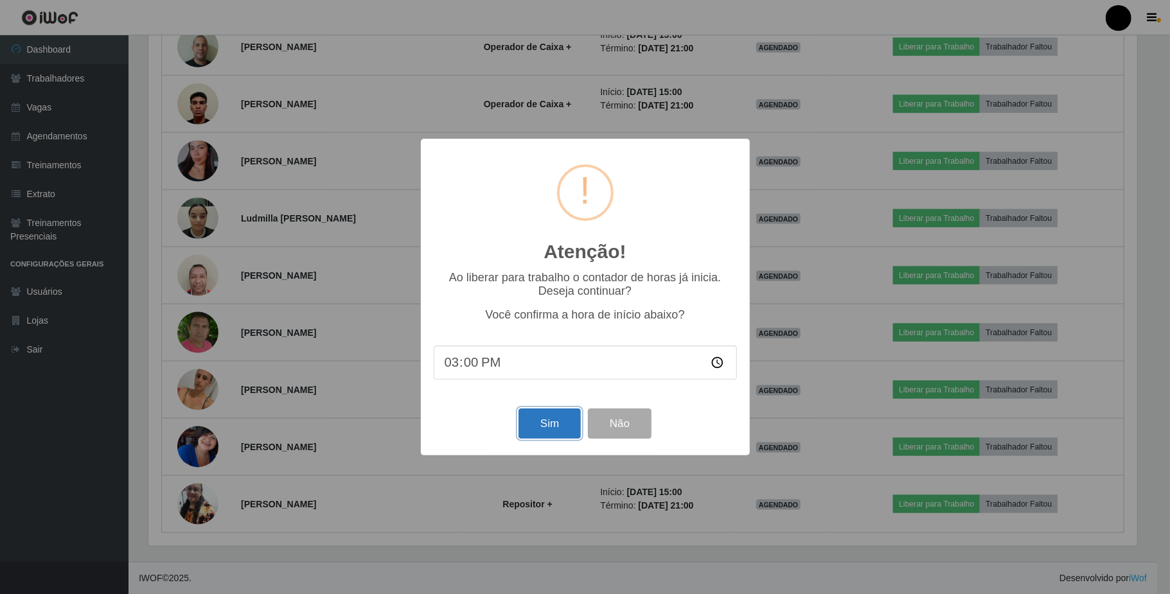
click at [553, 438] on button "Sim" at bounding box center [549, 424] width 62 height 30
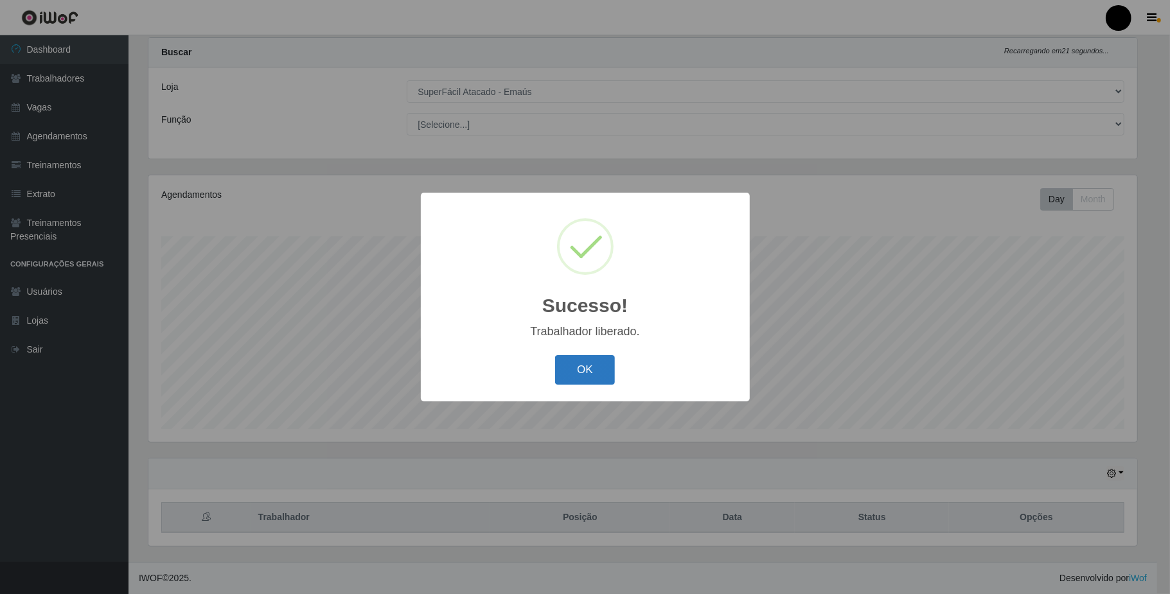
click at [579, 373] on button "OK" at bounding box center [585, 370] width 60 height 30
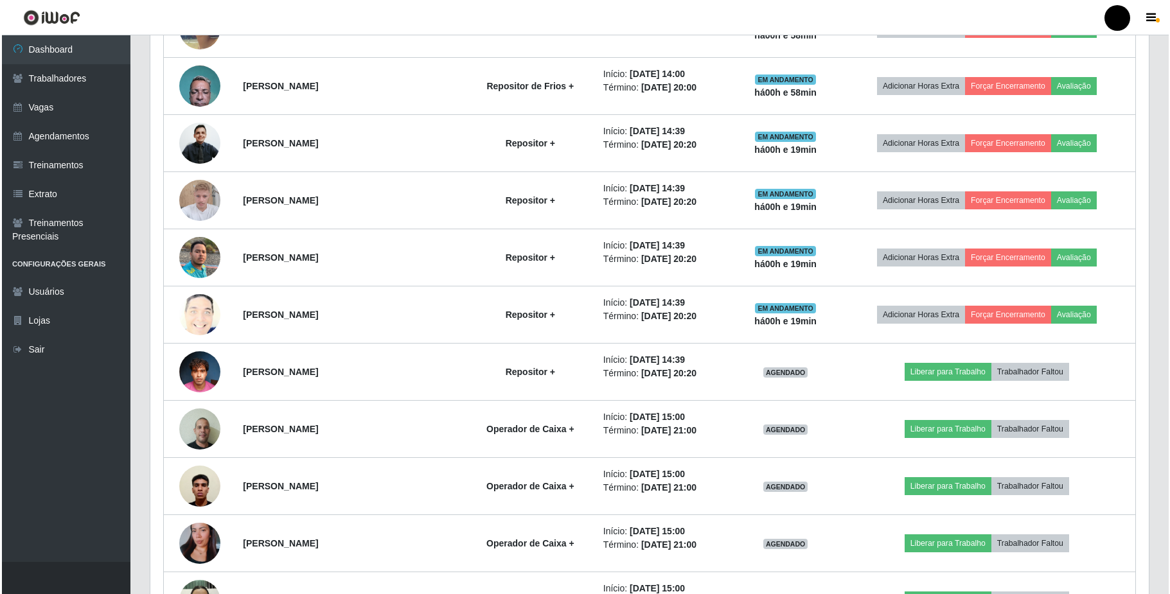
scroll to position [889, 0]
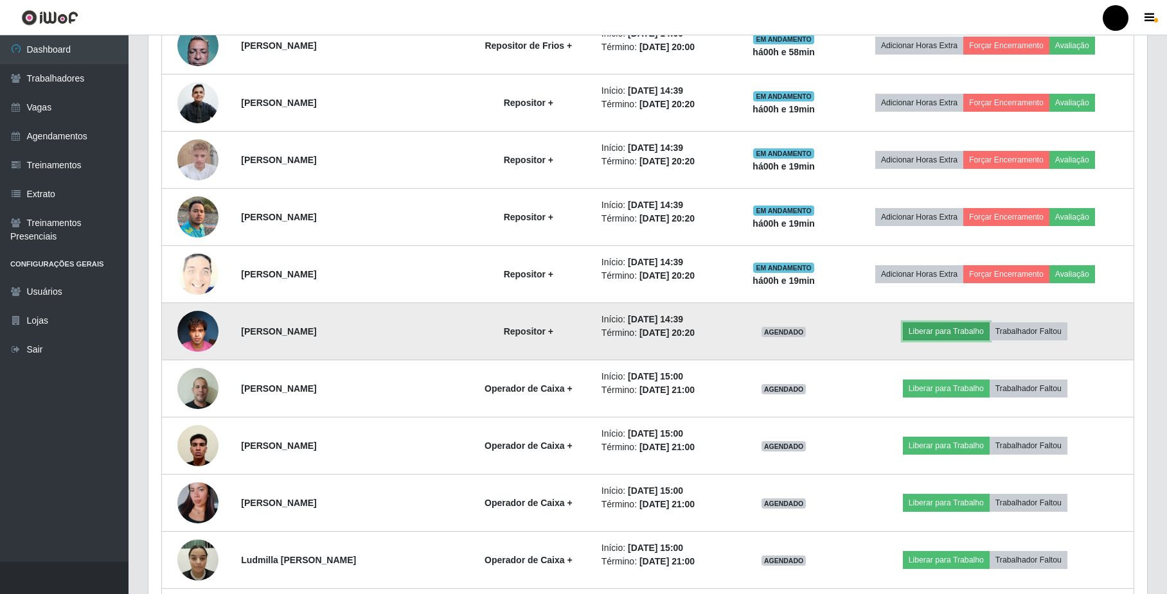
click at [949, 338] on button "Liberar para Trabalho" at bounding box center [946, 332] width 87 height 18
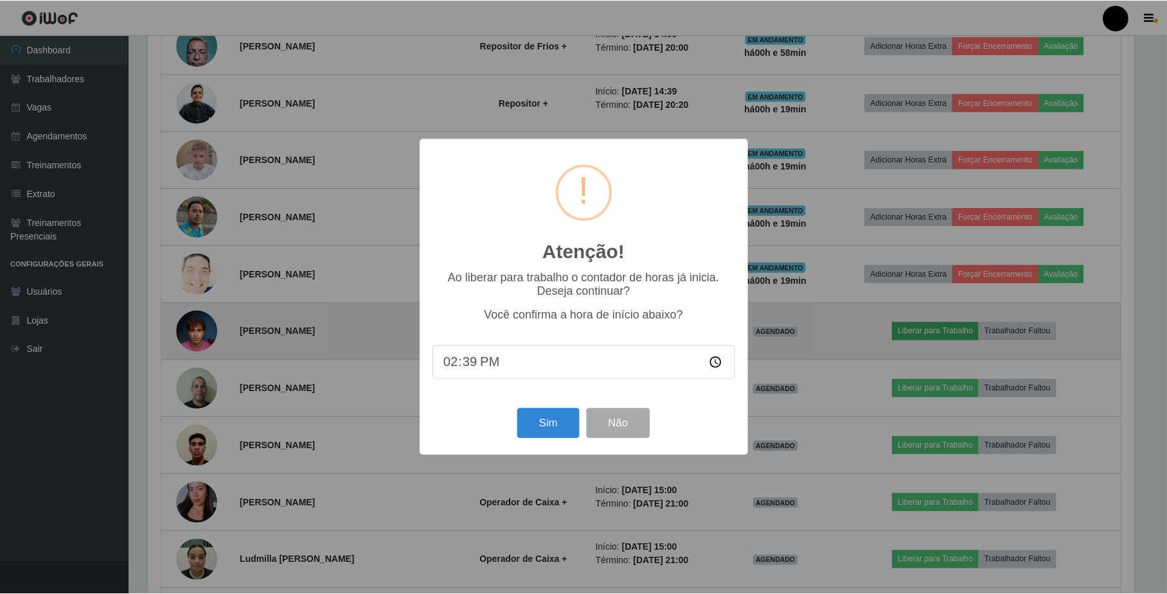
scroll to position [267, 988]
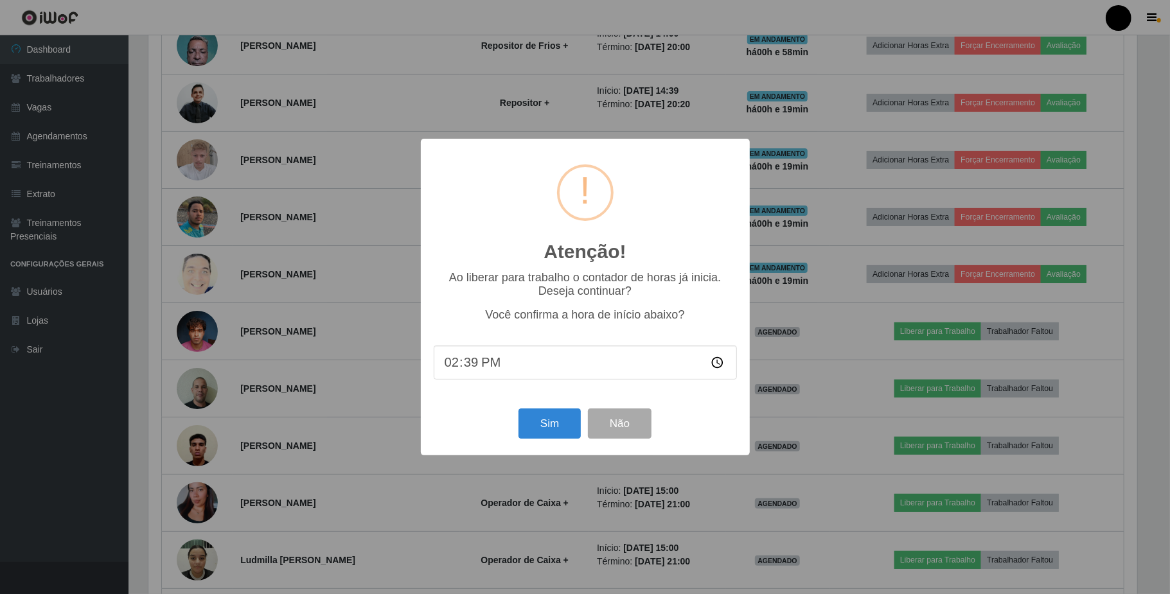
click at [471, 367] on input "14:39" at bounding box center [585, 363] width 303 height 34
type input "14:59"
click at [540, 425] on button "Sim" at bounding box center [549, 424] width 62 height 30
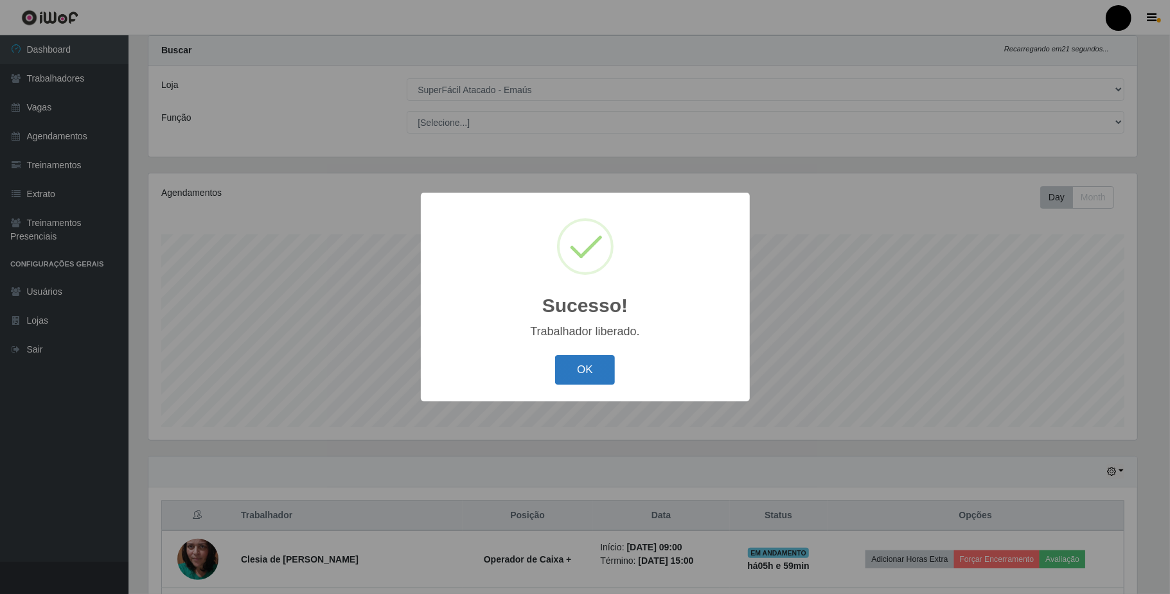
click at [595, 373] on button "OK" at bounding box center [585, 370] width 60 height 30
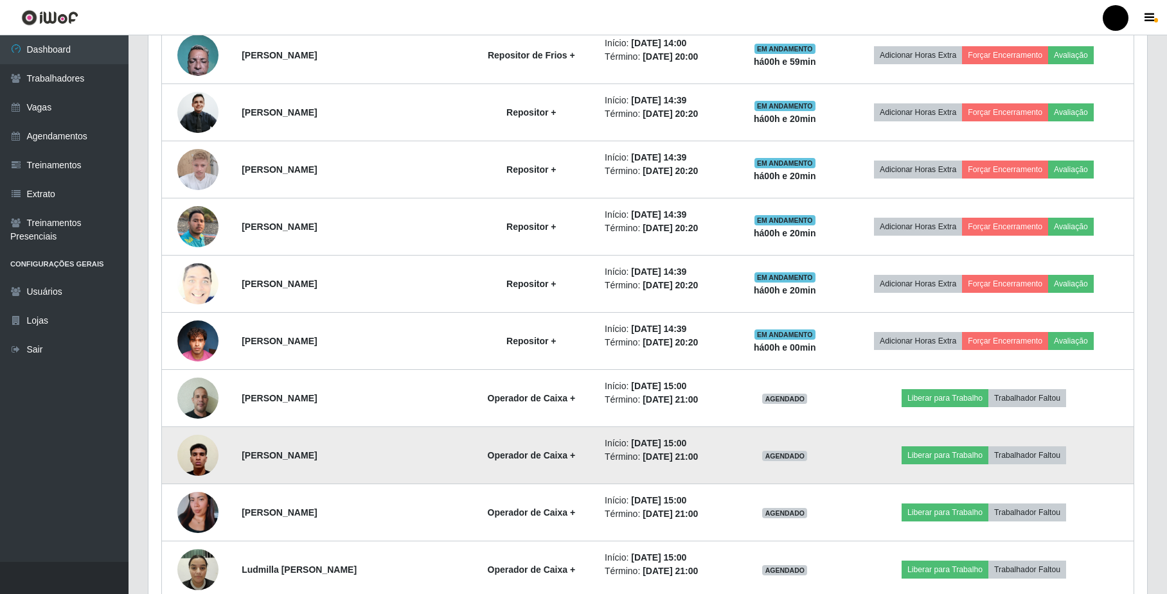
scroll to position [889, 0]
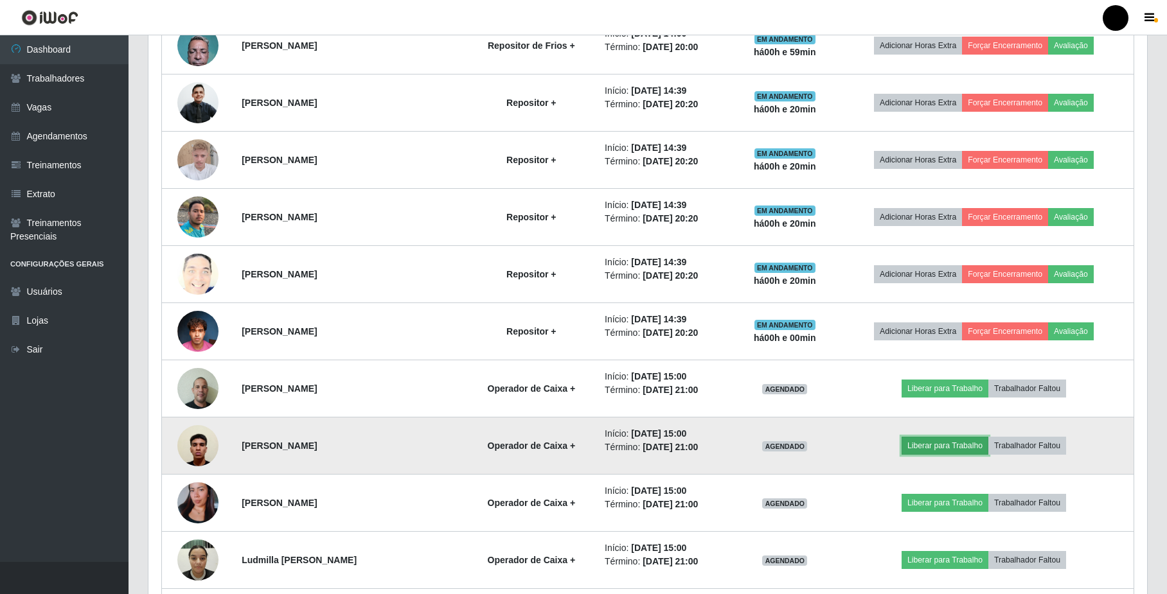
click at [933, 450] on button "Liberar para Trabalho" at bounding box center [944, 446] width 87 height 18
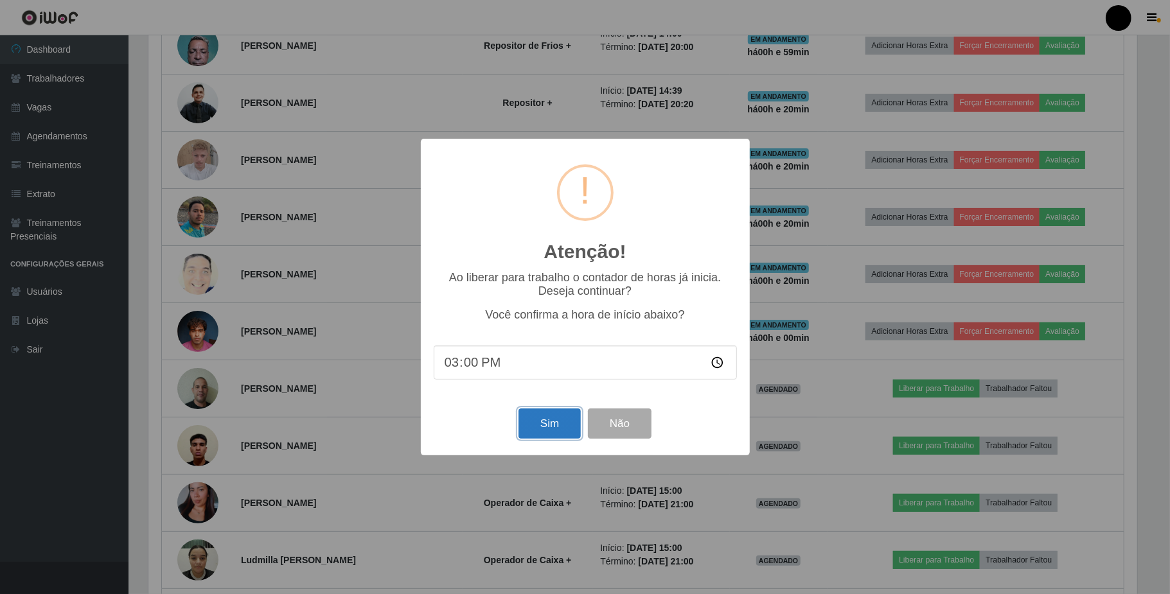
click at [540, 428] on button "Sim" at bounding box center [549, 424] width 62 height 30
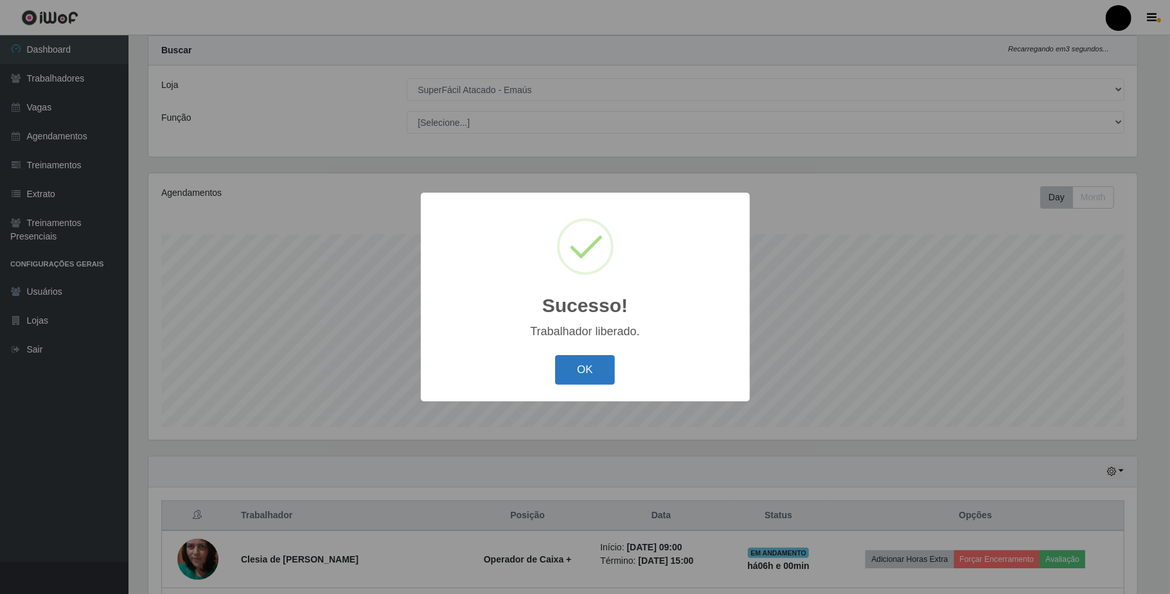
click at [582, 373] on button "OK" at bounding box center [585, 370] width 60 height 30
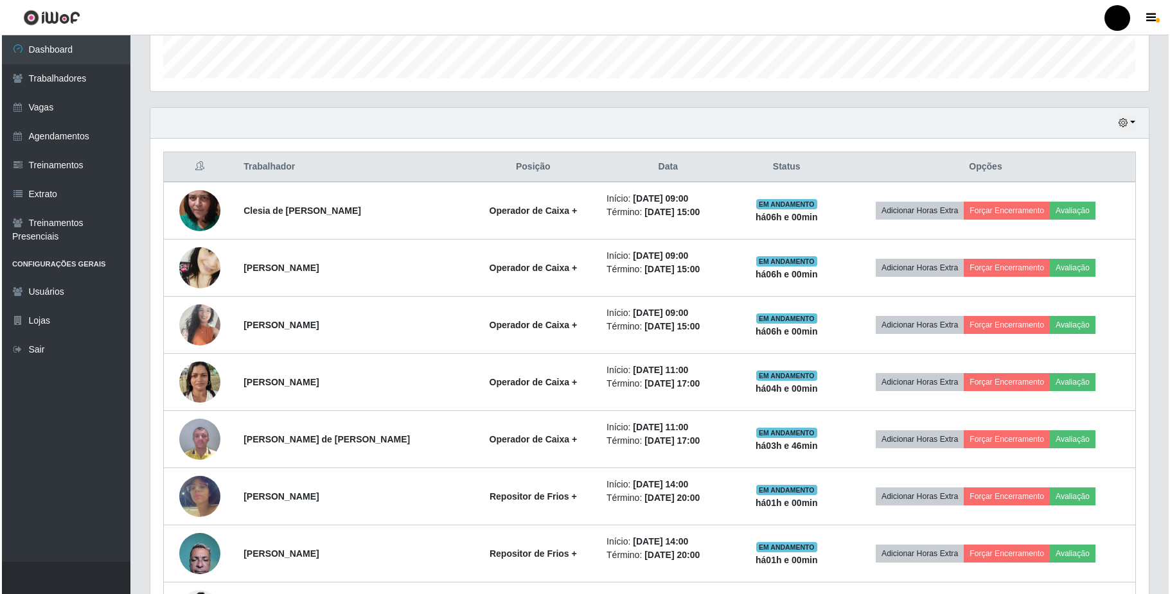
scroll to position [375, 0]
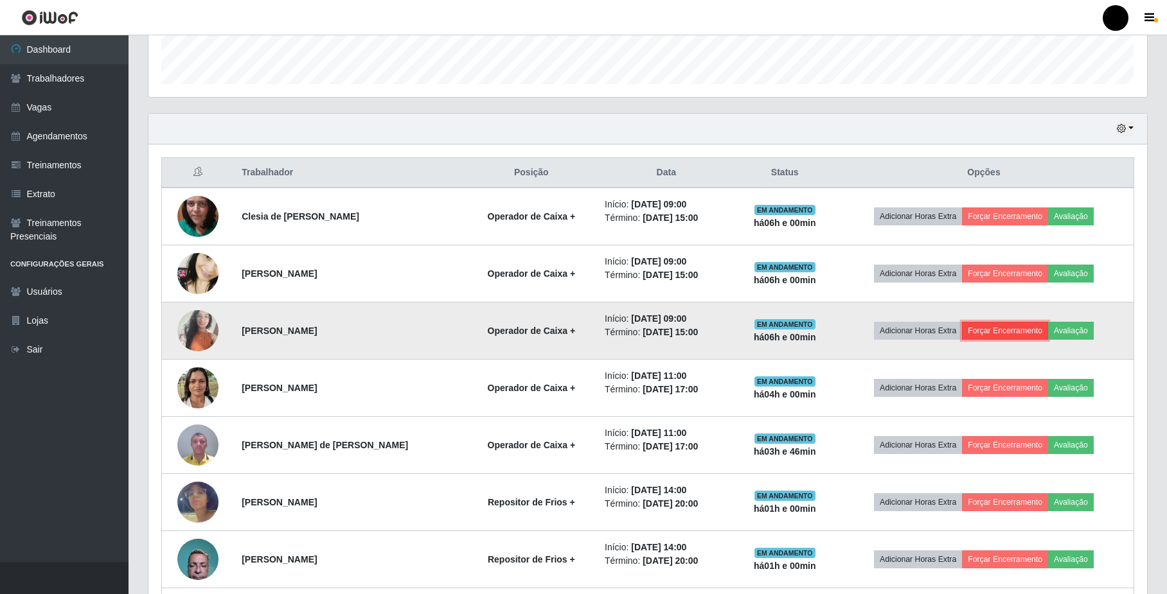
click at [1029, 340] on button "Forçar Encerramento" at bounding box center [1005, 331] width 86 height 18
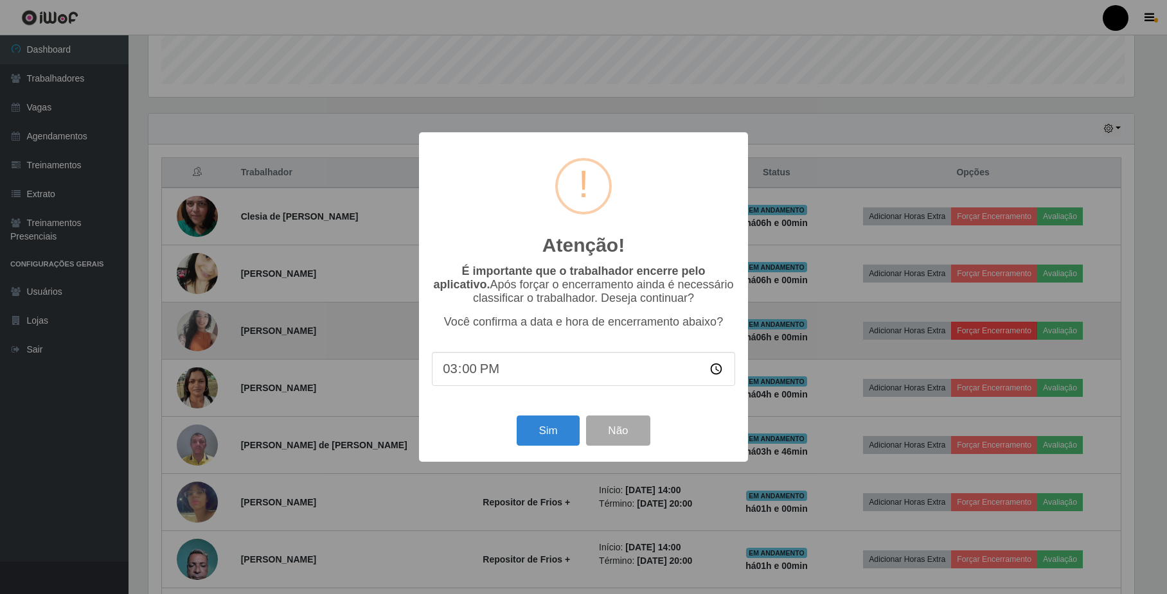
scroll to position [267, 988]
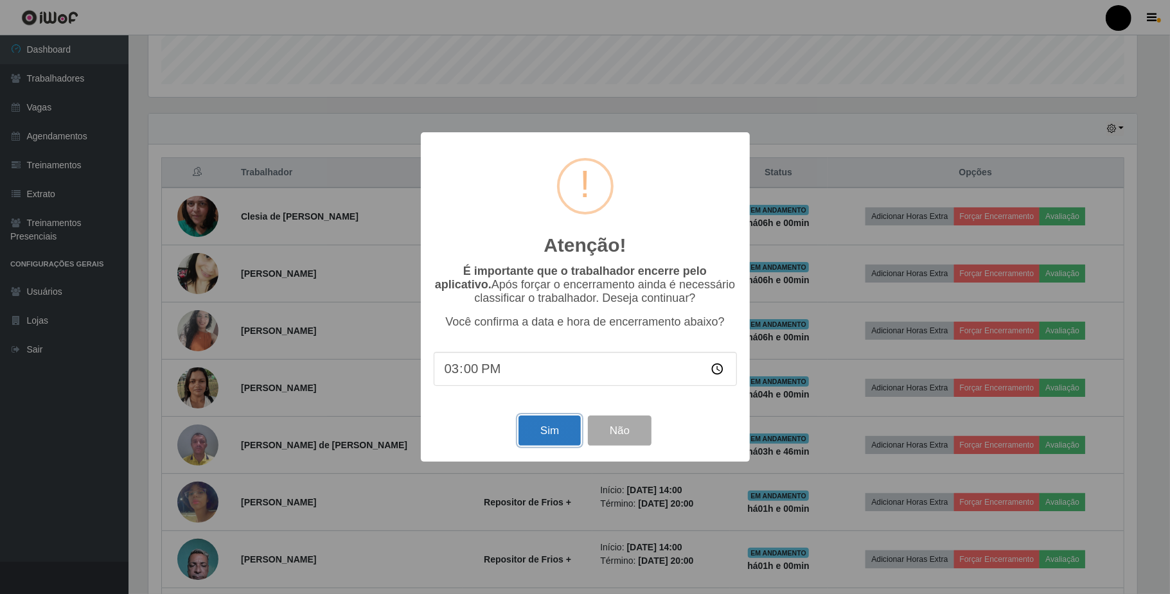
click at [533, 436] on button "Sim" at bounding box center [549, 431] width 62 height 30
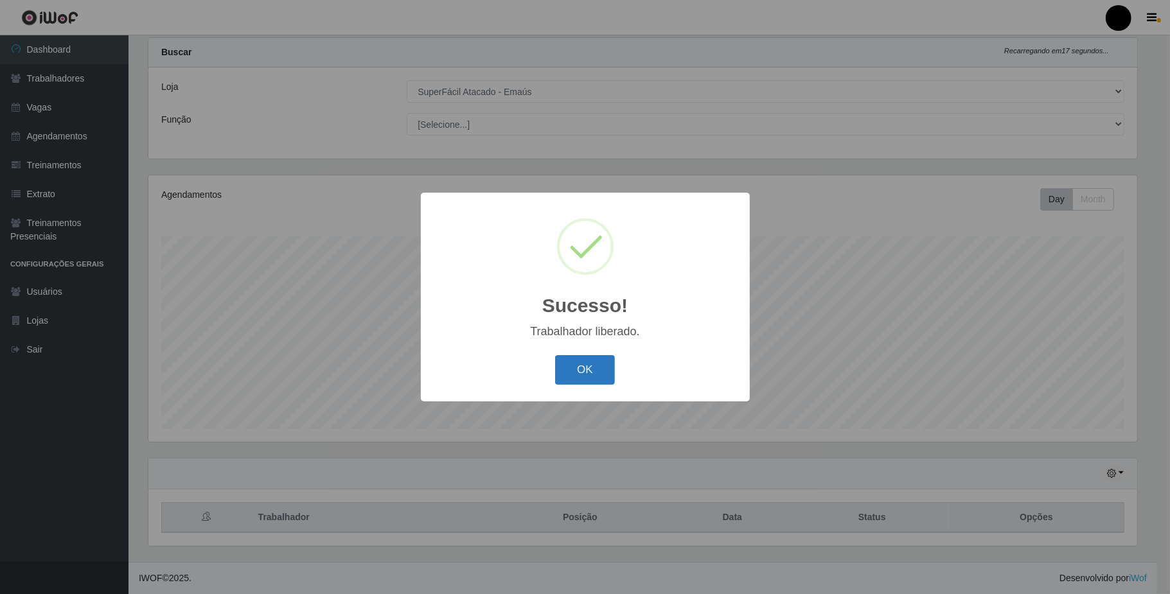
click at [586, 366] on button "OK" at bounding box center [585, 370] width 60 height 30
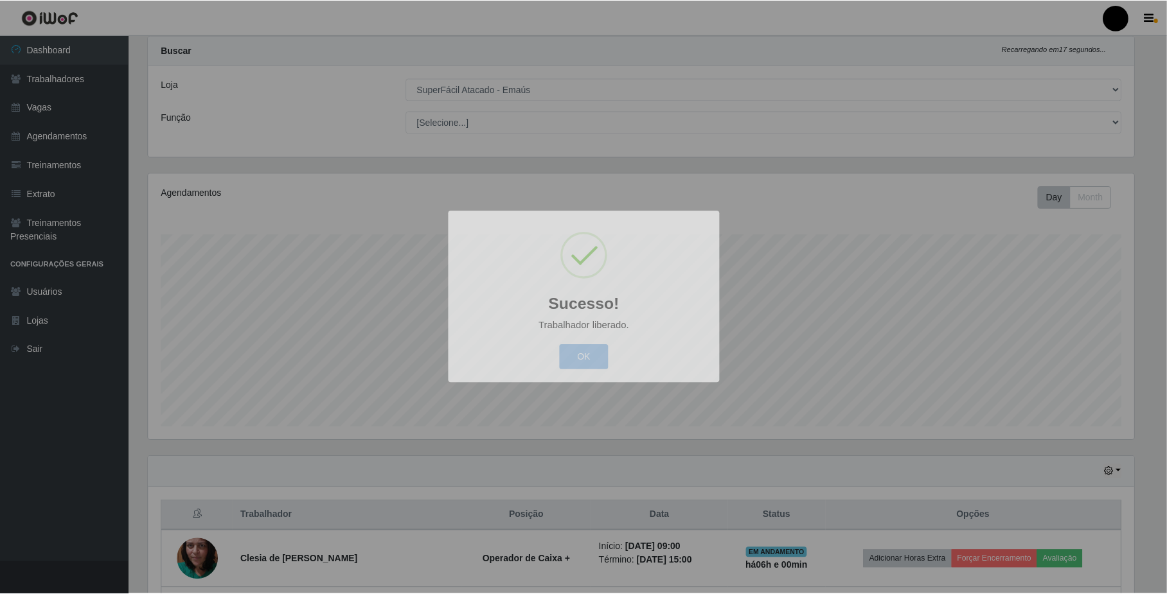
scroll to position [0, 0]
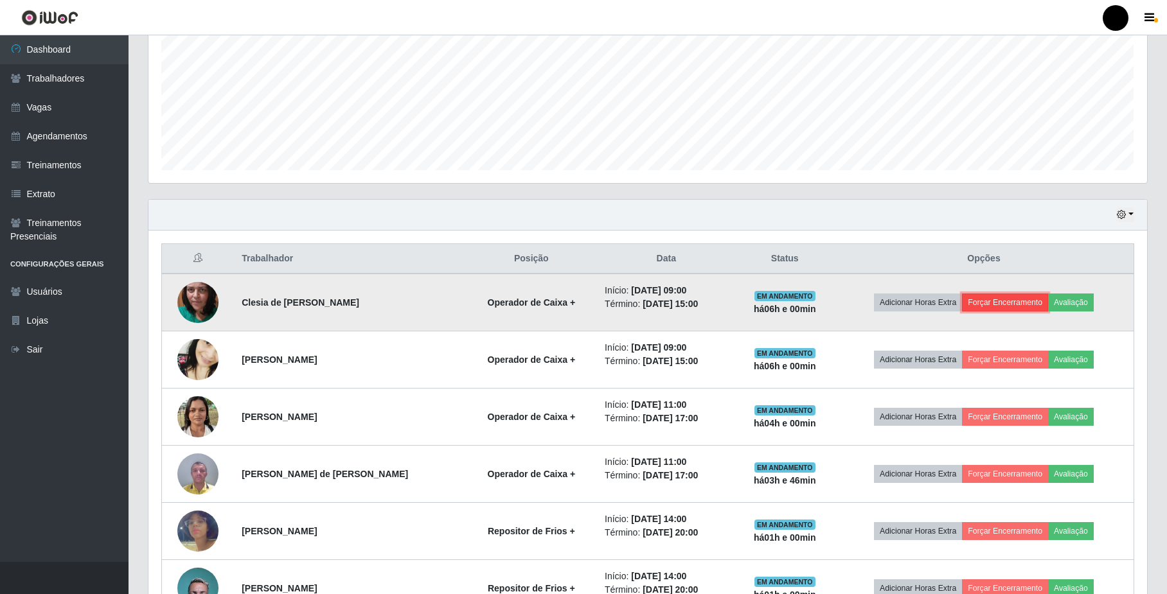
click at [1034, 296] on button "Forçar Encerramento" at bounding box center [1005, 303] width 86 height 18
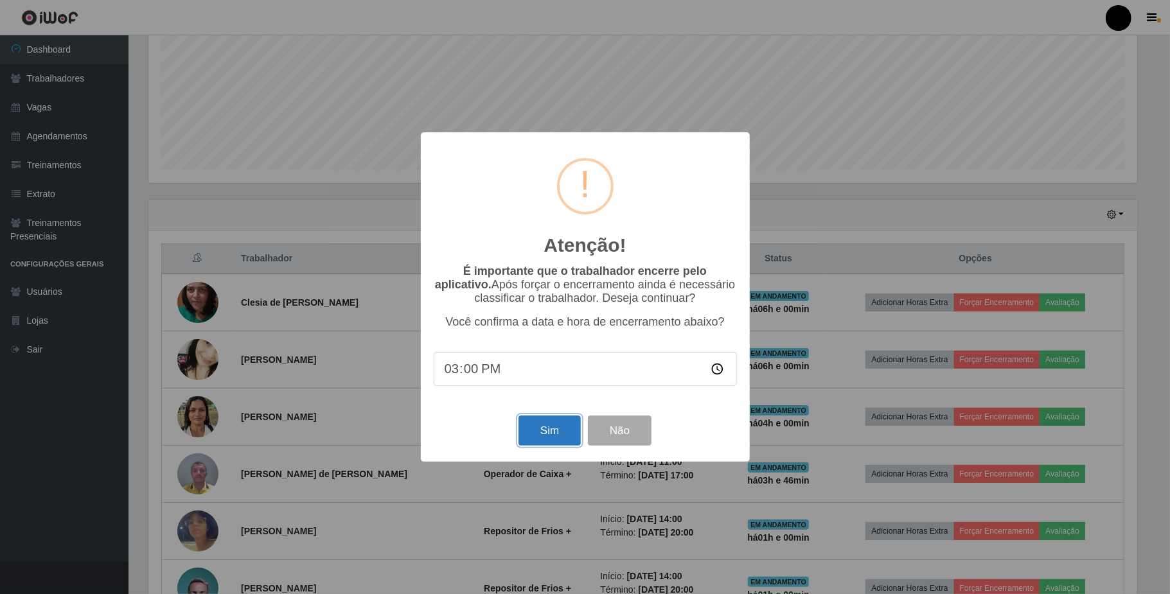
drag, startPoint x: 559, startPoint y: 441, endPoint x: 558, endPoint y: 447, distance: 6.5
click at [558, 446] on button "Sim" at bounding box center [549, 431] width 62 height 30
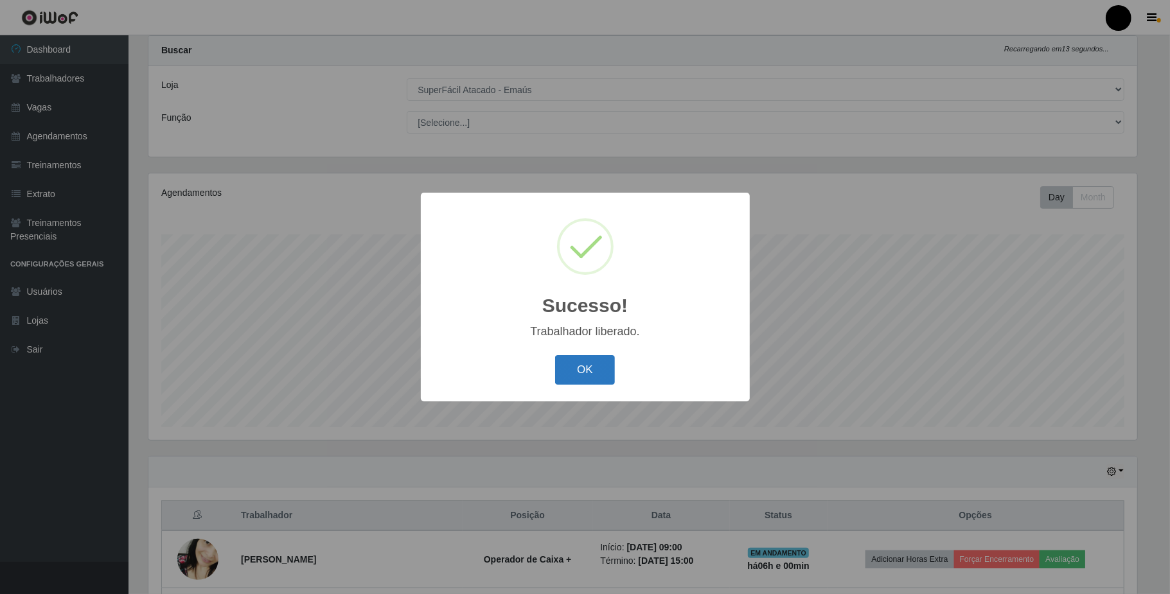
click at [587, 375] on button "OK" at bounding box center [585, 370] width 60 height 30
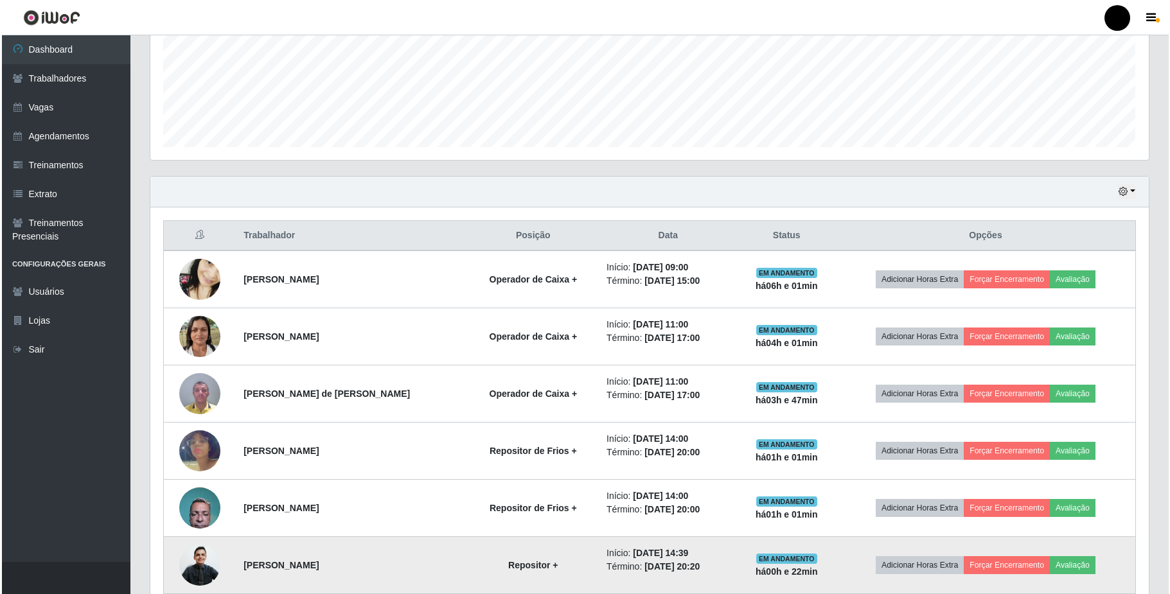
scroll to position [289, 0]
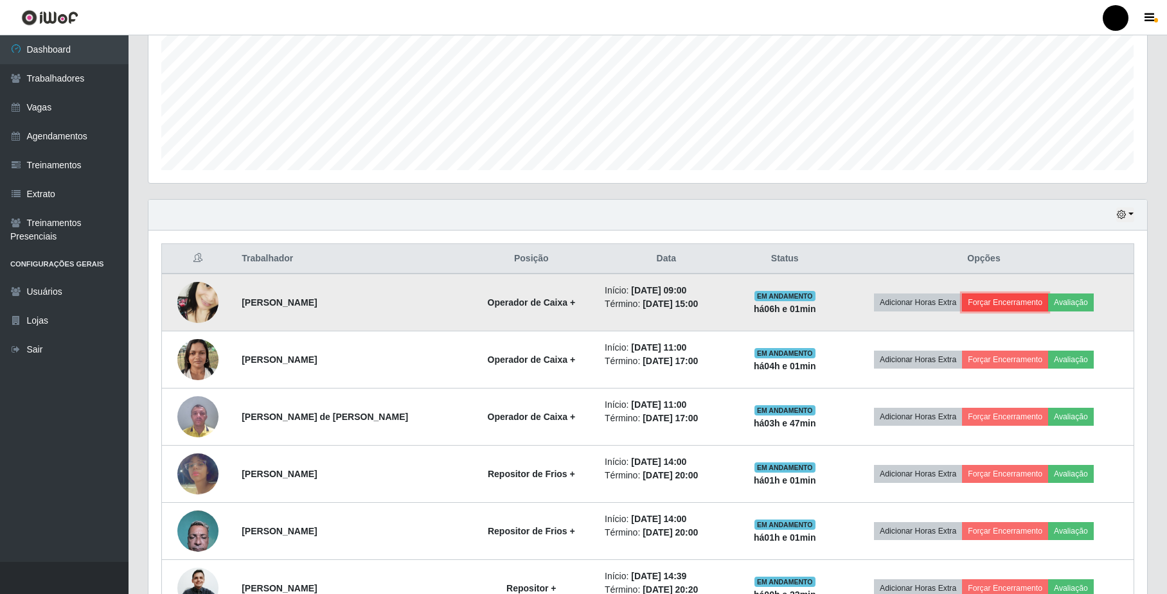
click at [1033, 305] on button "Forçar Encerramento" at bounding box center [1005, 303] width 86 height 18
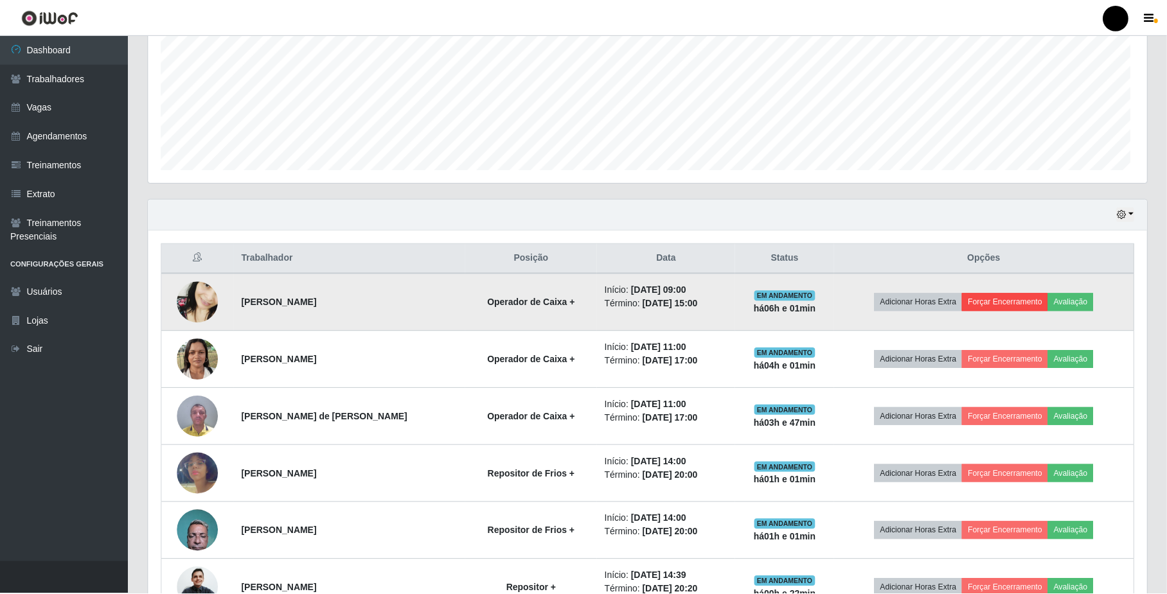
scroll to position [267, 988]
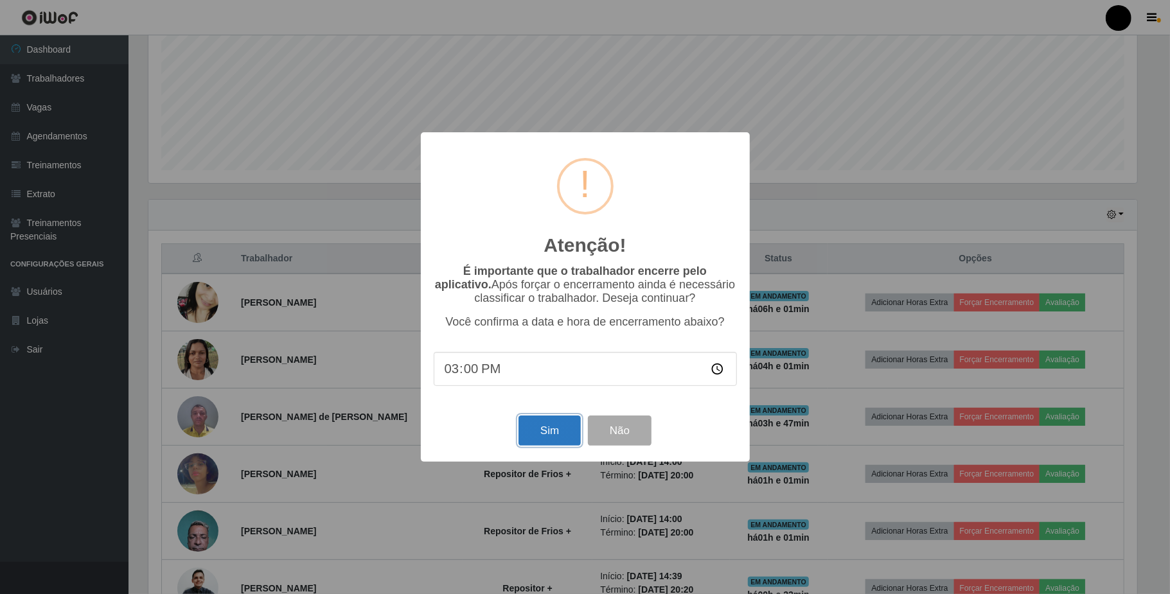
click at [563, 434] on button "Sim" at bounding box center [549, 431] width 62 height 30
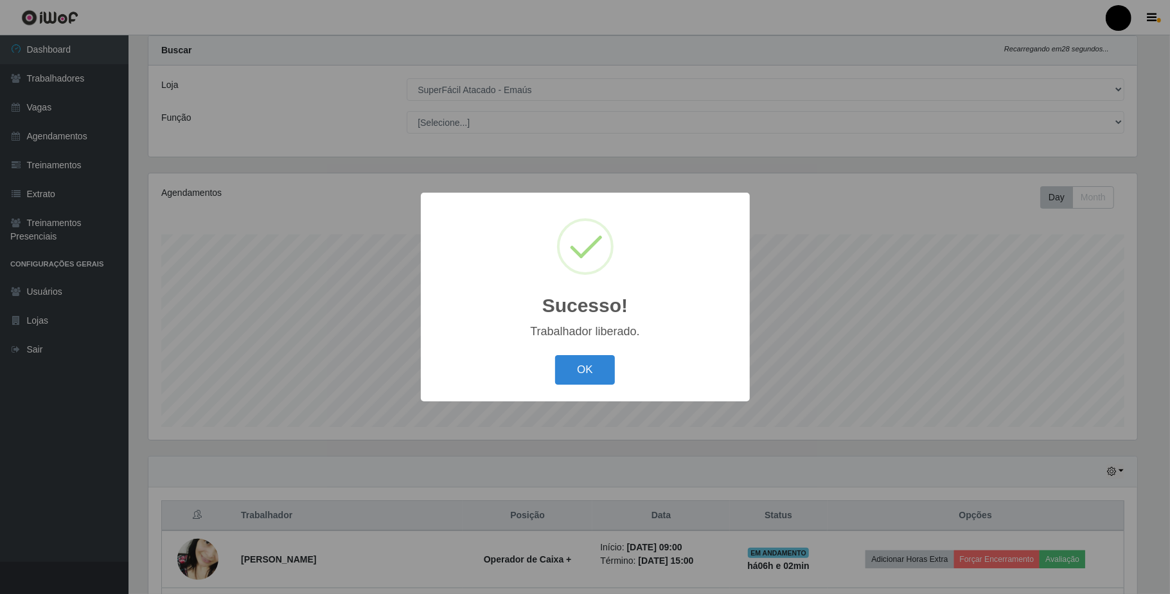
click at [588, 349] on div "Sucesso! × Trabalhador liberado. OK Cancel" at bounding box center [585, 297] width 329 height 208
drag, startPoint x: 574, startPoint y: 373, endPoint x: 581, endPoint y: 356, distance: 18.5
click at [574, 371] on button "OK" at bounding box center [585, 370] width 60 height 30
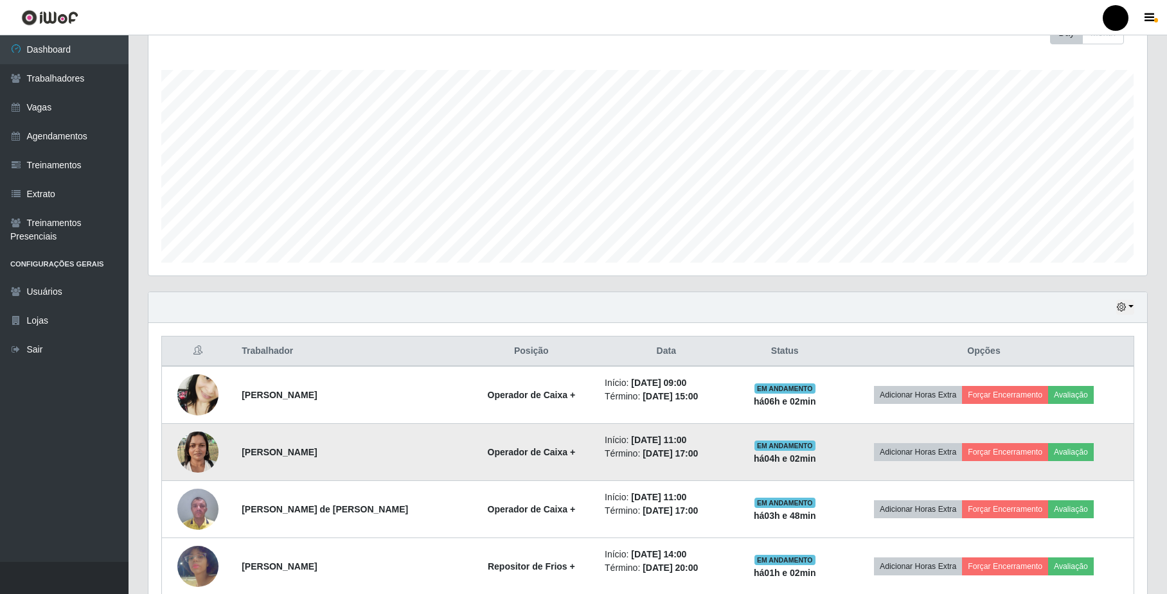
scroll to position [204, 0]
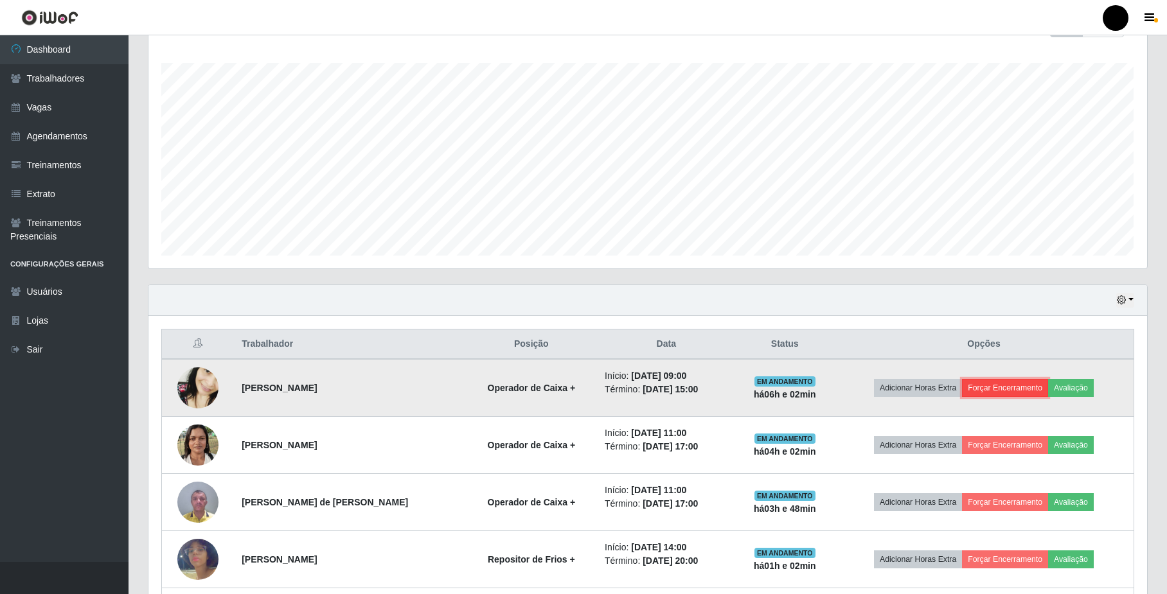
click at [1005, 392] on button "Forçar Encerramento" at bounding box center [1005, 388] width 86 height 18
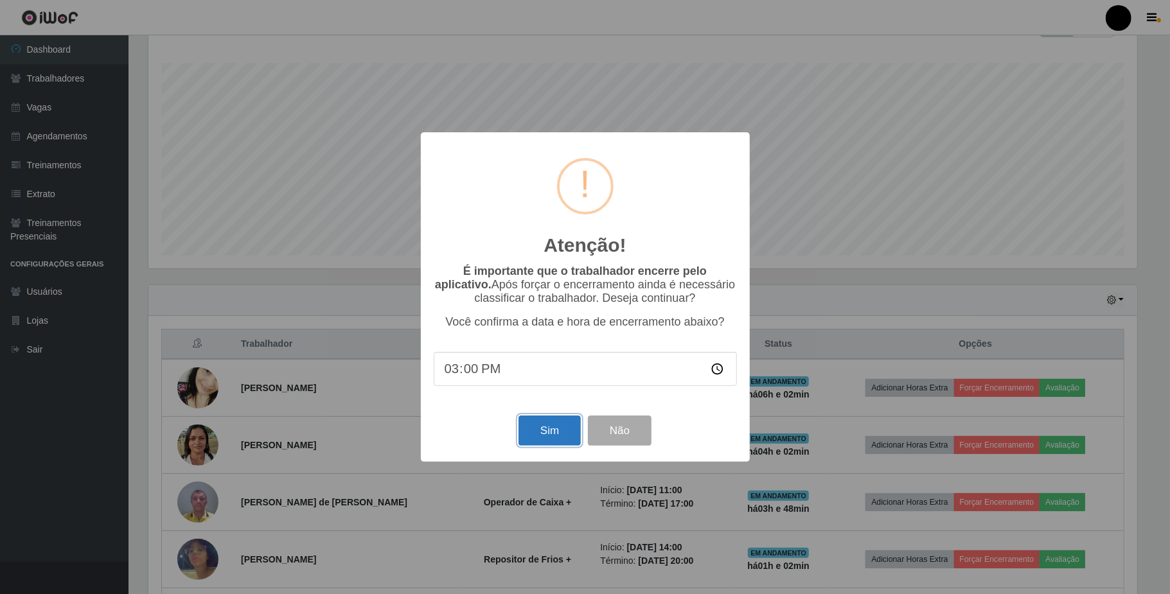
click at [545, 438] on button "Sim" at bounding box center [549, 431] width 62 height 30
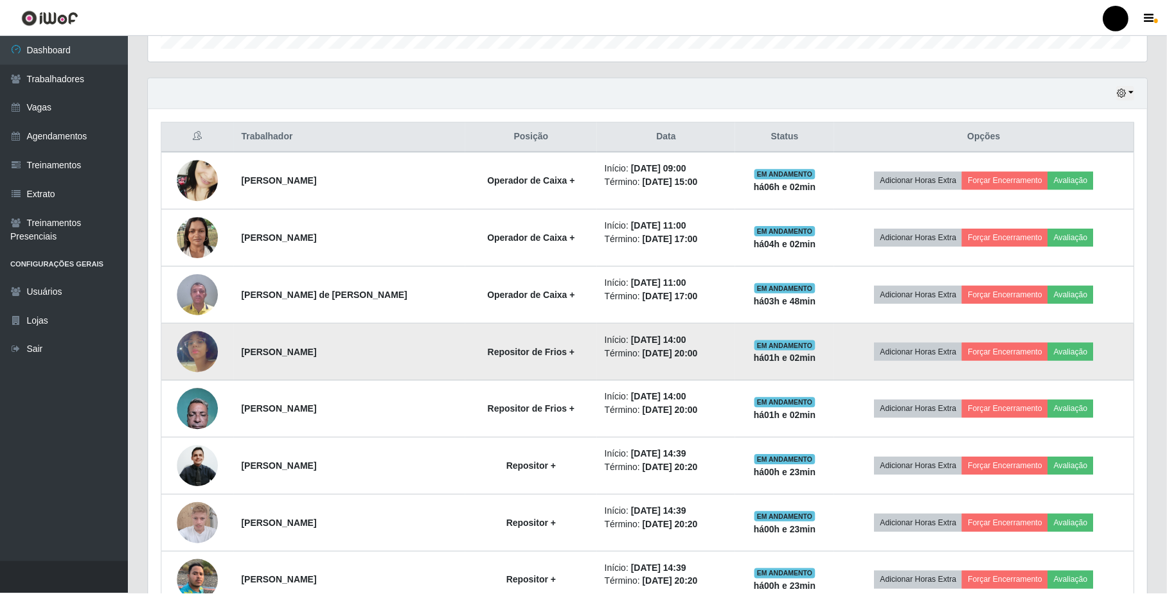
scroll to position [461, 0]
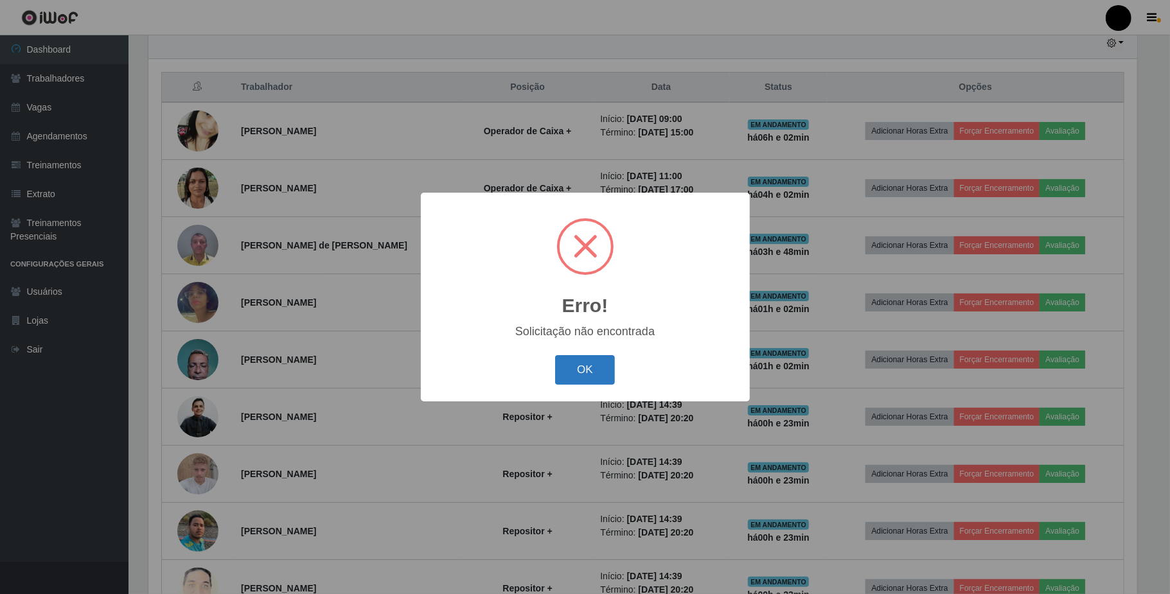
click at [574, 375] on button "OK" at bounding box center [585, 370] width 60 height 30
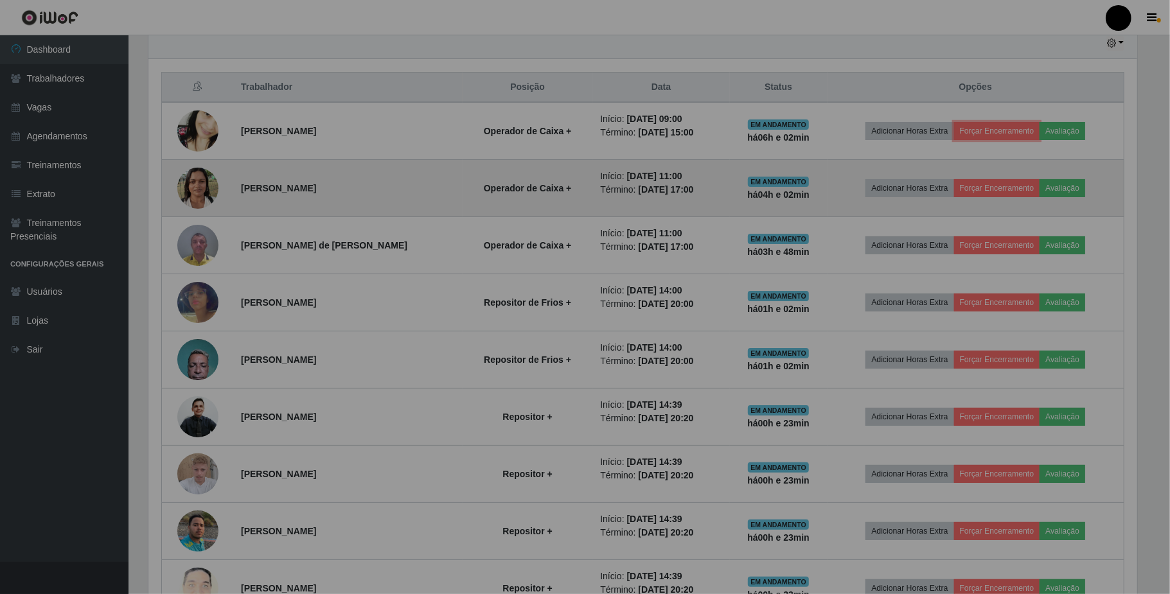
scroll to position [267, 998]
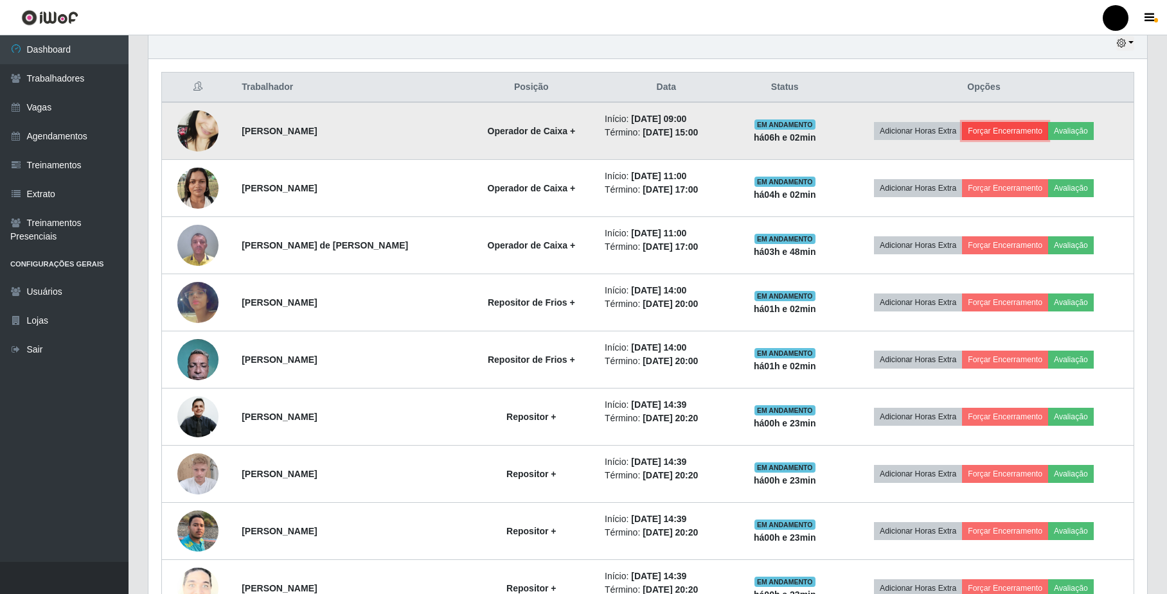
click at [998, 126] on button "Forçar Encerramento" at bounding box center [1005, 131] width 86 height 18
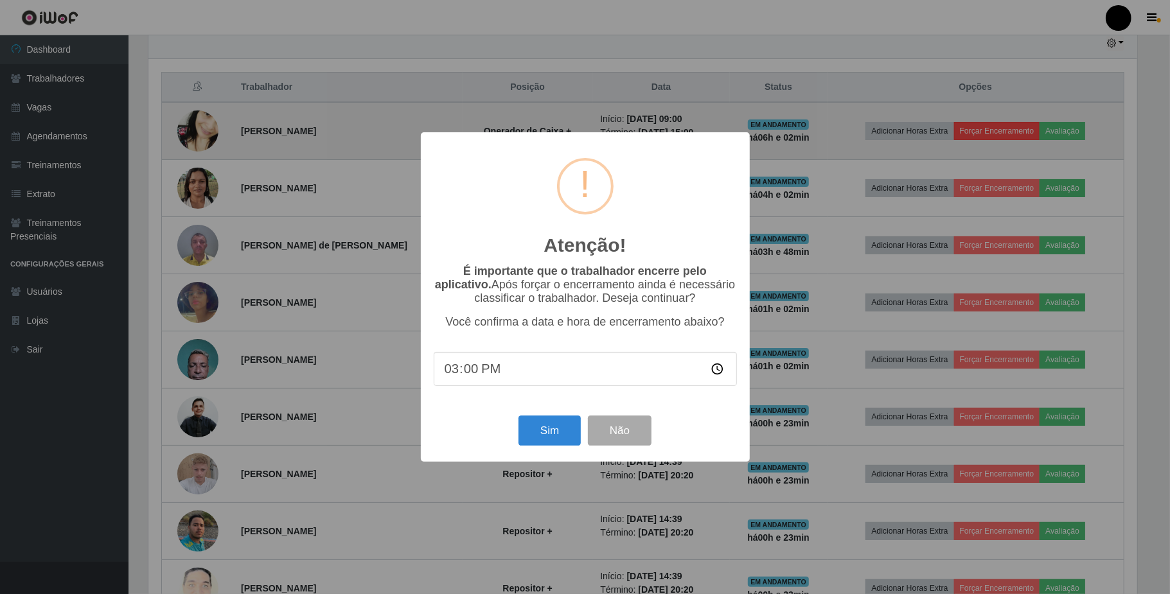
scroll to position [267, 988]
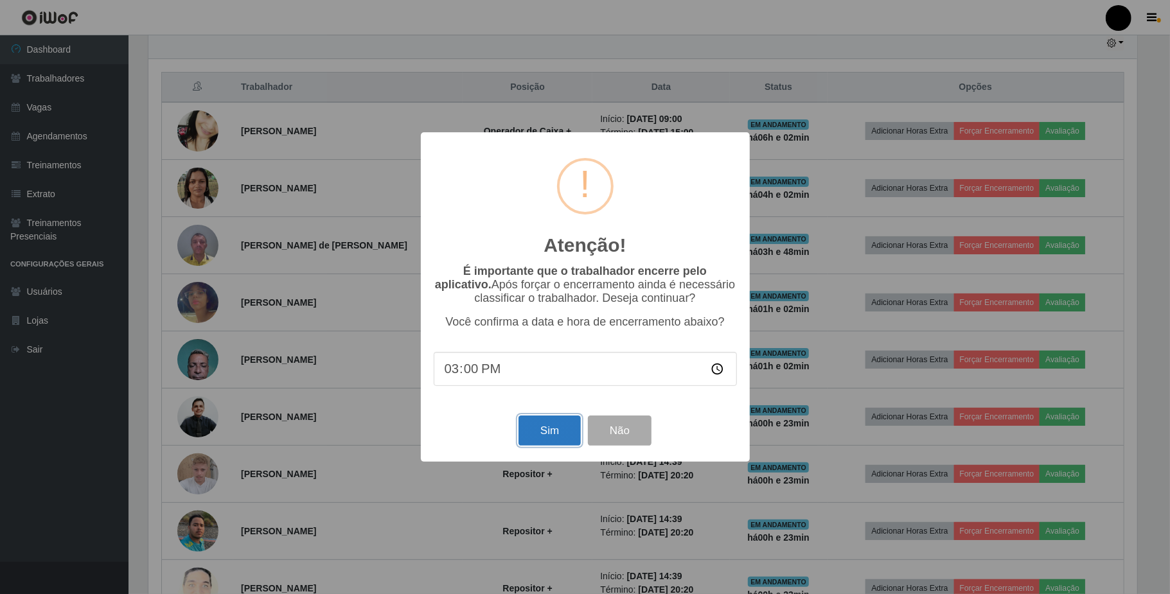
click at [535, 427] on button "Sim" at bounding box center [549, 431] width 62 height 30
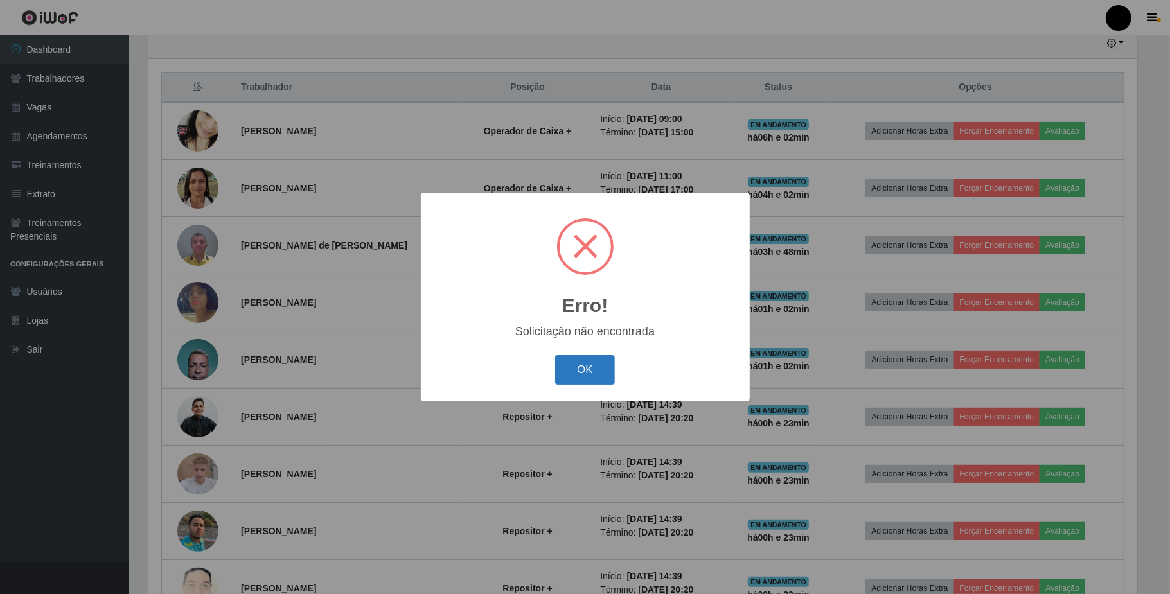
click at [591, 378] on button "OK" at bounding box center [585, 370] width 60 height 30
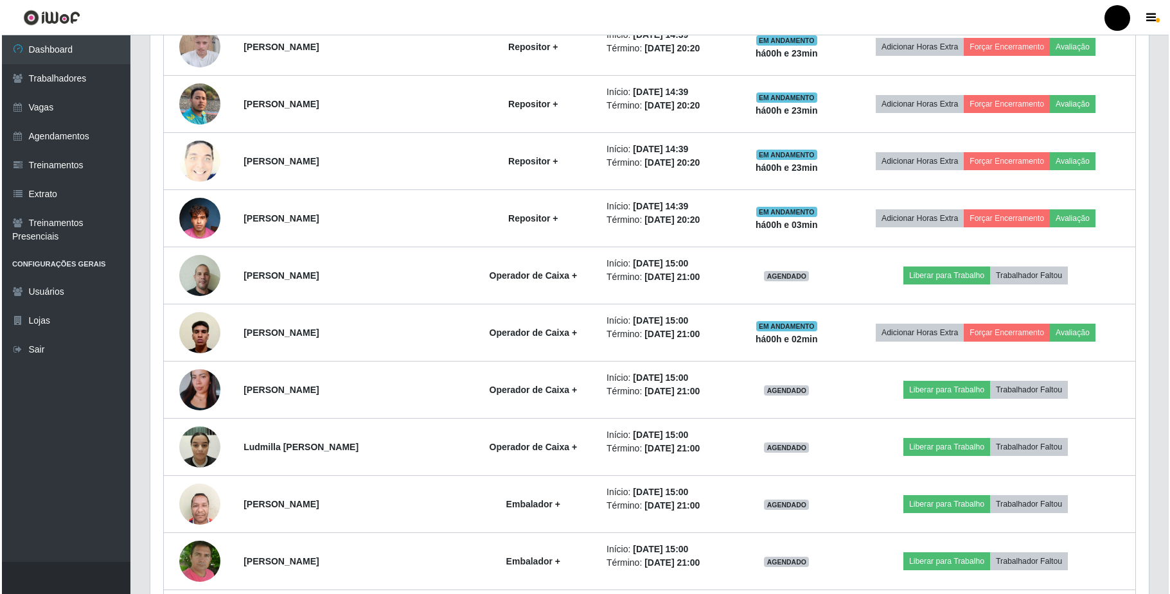
scroll to position [889, 0]
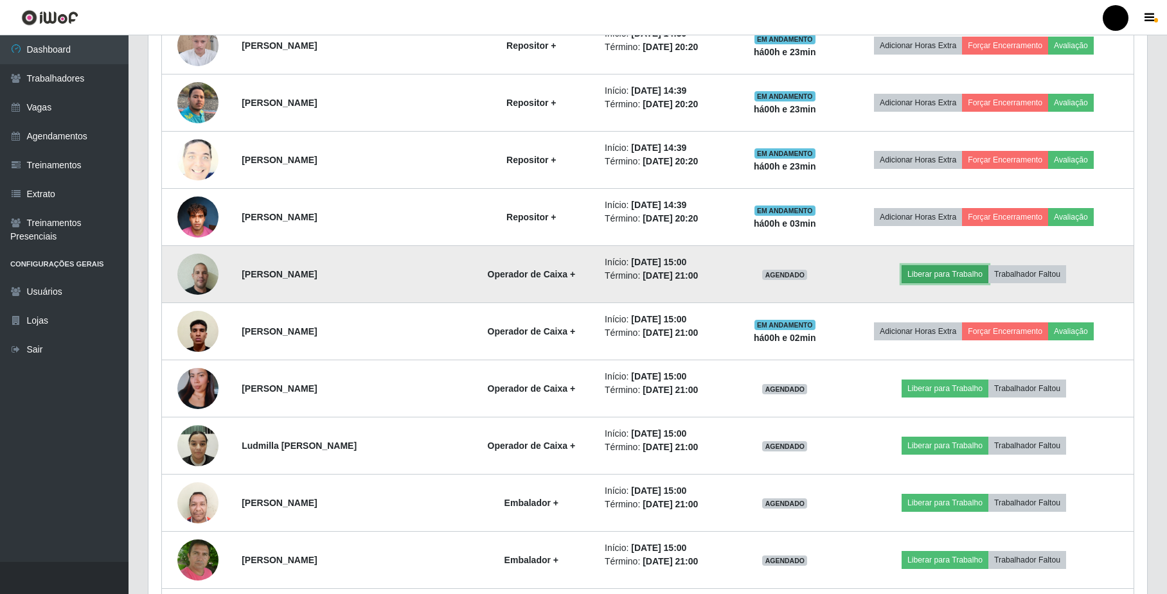
click at [950, 276] on button "Liberar para Trabalho" at bounding box center [944, 274] width 87 height 18
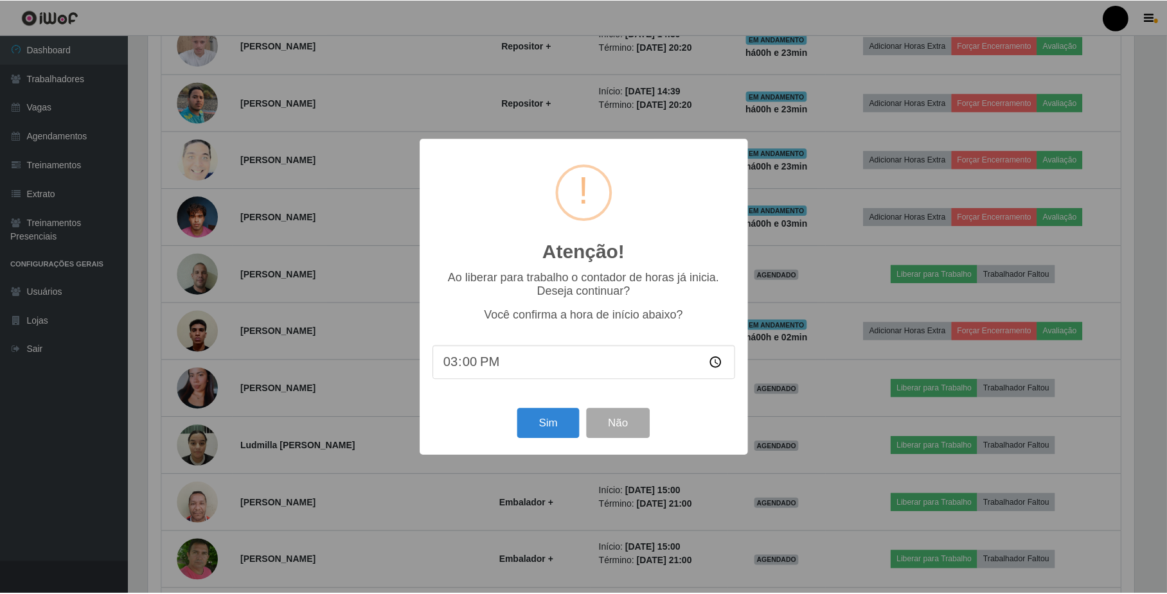
scroll to position [267, 988]
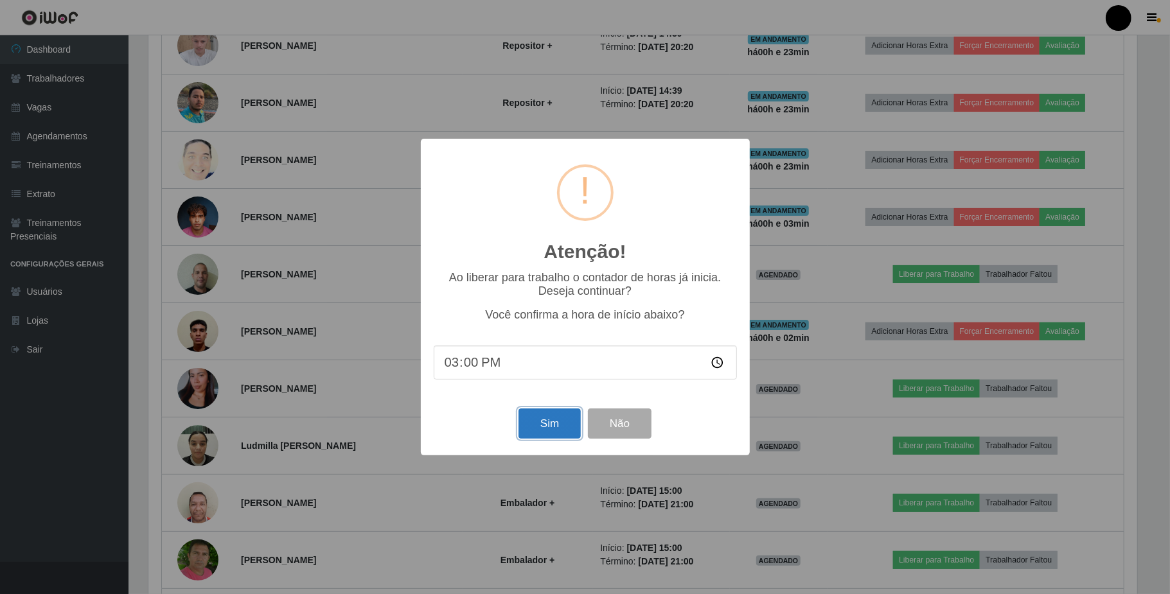
click at [550, 430] on button "Sim" at bounding box center [549, 424] width 62 height 30
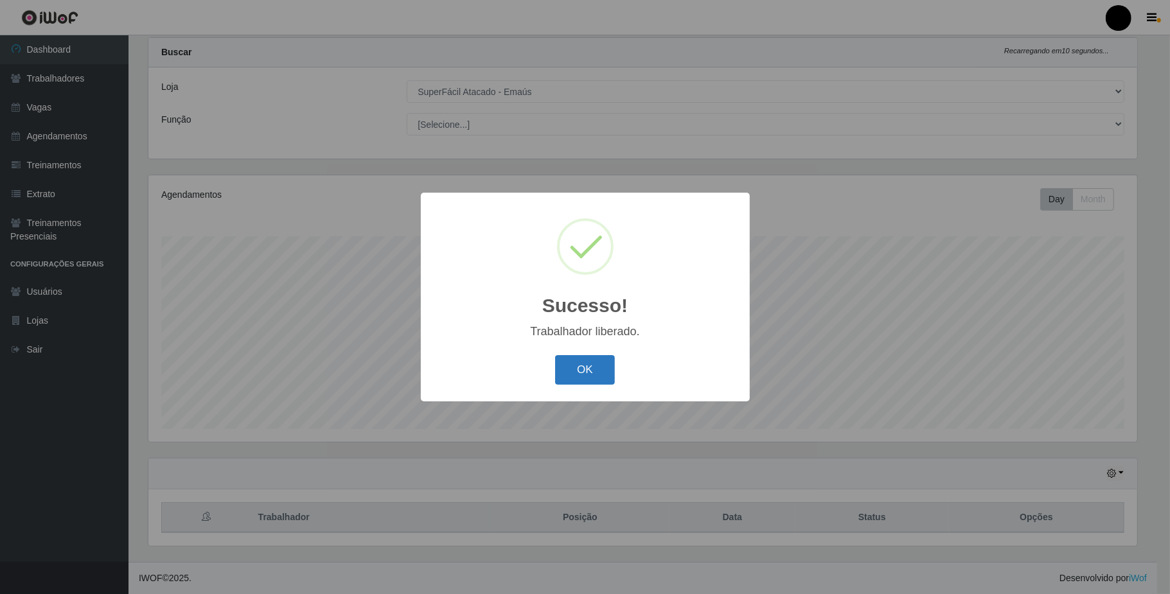
click at [581, 380] on button "OK" at bounding box center [585, 370] width 60 height 30
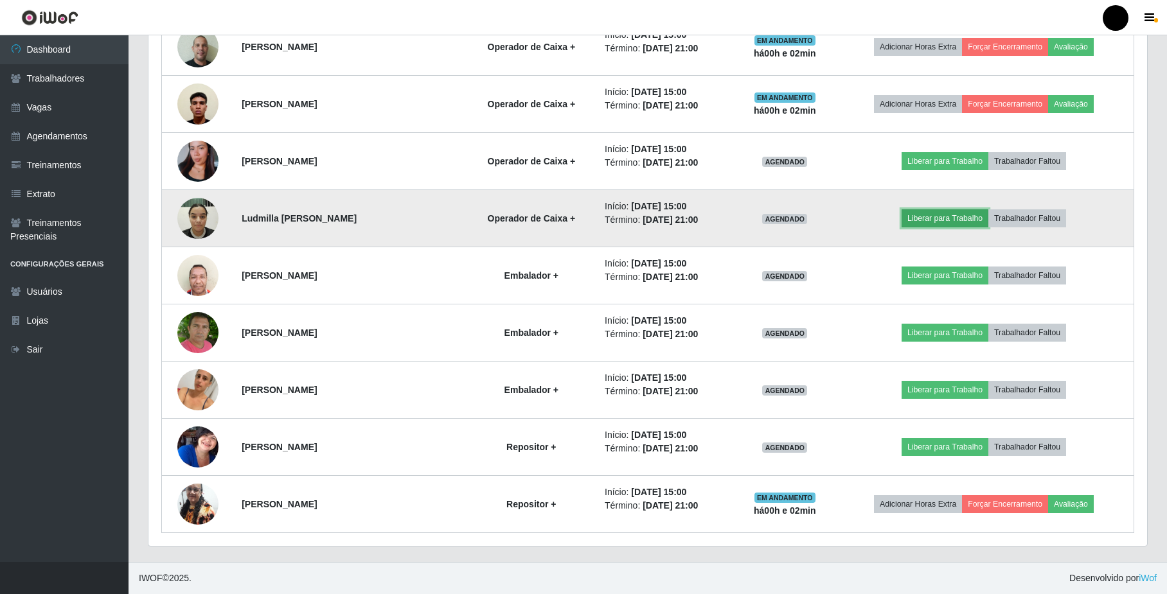
click at [941, 217] on button "Liberar para Trabalho" at bounding box center [944, 218] width 87 height 18
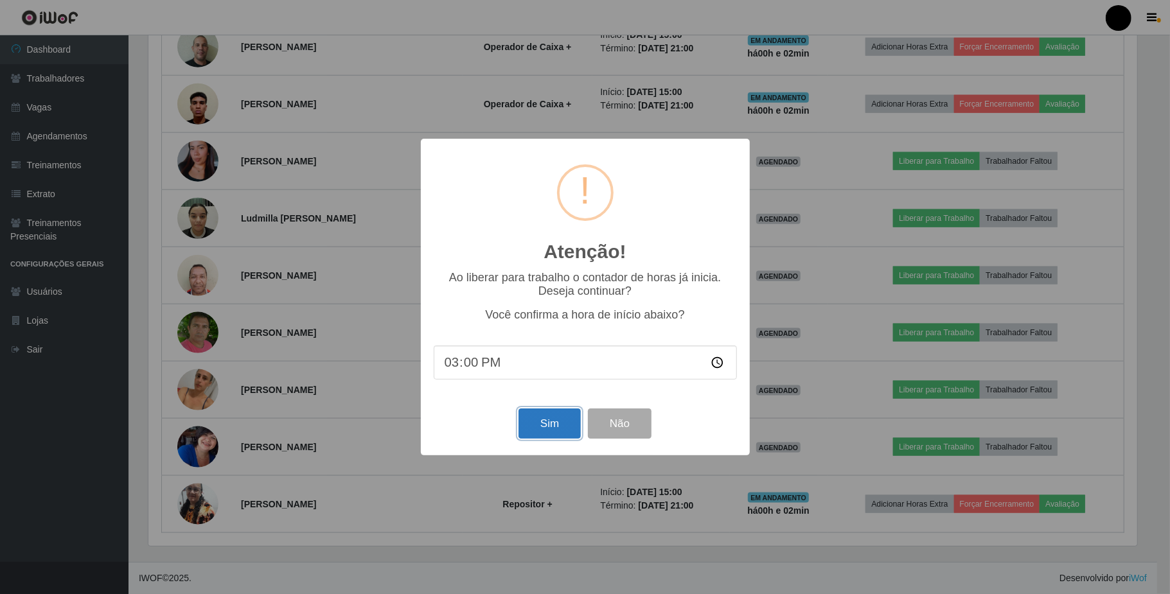
click at [543, 429] on button "Sim" at bounding box center [549, 424] width 62 height 30
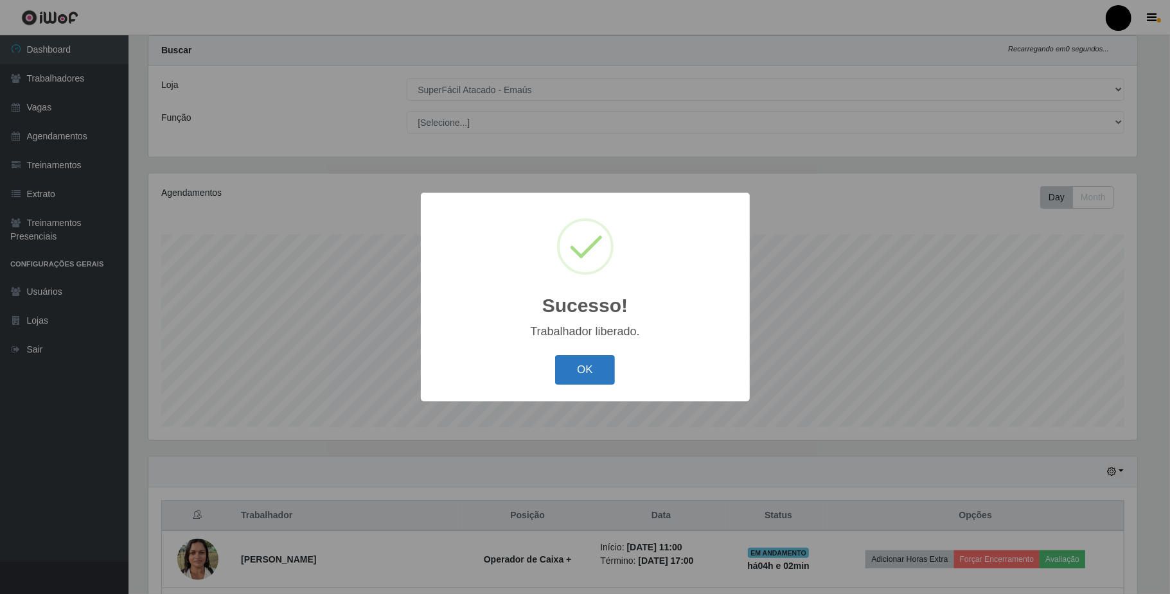
click at [587, 380] on button "OK" at bounding box center [585, 370] width 60 height 30
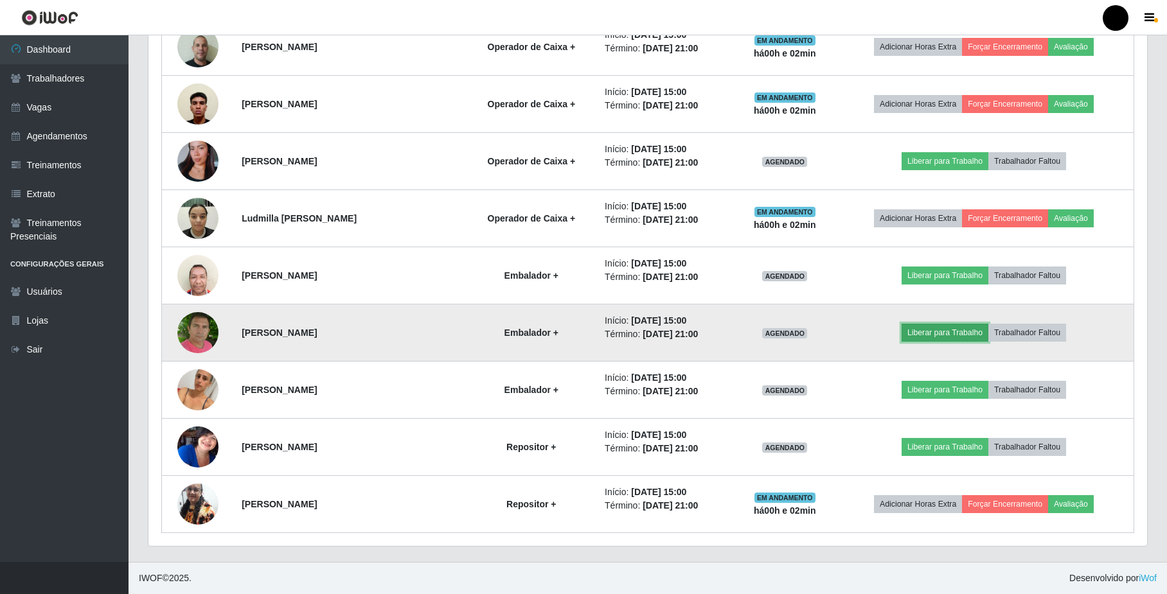
click at [968, 338] on button "Liberar para Trabalho" at bounding box center [944, 333] width 87 height 18
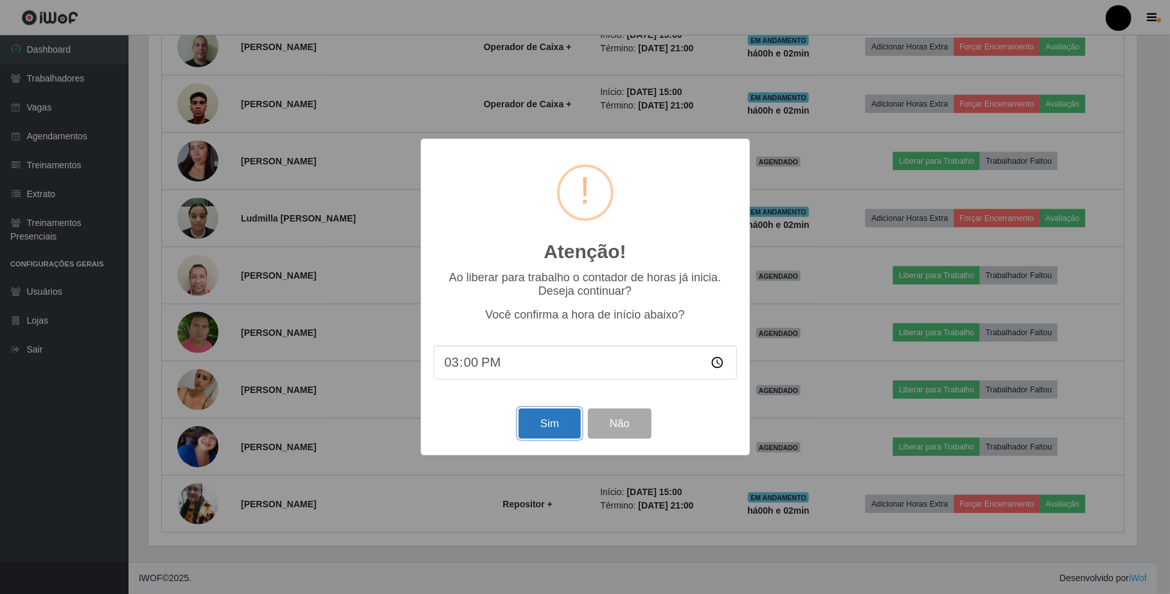
click at [530, 427] on button "Sim" at bounding box center [549, 424] width 62 height 30
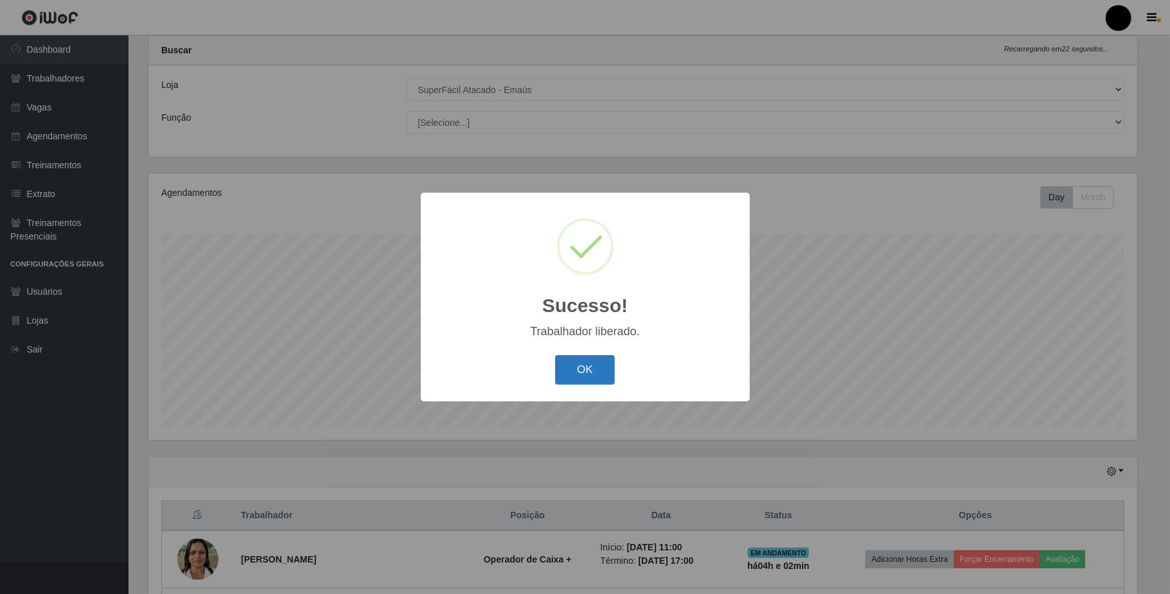
click at [576, 370] on button "OK" at bounding box center [585, 370] width 60 height 30
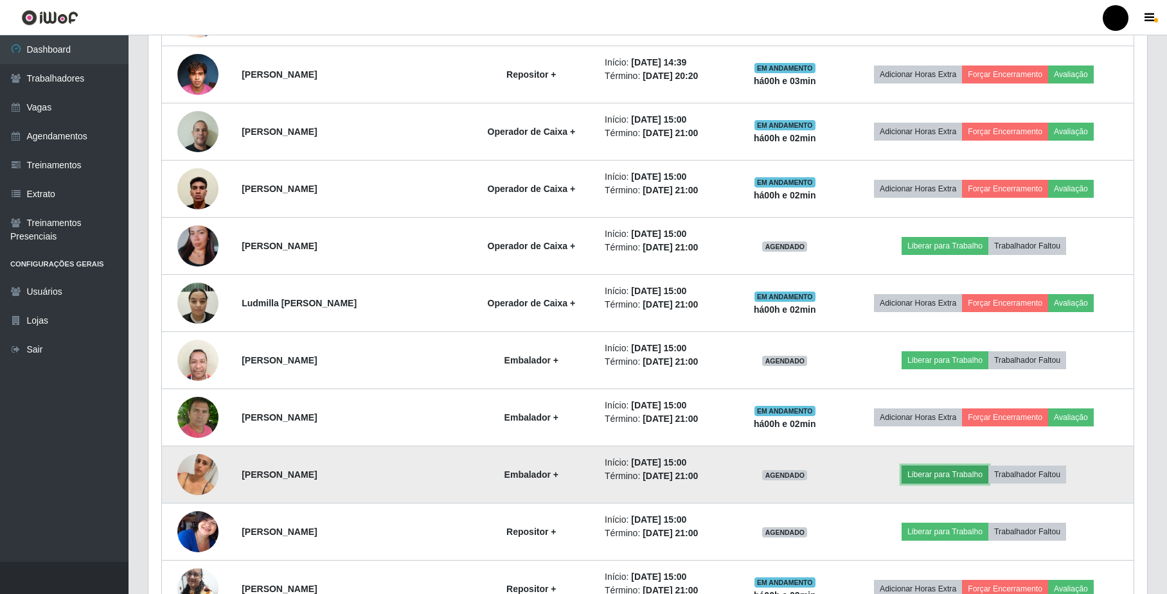
click at [931, 484] on button "Liberar para Trabalho" at bounding box center [944, 475] width 87 height 18
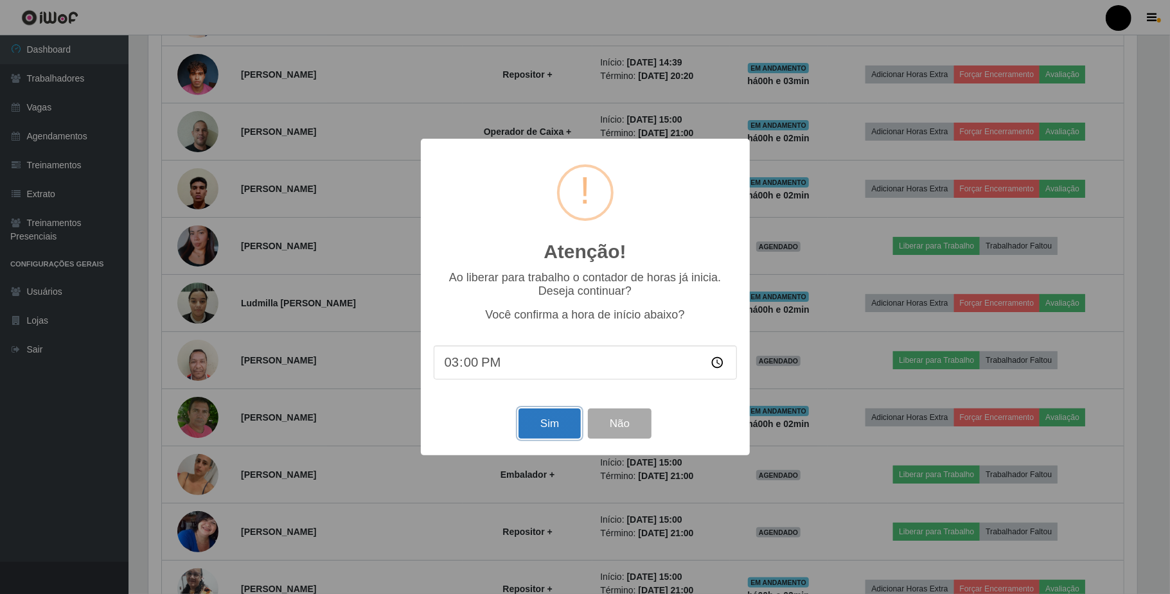
click at [537, 420] on button "Sim" at bounding box center [549, 424] width 62 height 30
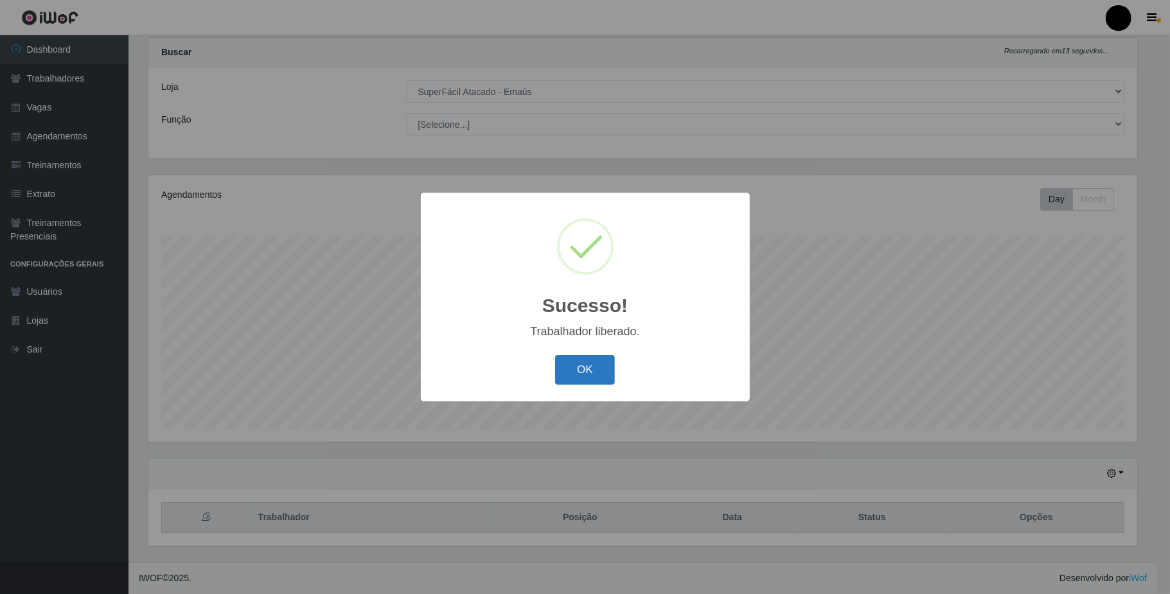
click at [587, 376] on button "OK" at bounding box center [585, 370] width 60 height 30
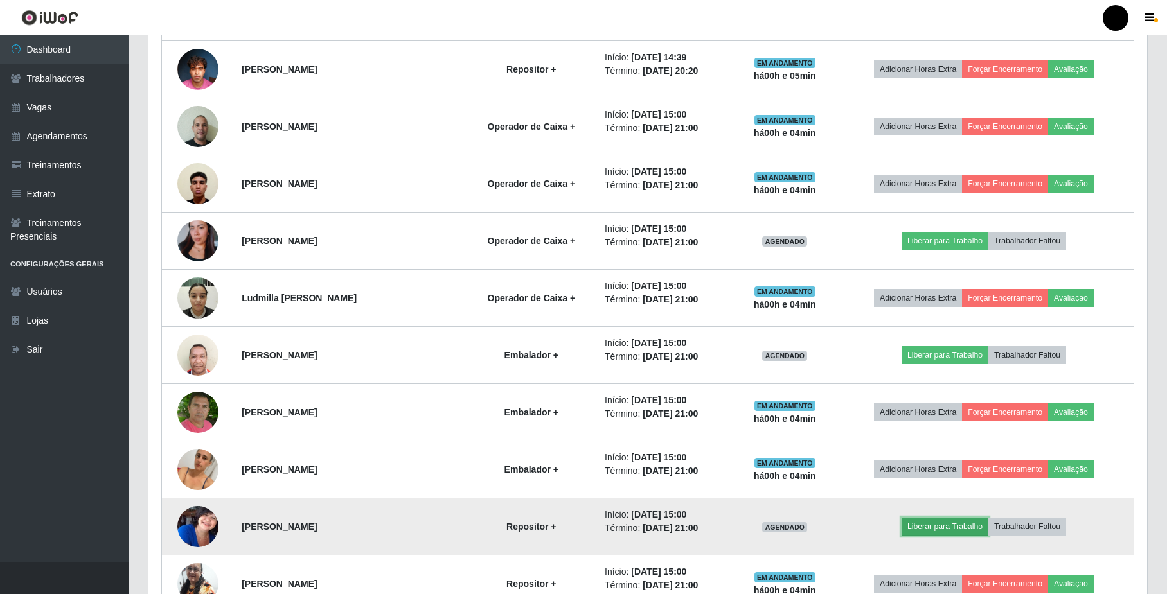
click at [961, 525] on button "Liberar para Trabalho" at bounding box center [944, 527] width 87 height 18
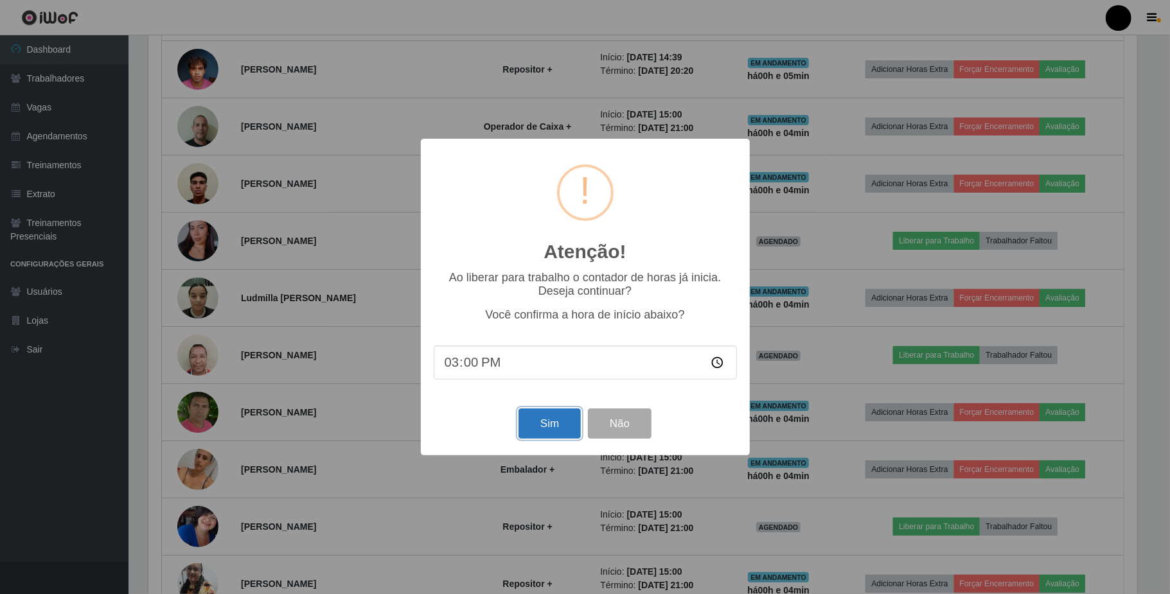
click at [549, 434] on button "Sim" at bounding box center [549, 424] width 62 height 30
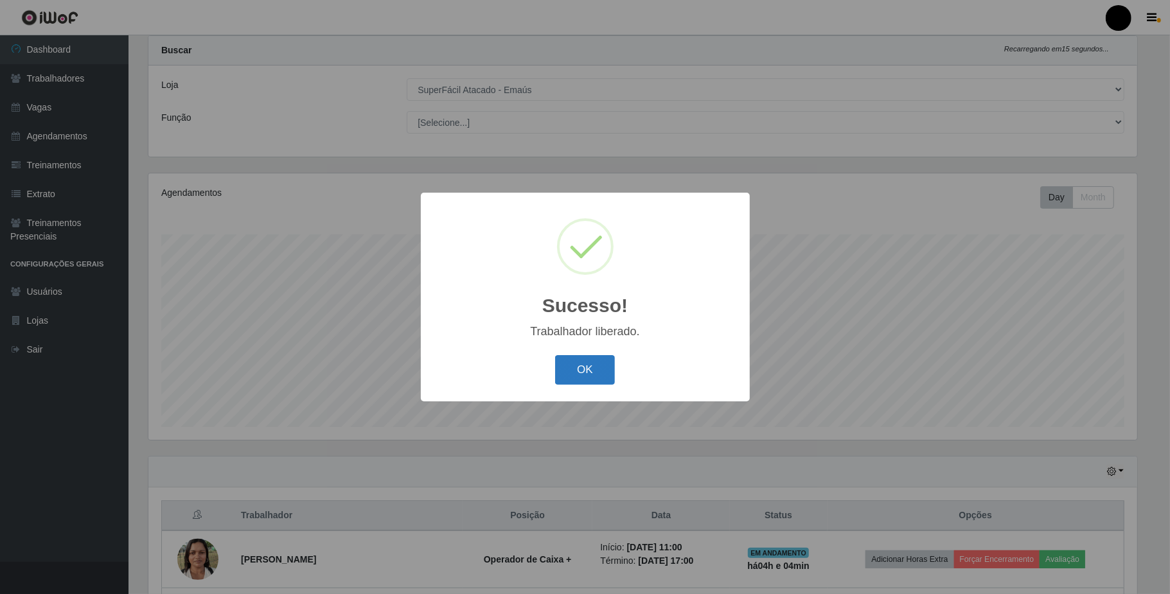
click at [605, 376] on button "OK" at bounding box center [585, 370] width 60 height 30
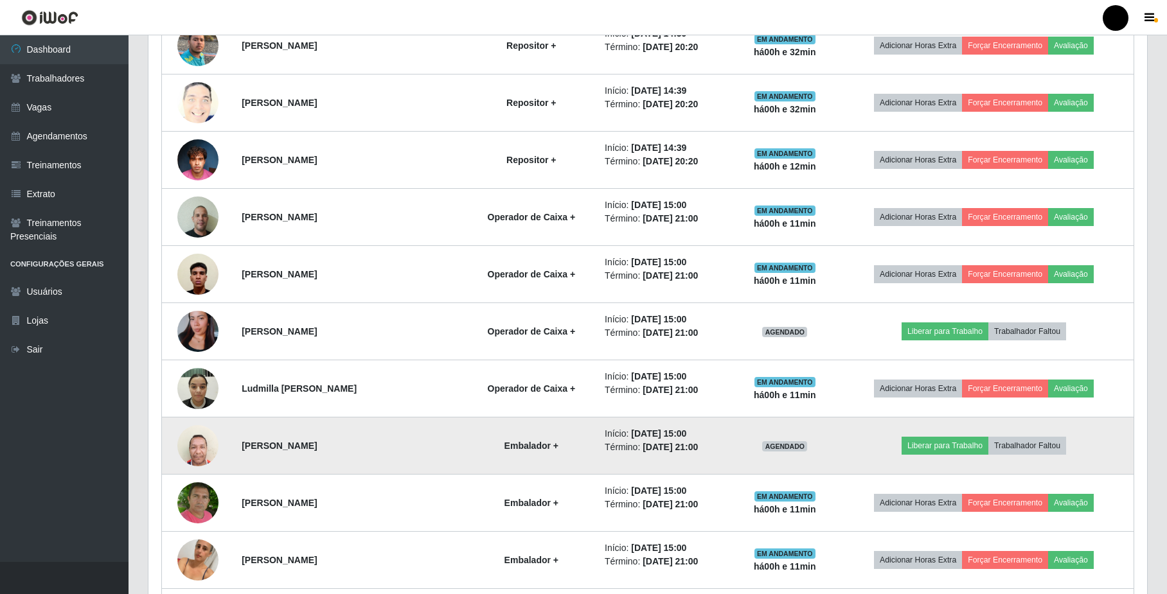
scroll to position [1065, 0]
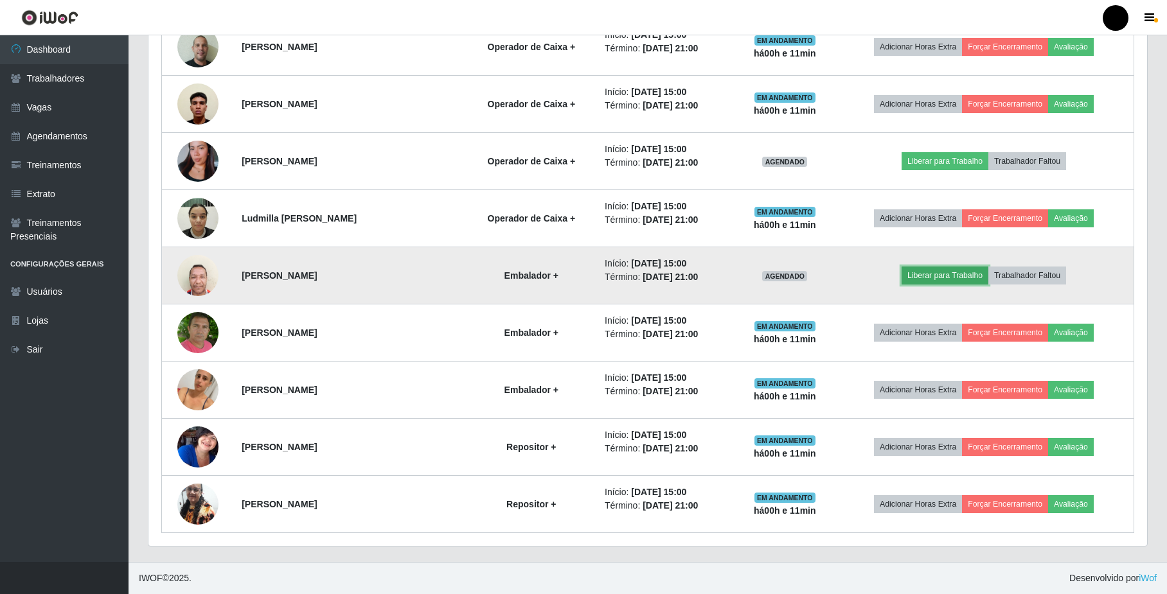
click at [951, 273] on button "Liberar para Trabalho" at bounding box center [944, 276] width 87 height 18
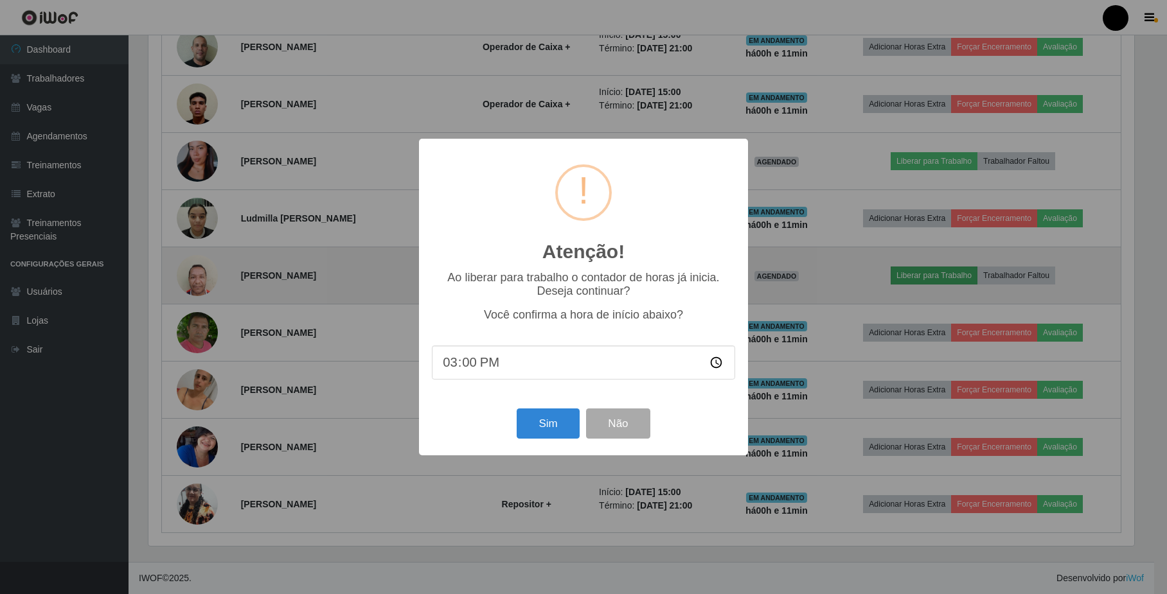
scroll to position [267, 988]
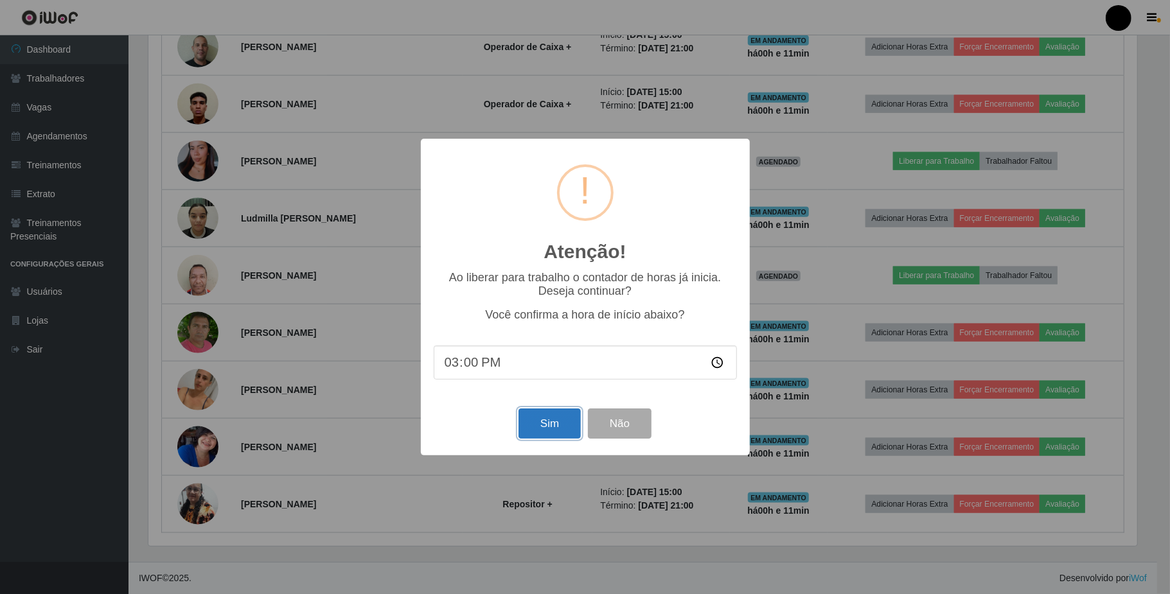
click at [543, 432] on button "Sim" at bounding box center [549, 424] width 62 height 30
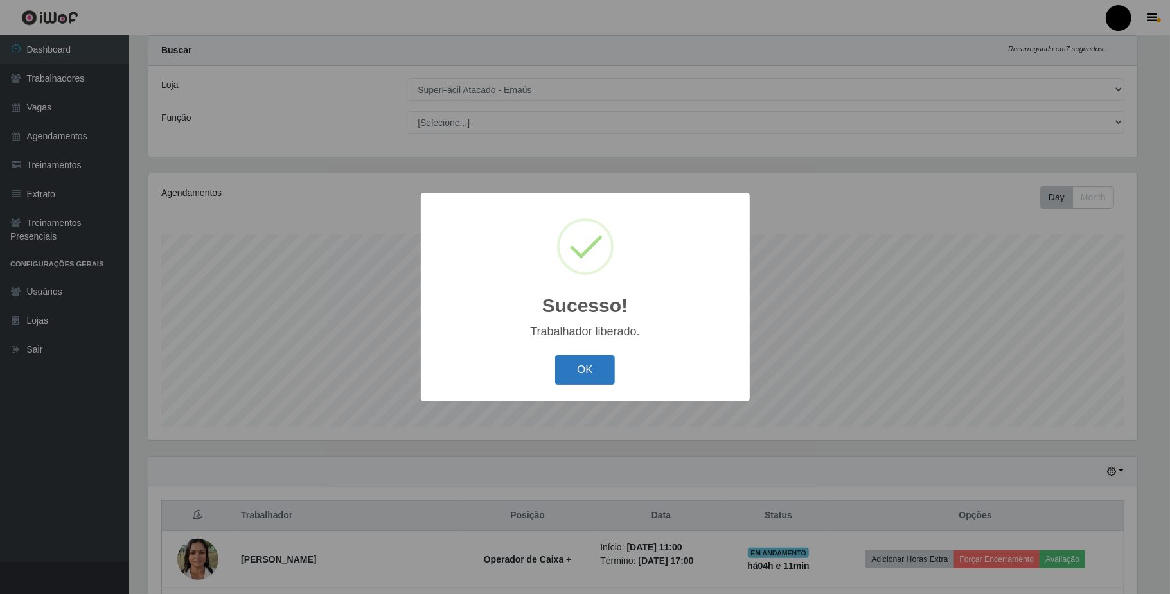
click at [589, 366] on button "OK" at bounding box center [585, 370] width 60 height 30
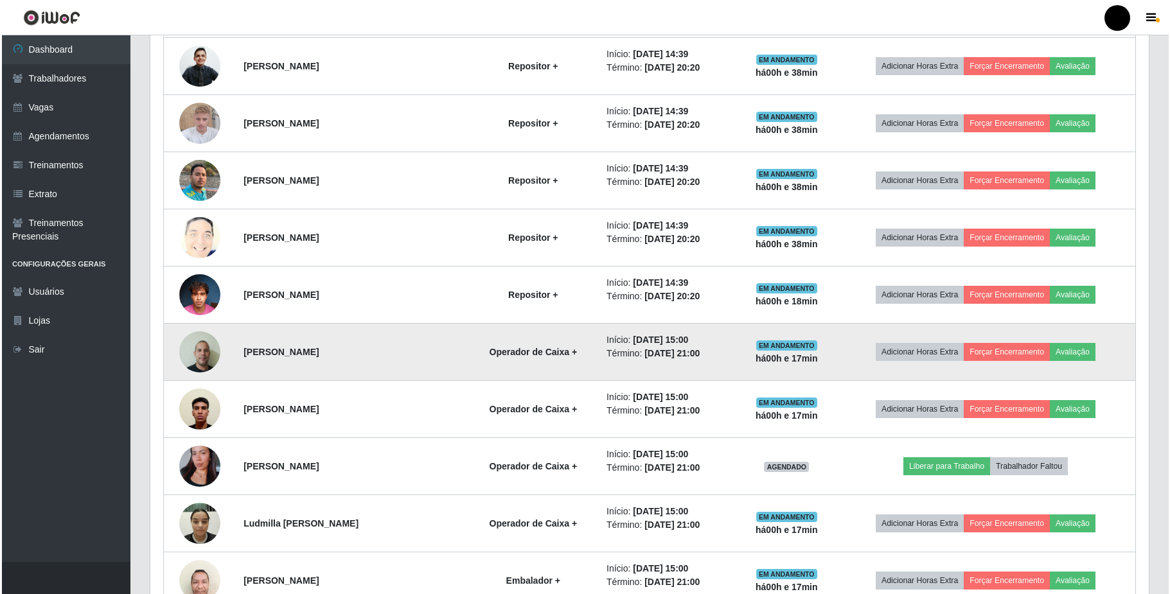
scroll to position [856, 0]
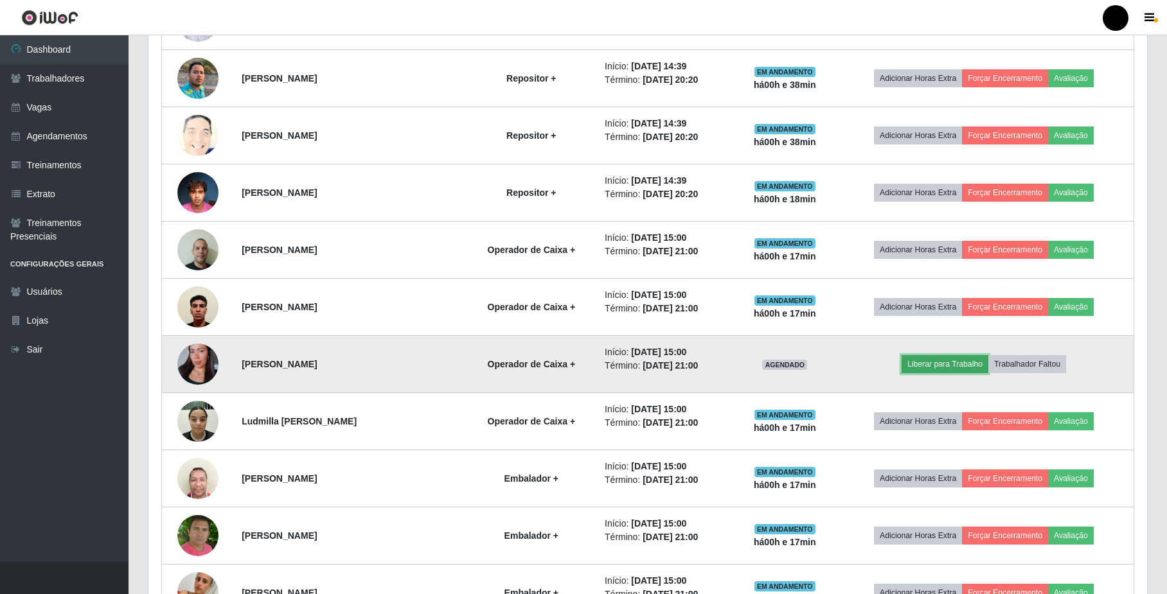
click at [941, 369] on button "Liberar para Trabalho" at bounding box center [944, 364] width 87 height 18
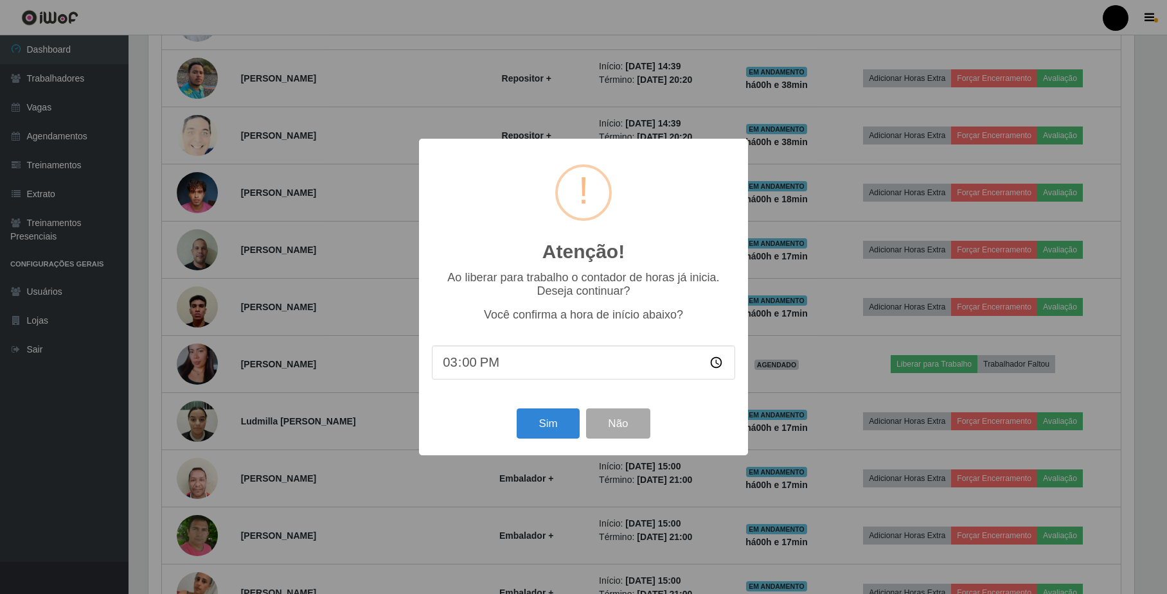
scroll to position [267, 988]
click at [561, 432] on button "Sim" at bounding box center [549, 424] width 62 height 30
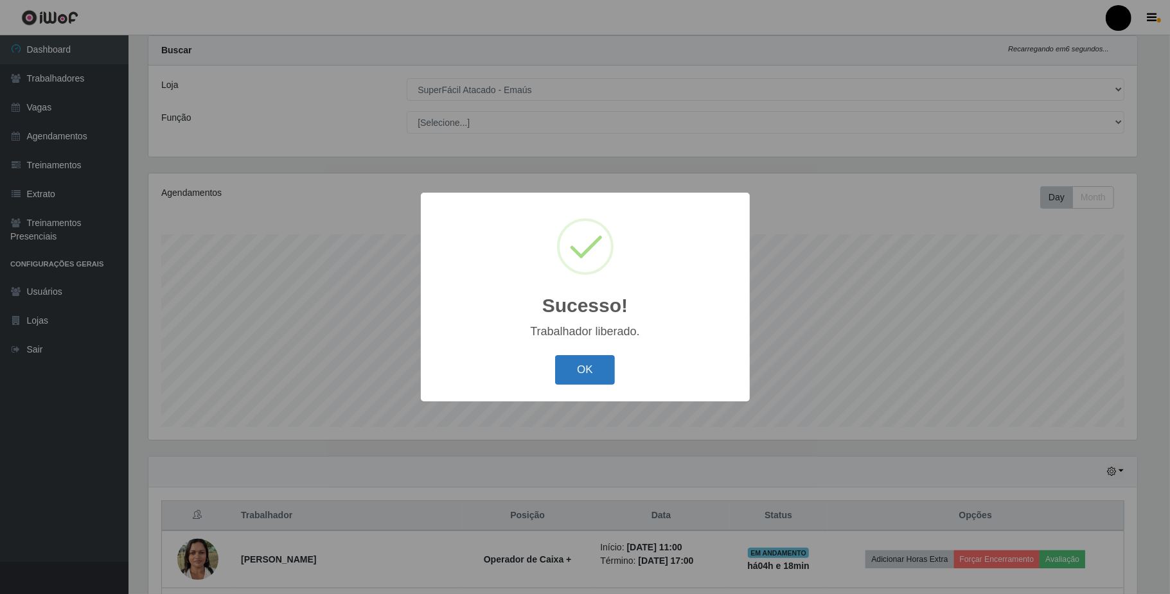
click at [579, 369] on button "OK" at bounding box center [585, 370] width 60 height 30
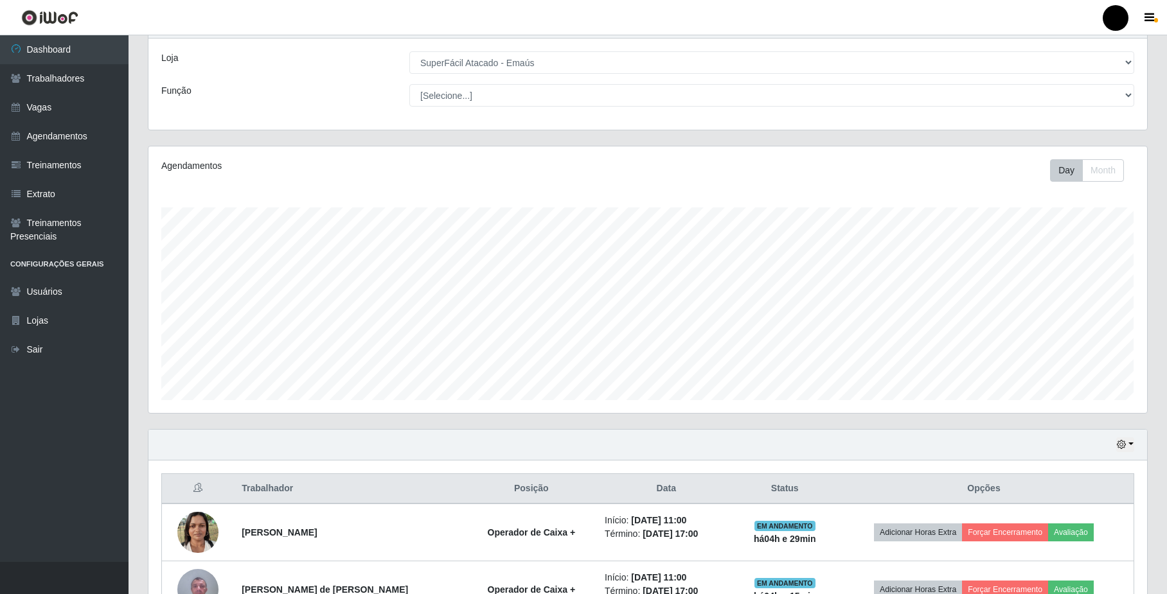
scroll to position [0, 0]
